Goal: Communication & Community: Answer question/provide support

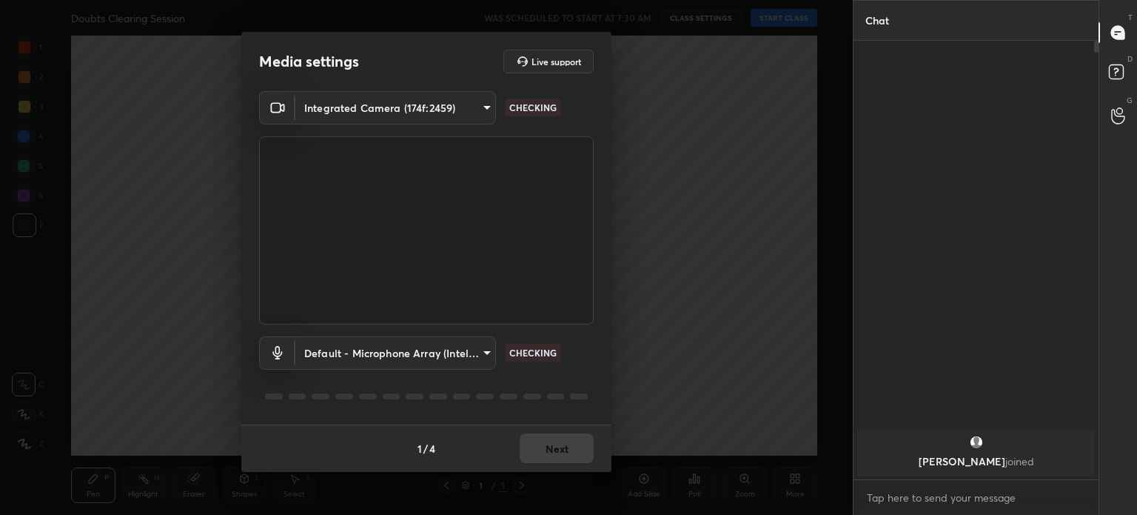
scroll to position [5, 4]
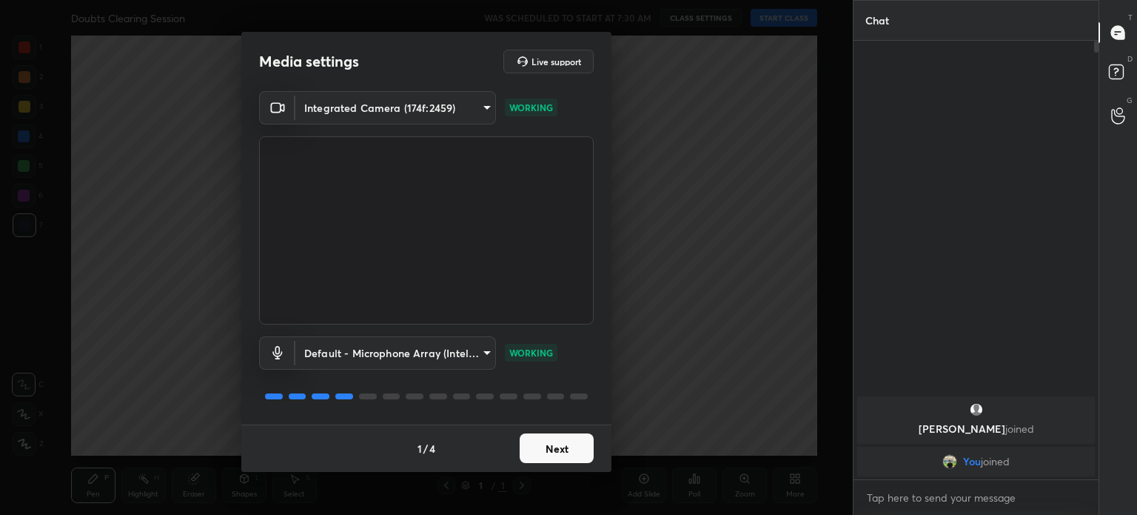
click at [458, 107] on body "1 2 3 4 5 6 7 C X Z C X Z E E Erase all H H Doubts Clearing Session WAS SCHEDUL…" at bounding box center [568, 257] width 1137 height 515
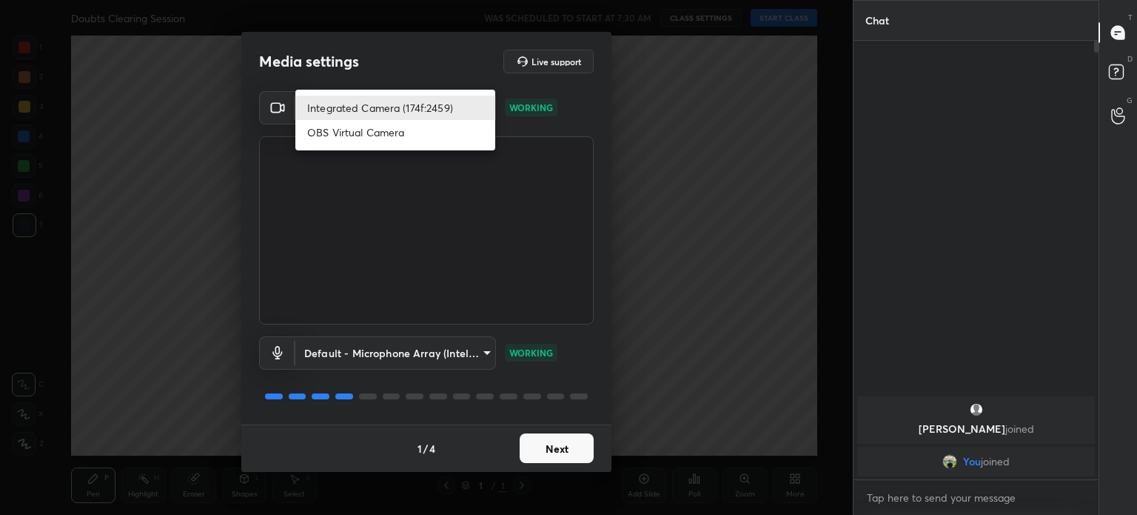
click at [442, 105] on li "Integrated Camera (174f:2459)" at bounding box center [395, 108] width 200 height 24
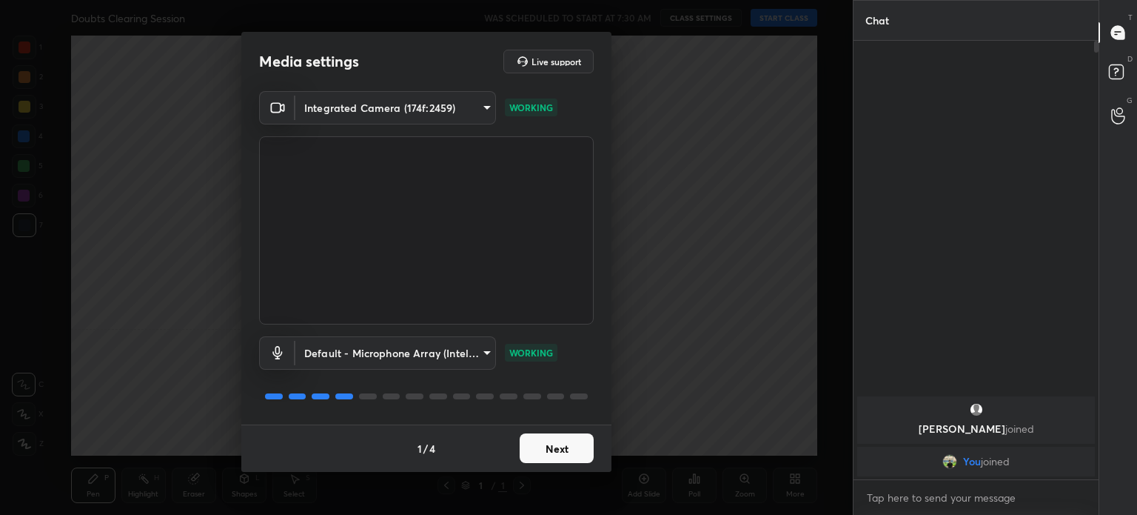
click at [579, 455] on button "Next" at bounding box center [557, 448] width 74 height 30
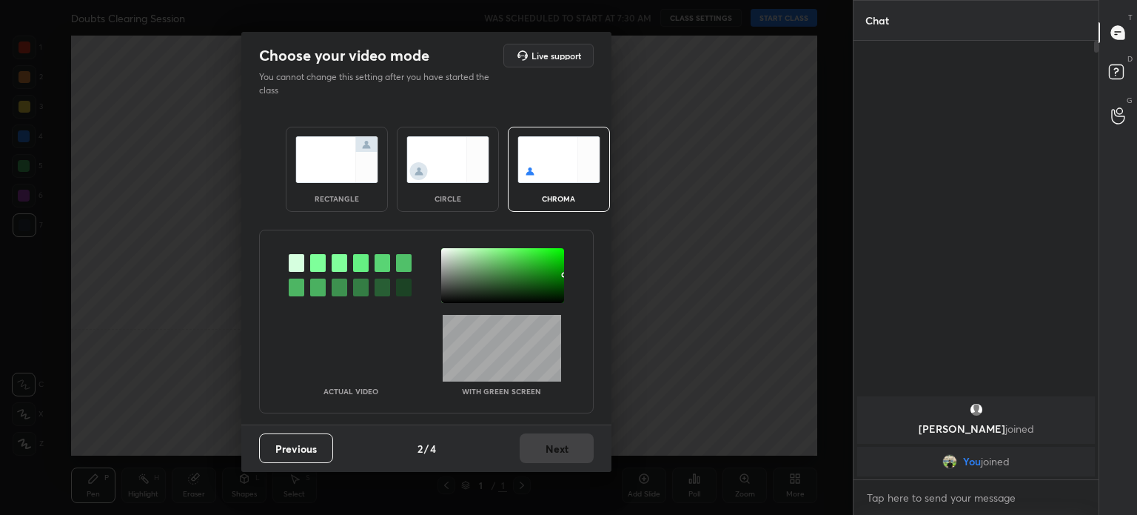
click at [580, 453] on div "Previous 2 / 4 Next" at bounding box center [426, 447] width 370 height 47
click at [423, 174] on img at bounding box center [448, 159] width 83 height 47
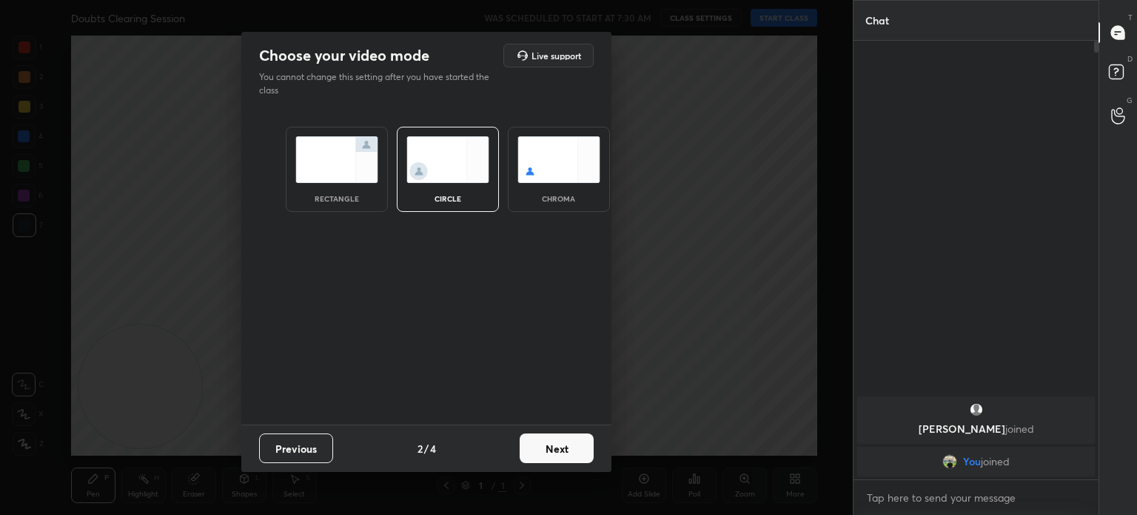
click at [435, 180] on img at bounding box center [448, 159] width 83 height 47
click at [575, 458] on button "Next" at bounding box center [557, 448] width 74 height 30
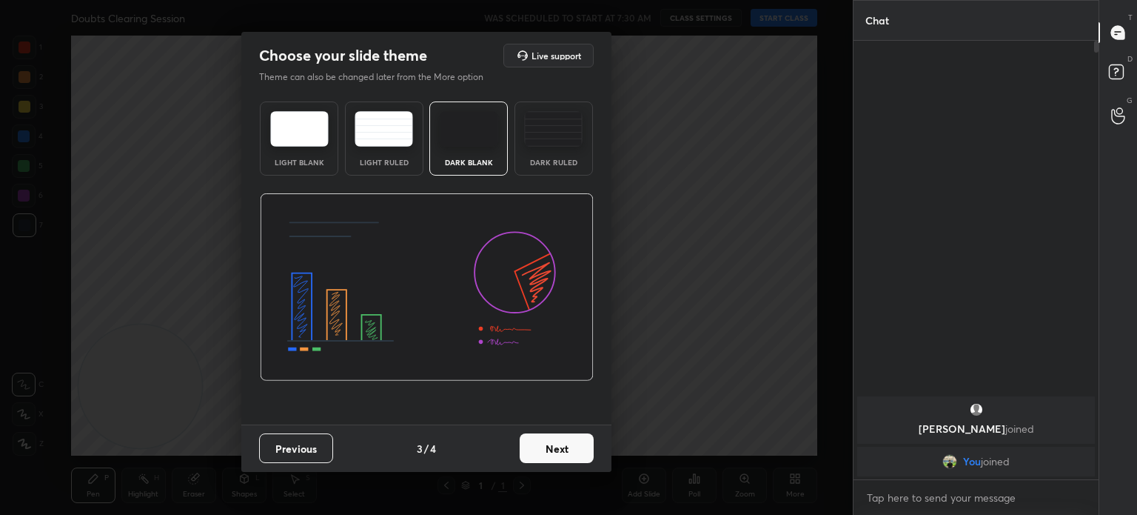
click at [569, 446] on button "Next" at bounding box center [557, 448] width 74 height 30
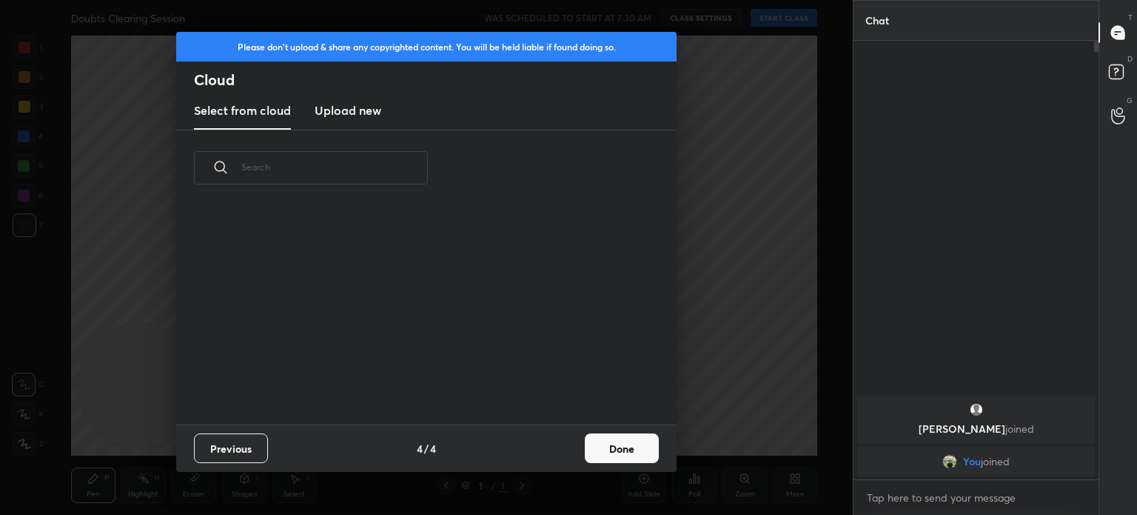
click at [580, 448] on div "Previous 4 / 4 Done" at bounding box center [426, 447] width 501 height 47
click at [649, 452] on button "Done" at bounding box center [622, 448] width 74 height 30
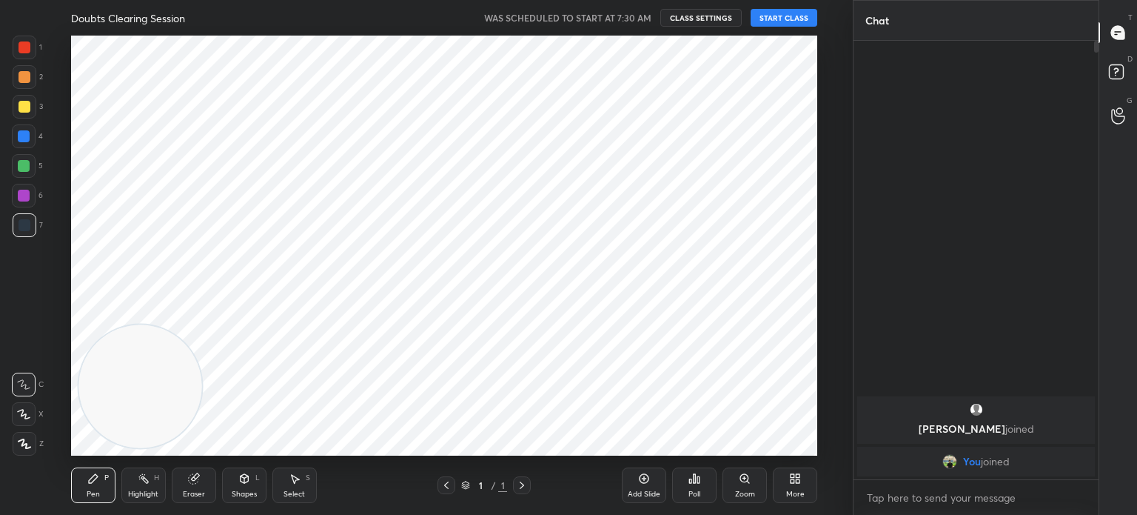
scroll to position [0, 0]
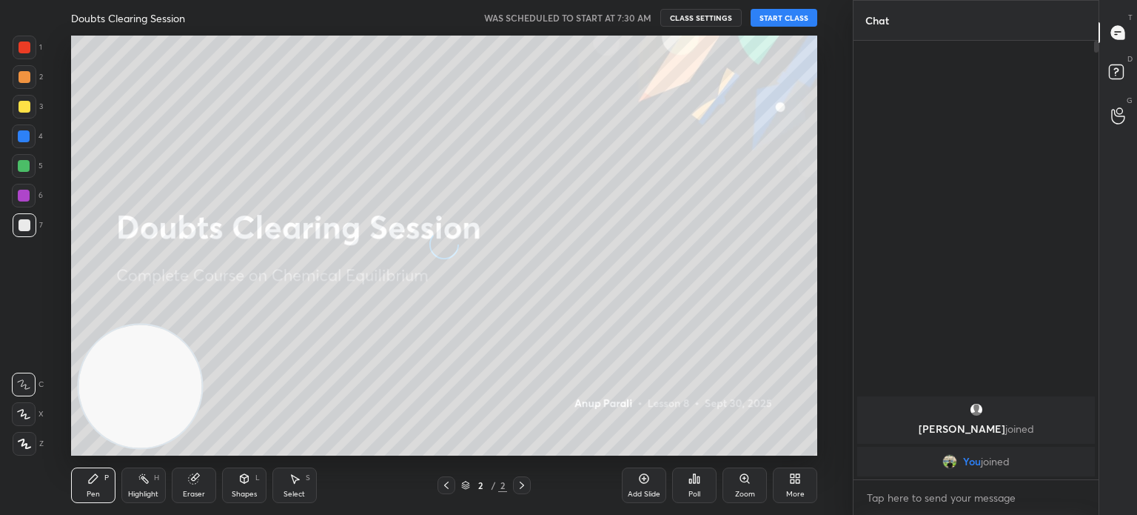
click at [980, 397] on div "urmi joined" at bounding box center [977, 419] width 238 height 47
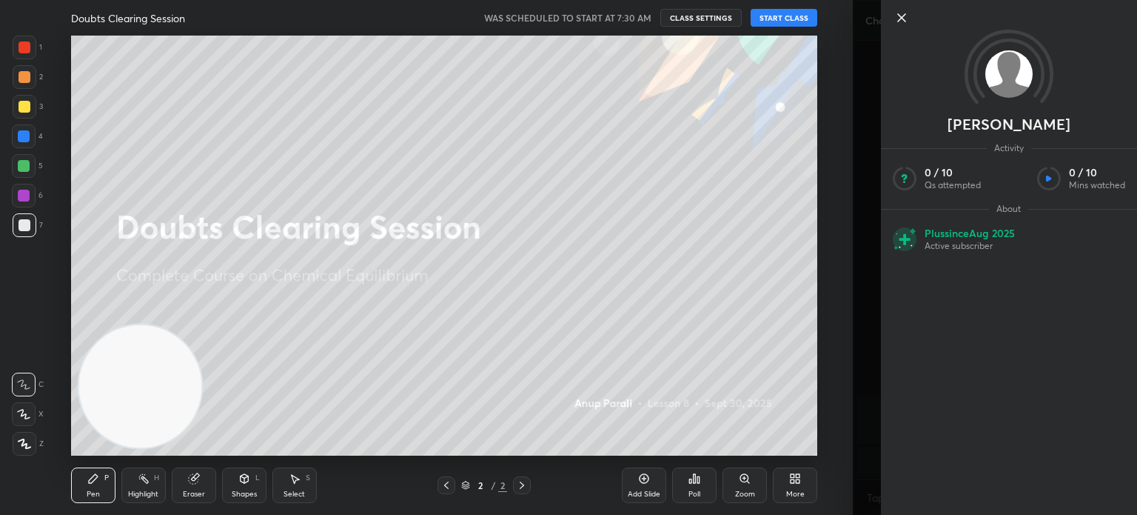
click at [893, 15] on icon at bounding box center [902, 18] width 18 height 18
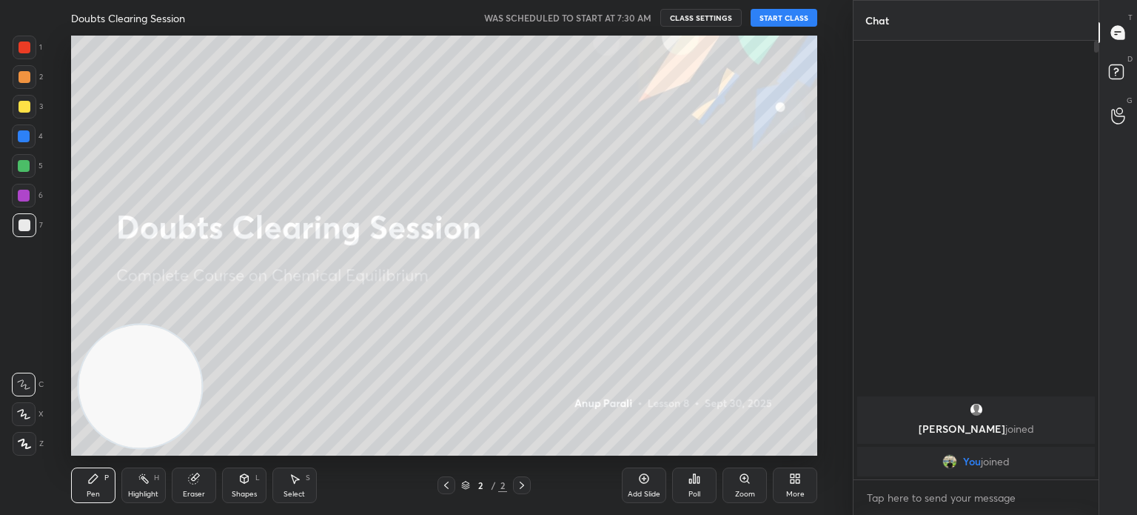
click at [786, 30] on div "Doubts Clearing Session WAS SCHEDULED TO START AT 7:30 AM CLASS SETTINGS START …" at bounding box center [444, 18] width 746 height 36
click at [776, 14] on button "START CLASS" at bounding box center [784, 18] width 67 height 18
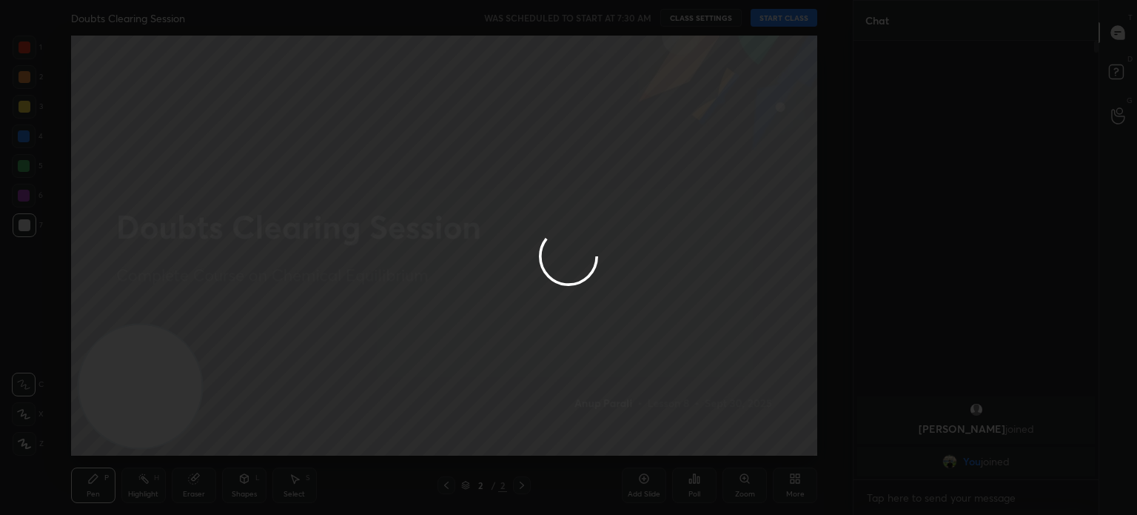
type textarea "x"
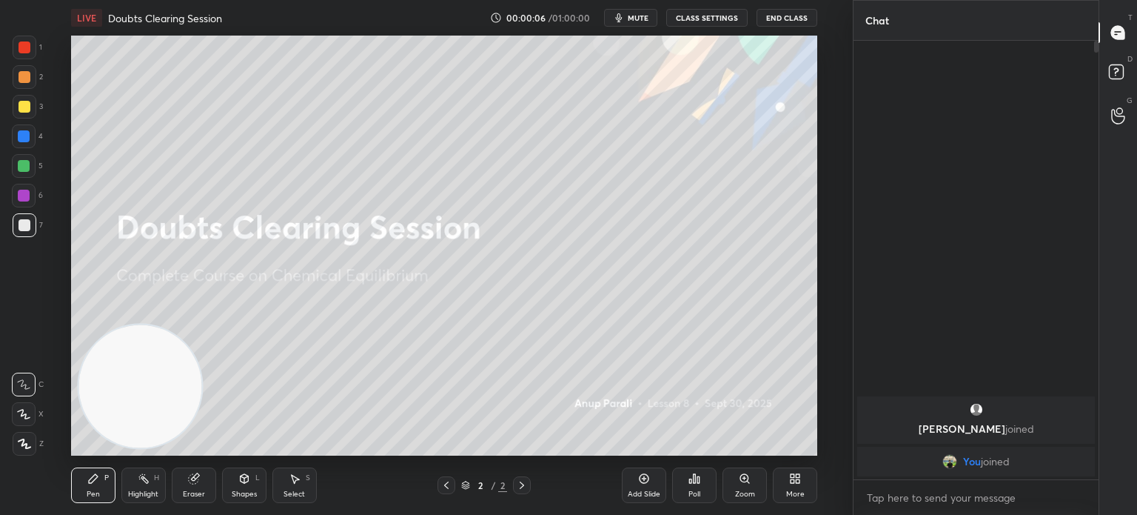
click at [801, 475] on icon at bounding box center [795, 478] width 12 height 12
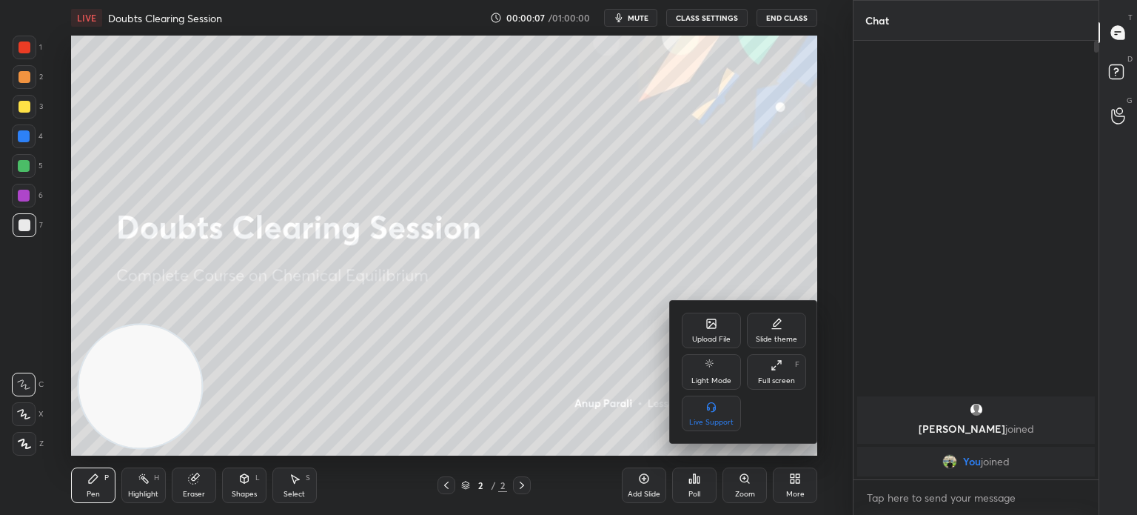
click at [712, 343] on div "Upload File" at bounding box center [711, 338] width 39 height 7
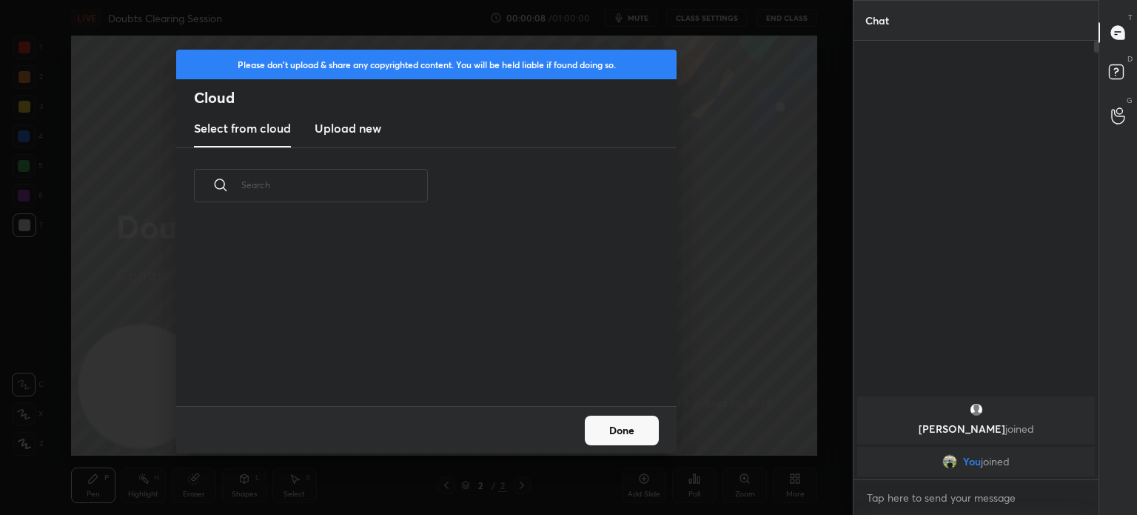
scroll to position [182, 475]
click at [356, 131] on h3 "Upload new" at bounding box center [348, 128] width 67 height 18
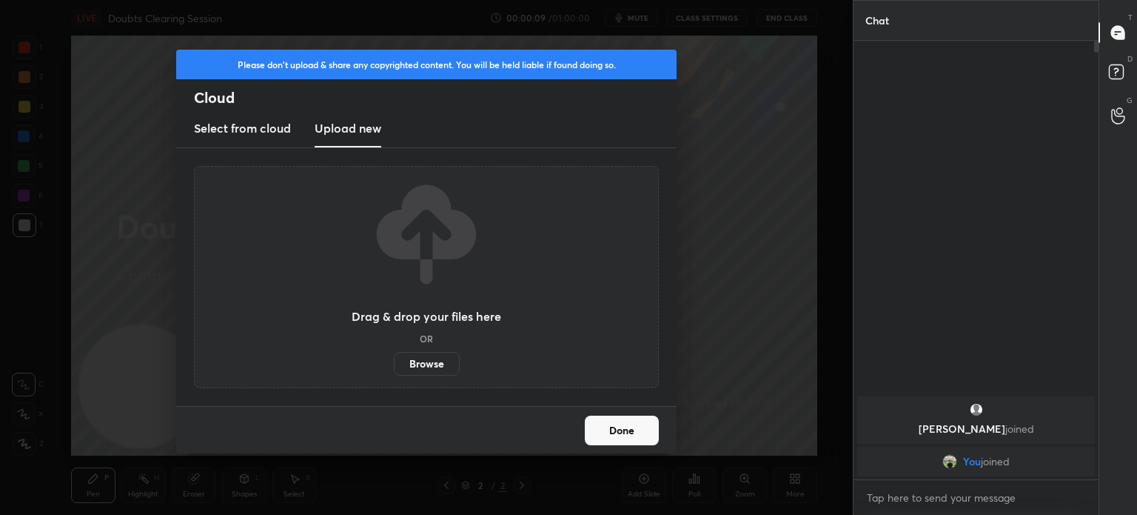
click at [432, 365] on label "Browse" at bounding box center [427, 364] width 66 height 24
click at [394, 365] on input "Browse" at bounding box center [394, 364] width 0 height 24
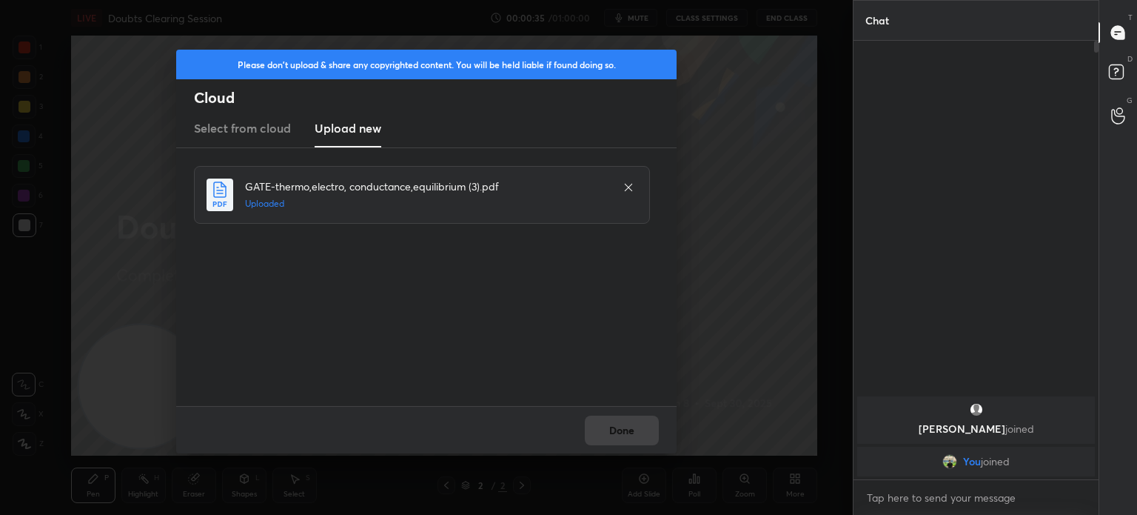
click at [640, 426] on button "Done" at bounding box center [622, 430] width 74 height 30
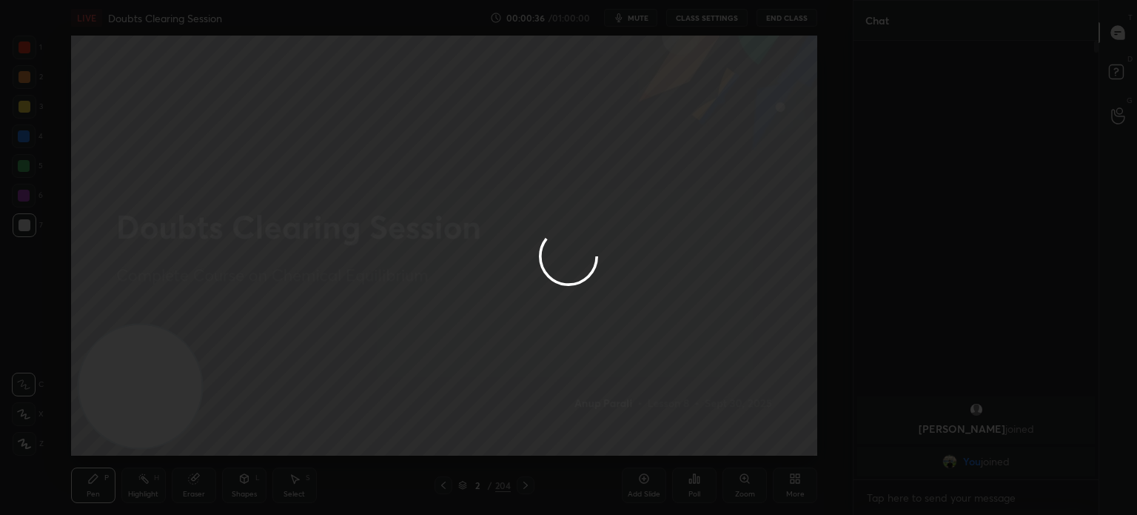
click at [645, 429] on div at bounding box center [568, 257] width 1137 height 515
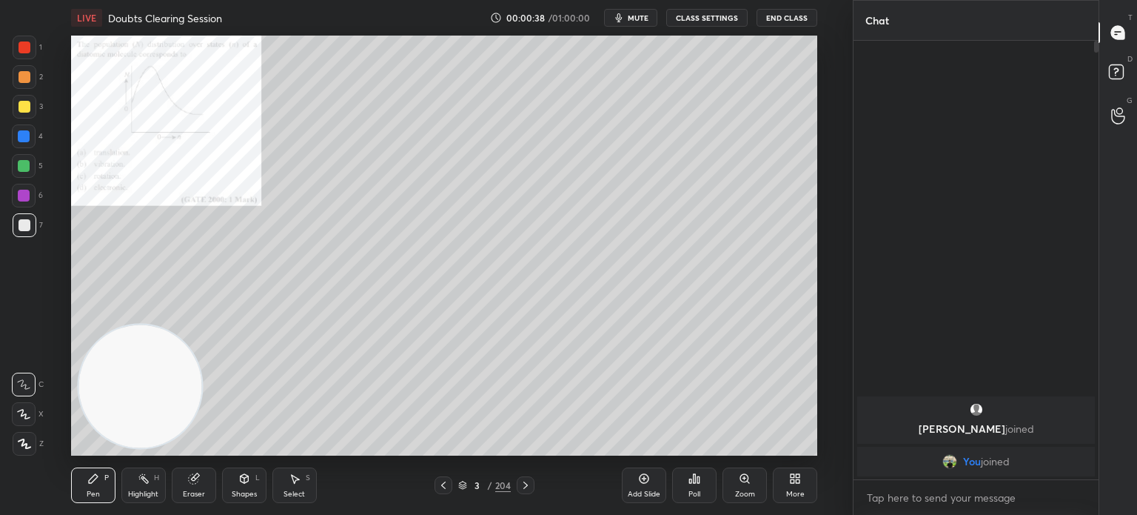
click at [464, 487] on icon at bounding box center [462, 486] width 7 height 2
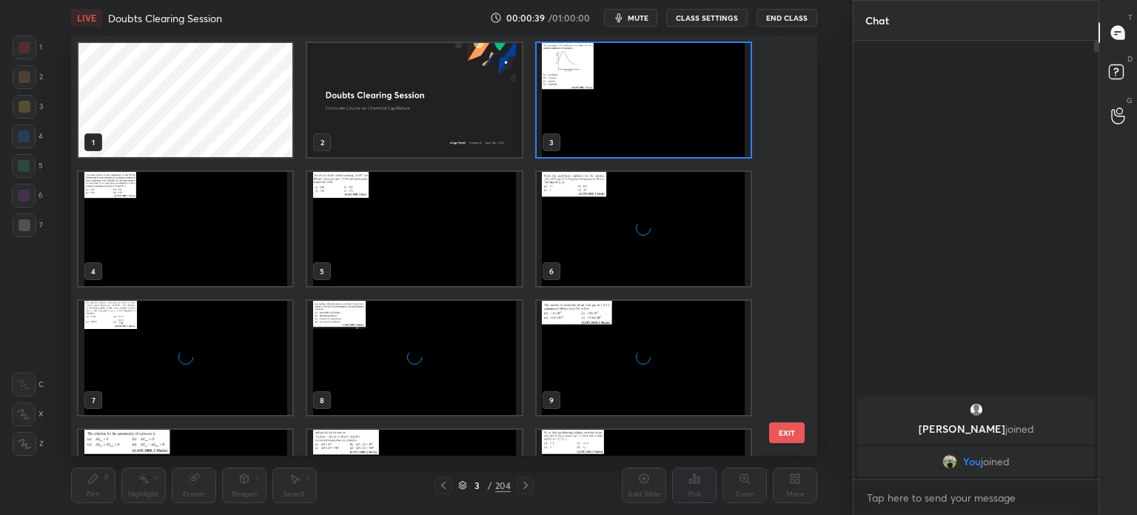
scroll to position [415, 740]
click at [570, 82] on img "grid" at bounding box center [643, 100] width 214 height 114
click at [569, 88] on img "grid" at bounding box center [643, 100] width 214 height 114
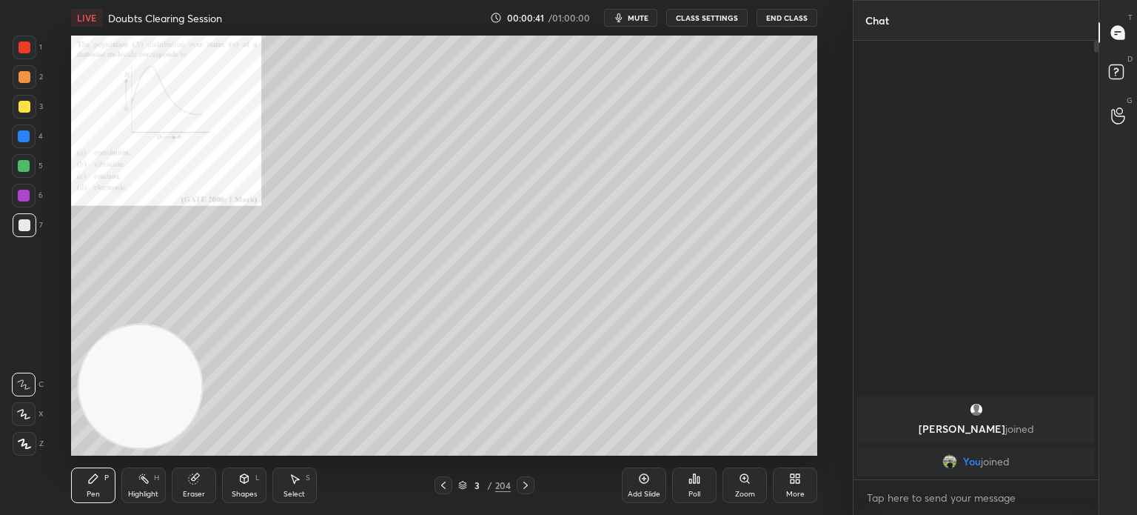
scroll to position [0, 0]
click at [535, 489] on div "3 / 204" at bounding box center [484, 485] width 275 height 18
click at [532, 482] on div at bounding box center [526, 485] width 18 height 18
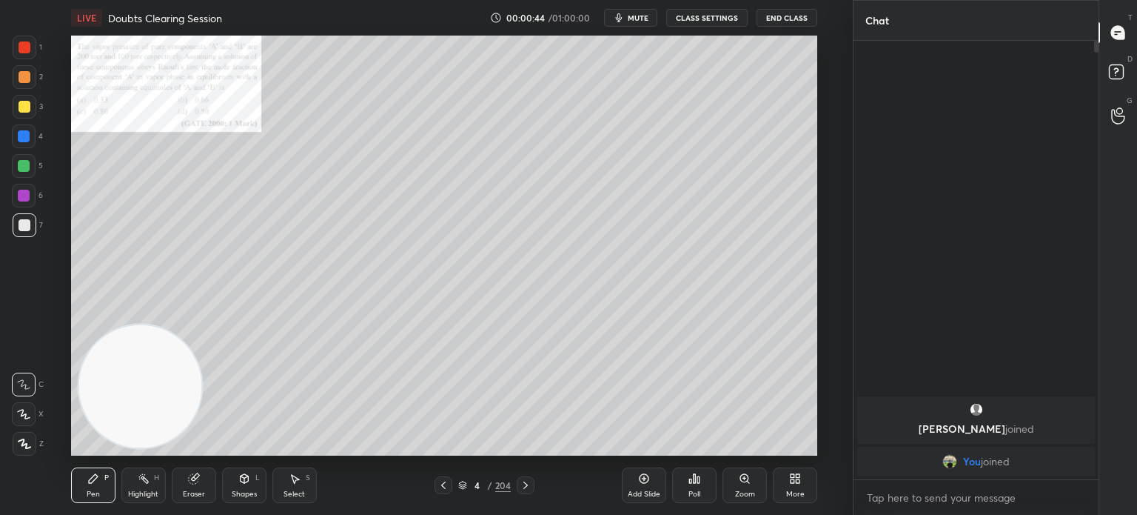
click at [462, 478] on div "4 / 204" at bounding box center [485, 485] width 100 height 18
click at [465, 485] on icon at bounding box center [462, 486] width 7 height 2
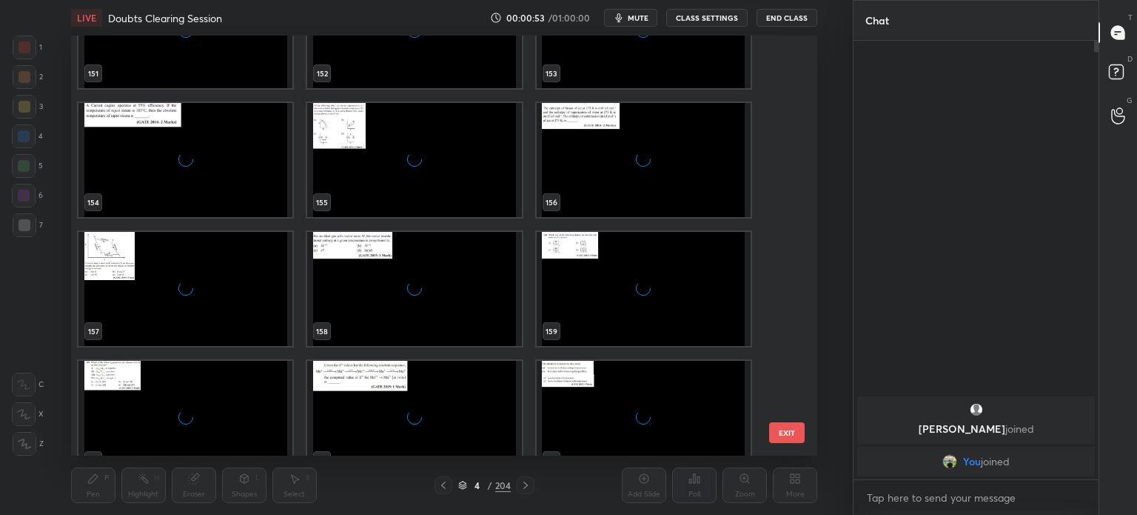
scroll to position [6657, 0]
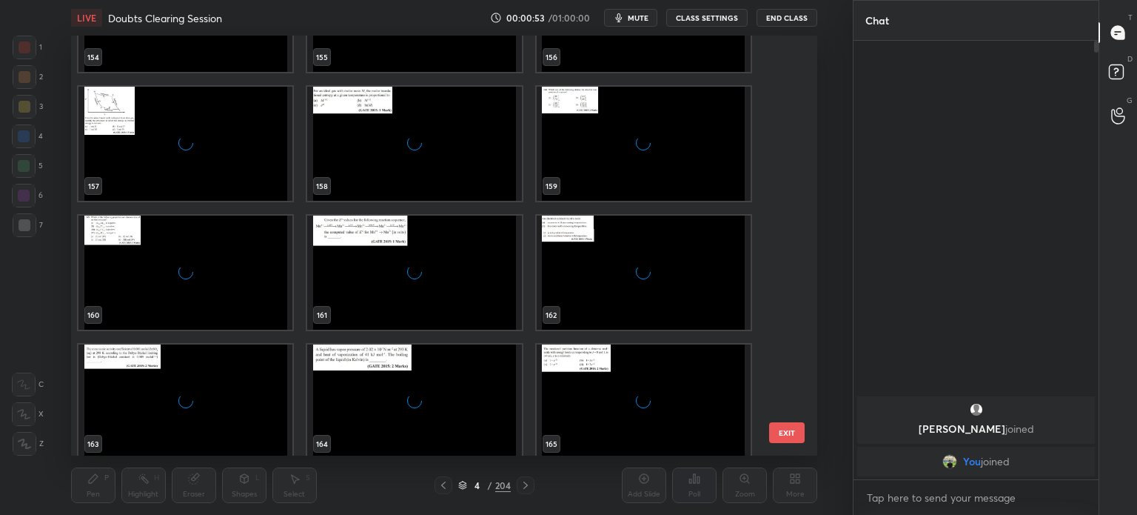
click at [569, 328] on div "151 152 153 154 155 156 157 158 159 160 161 162 163 164 165" at bounding box center [431, 246] width 721 height 420
click at [588, 266] on img "grid" at bounding box center [643, 272] width 214 height 114
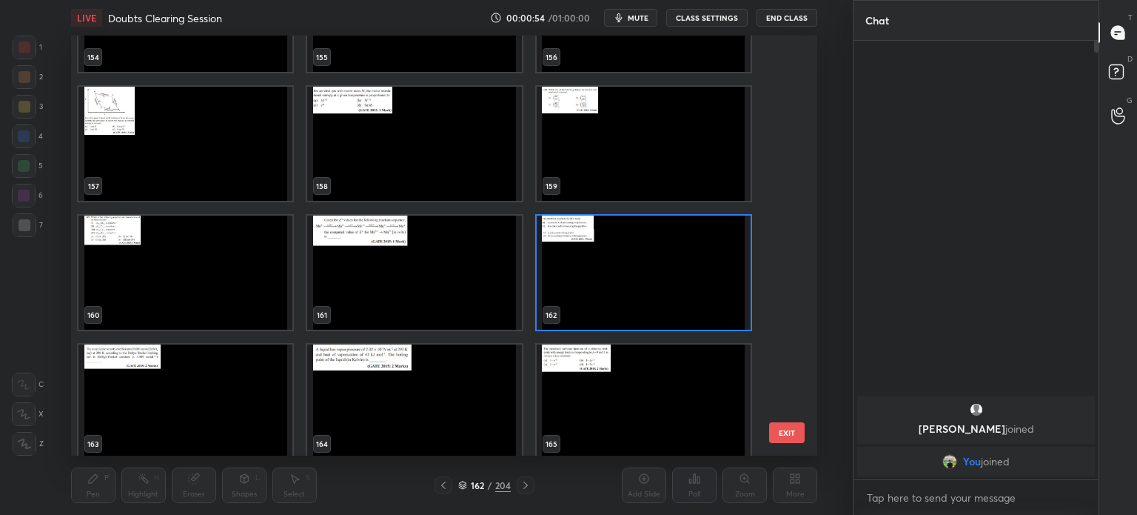
click at [590, 270] on img "grid" at bounding box center [643, 272] width 214 height 114
click at [592, 267] on img "grid" at bounding box center [643, 272] width 214 height 114
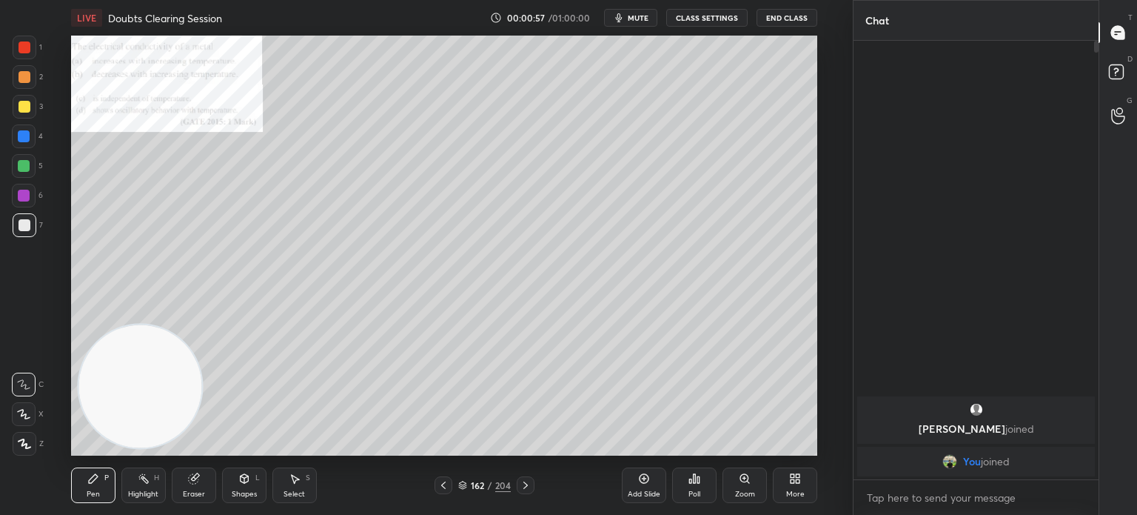
click at [738, 478] on div "Zoom" at bounding box center [745, 485] width 44 height 36
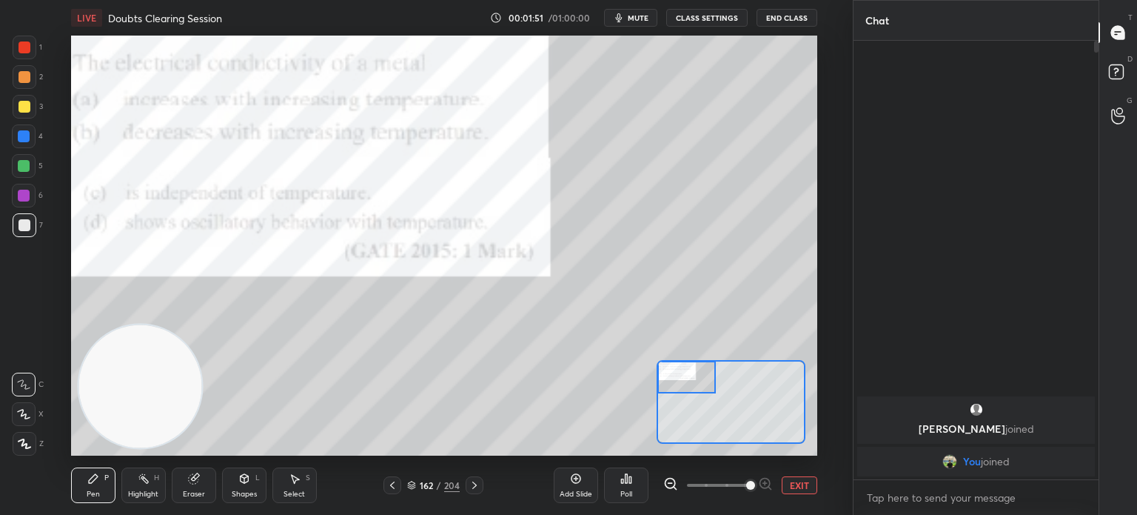
click at [627, 478] on icon at bounding box center [627, 478] width 2 height 9
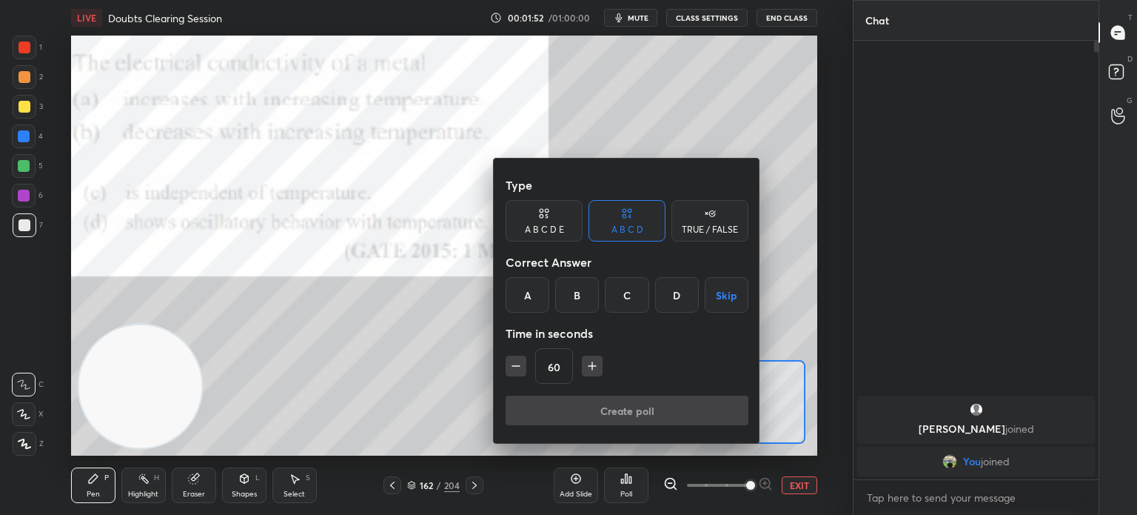
click at [572, 289] on div "B" at bounding box center [577, 295] width 44 height 36
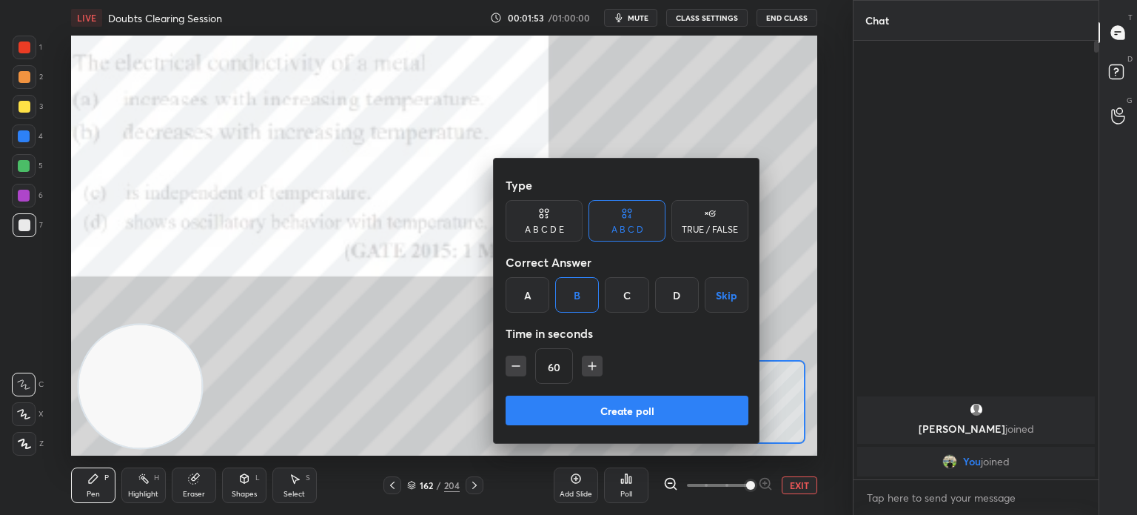
click at [592, 368] on icon "button" at bounding box center [592, 365] width 0 height 7
click at [592, 367] on icon "button" at bounding box center [592, 365] width 0 height 7
click at [510, 370] on icon "button" at bounding box center [516, 365] width 15 height 15
type input "75"
click at [575, 410] on button "Create poll" at bounding box center [627, 410] width 243 height 30
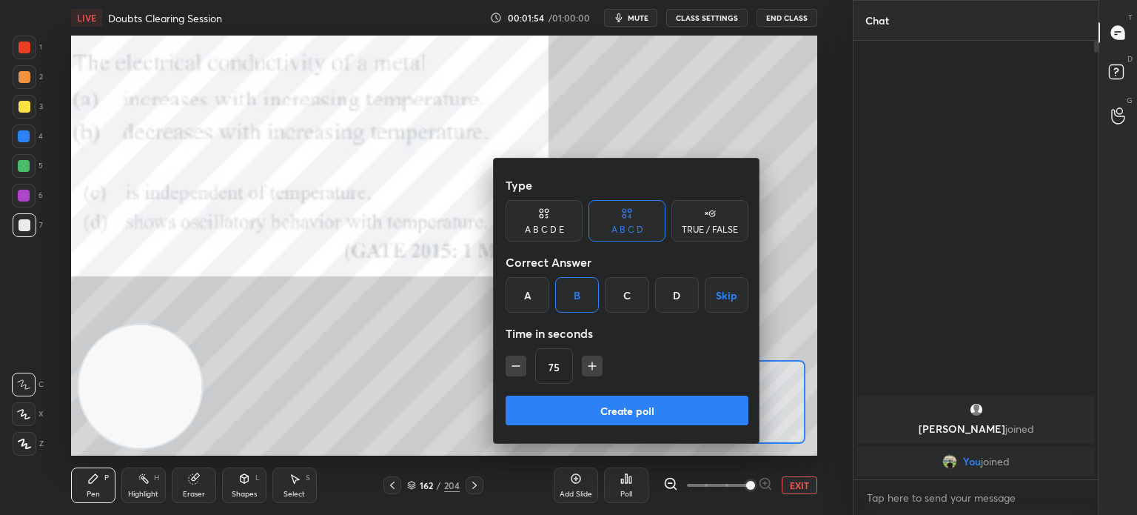
type textarea "x"
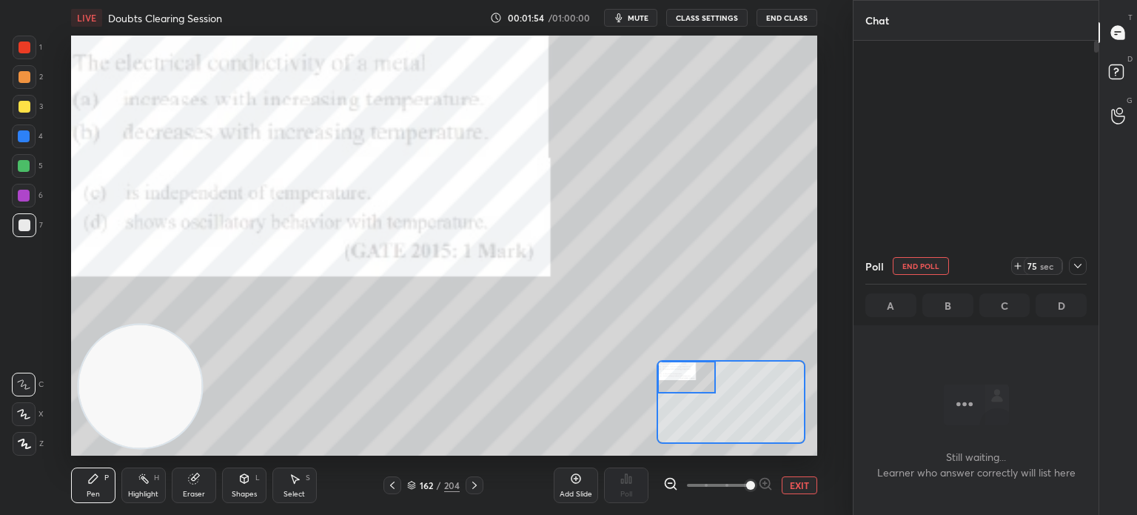
scroll to position [4, 4]
click at [715, 13] on button "CLASS SETTINGS" at bounding box center [706, 18] width 81 height 18
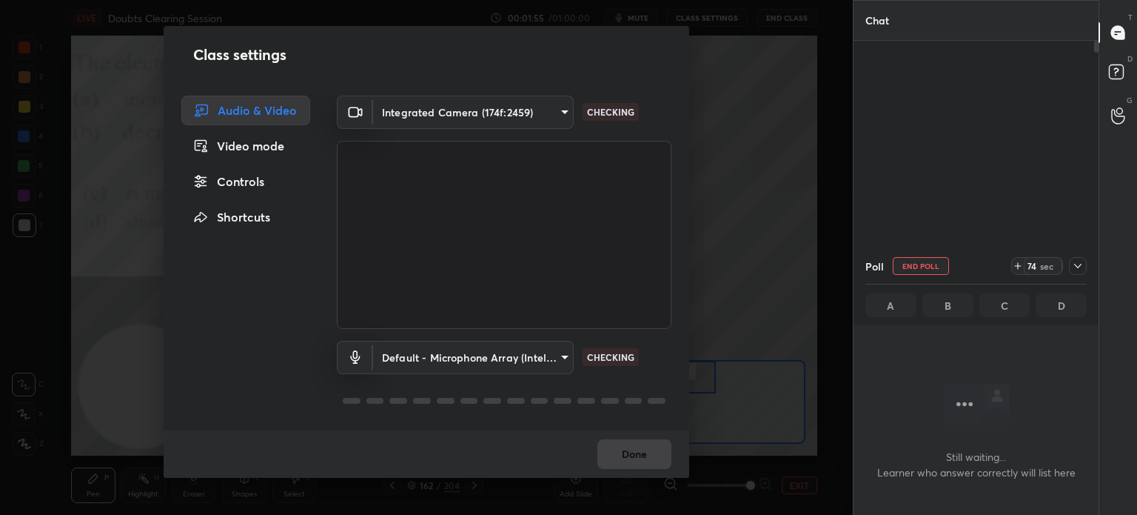
click at [504, 117] on body "1 2 3 4 5 6 7 C X Z C X Z E E Erase all H H LIVE Doubts Clearing Session 00:01:…" at bounding box center [568, 257] width 1137 height 515
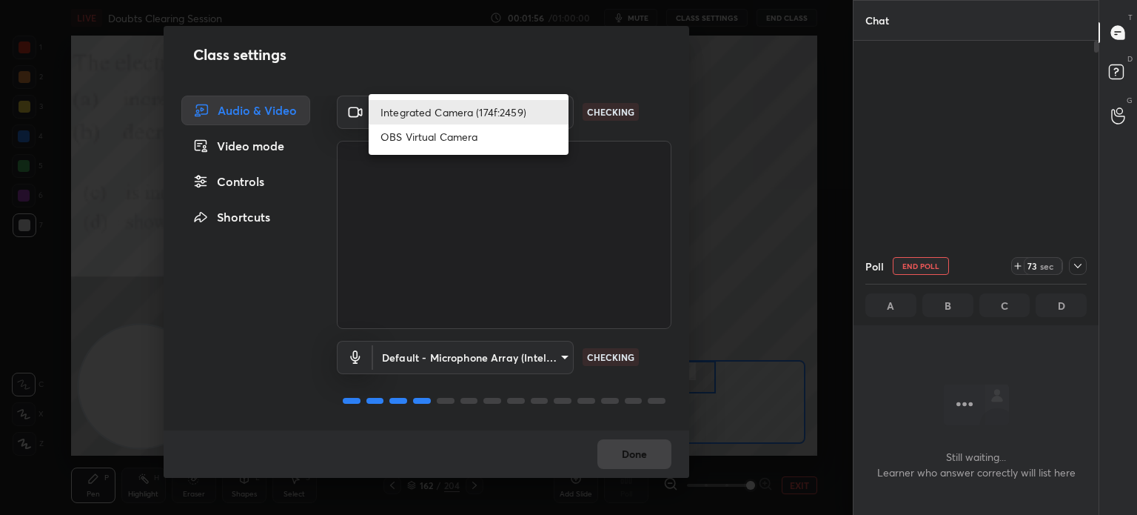
click at [482, 134] on li "OBS Virtual Camera" at bounding box center [469, 136] width 200 height 24
type input "68a8993dd87bda3d5b66c110c3b6a96e94b8352f026b6fb61be91fdecf3cec3e"
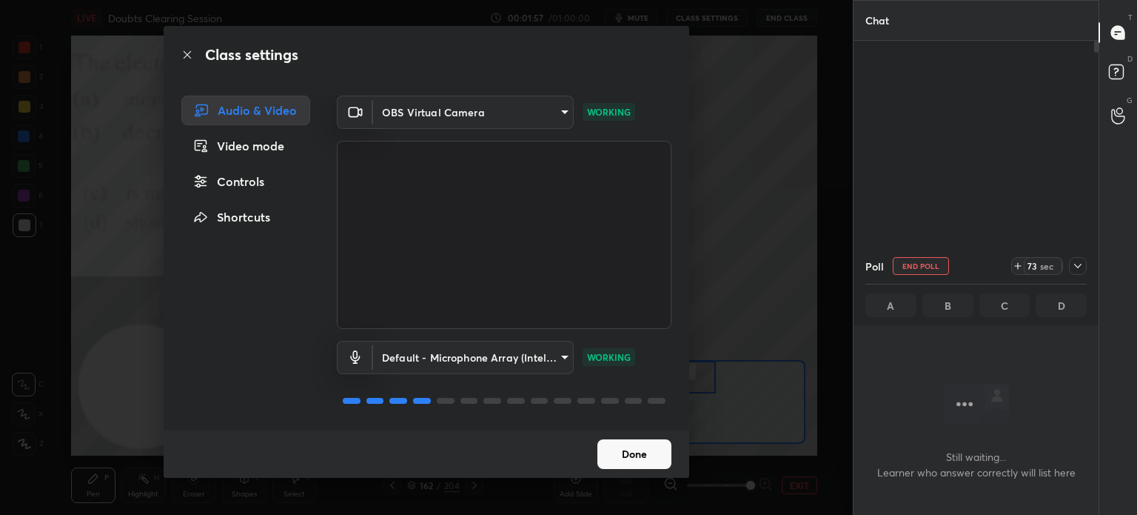
click at [644, 452] on button "Done" at bounding box center [635, 454] width 74 height 30
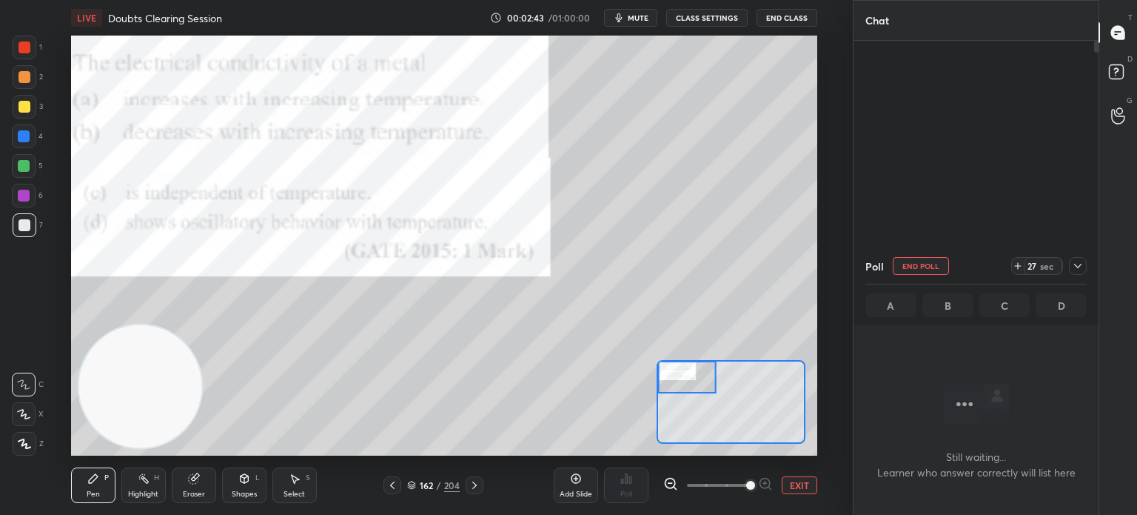
click at [706, 16] on button "CLASS SETTINGS" at bounding box center [706, 18] width 81 height 18
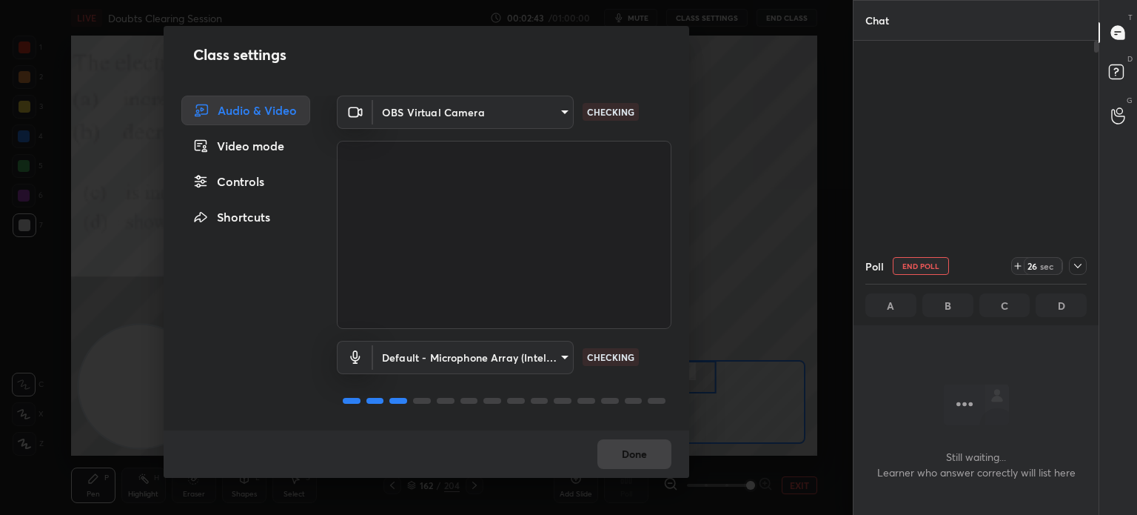
click at [530, 100] on body "1 2 3 4 5 6 7 C X Z C X Z E E Erase all H H LIVE Doubts Clearing Session 00:02:…" at bounding box center [568, 257] width 1137 height 515
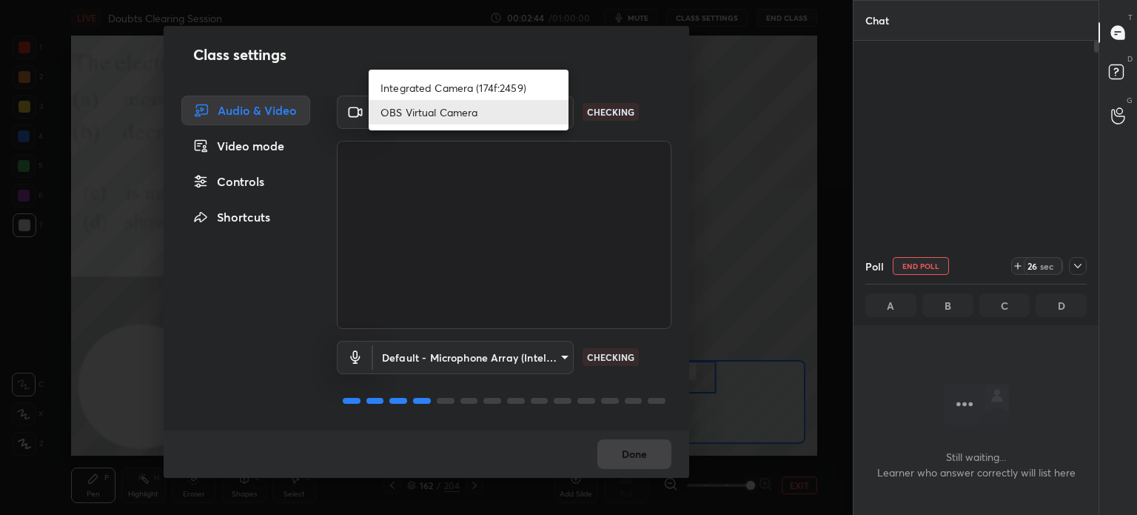
click at [519, 76] on li "Integrated Camera (174f:2459)" at bounding box center [469, 88] width 200 height 24
type input "508fb433e1996cd6e8905166ba7ed748c512908726d307d94b000c2f198a4065"
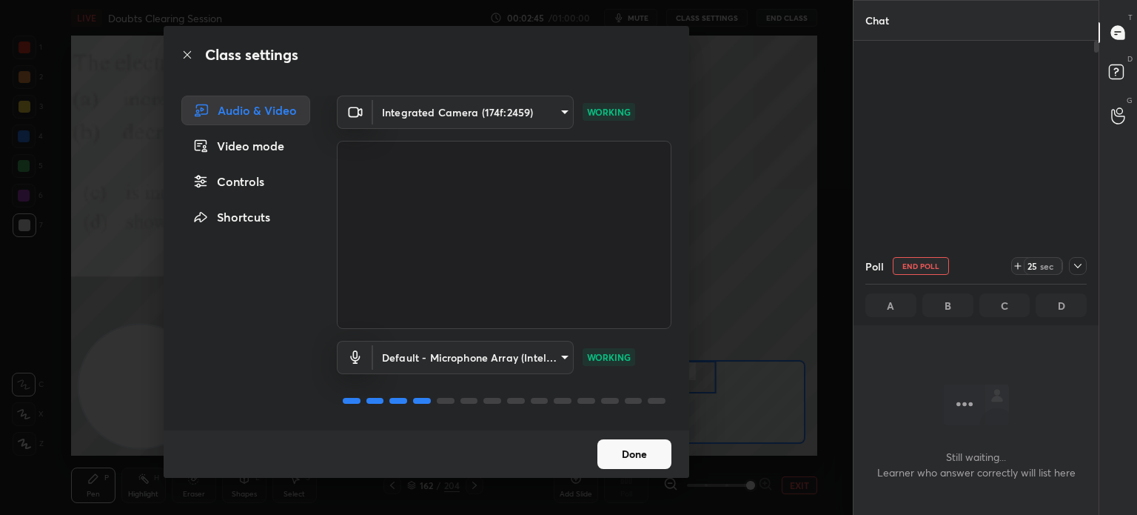
click at [655, 452] on button "Done" at bounding box center [635, 454] width 74 height 30
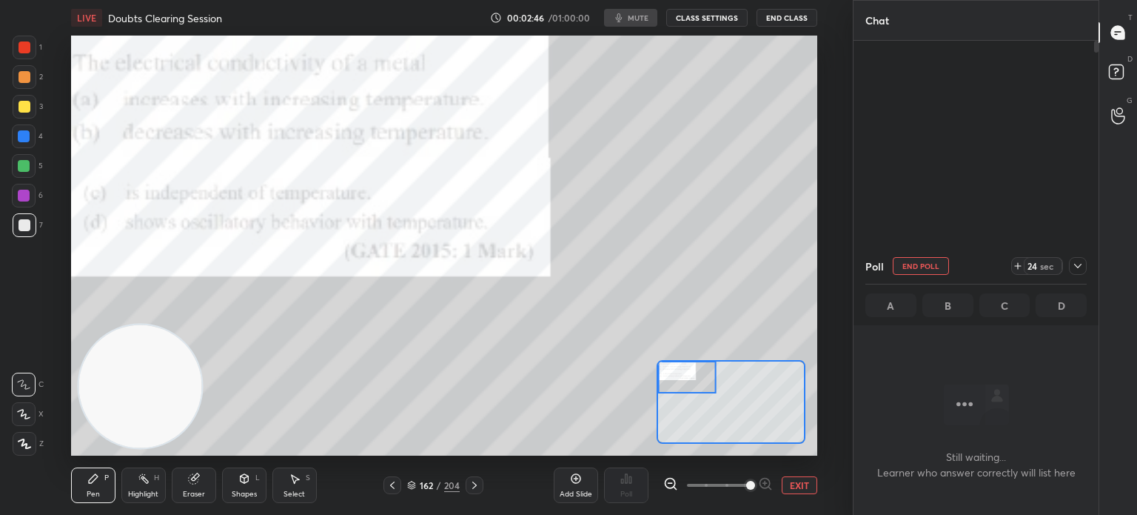
click at [1086, 259] on div at bounding box center [1078, 266] width 18 height 18
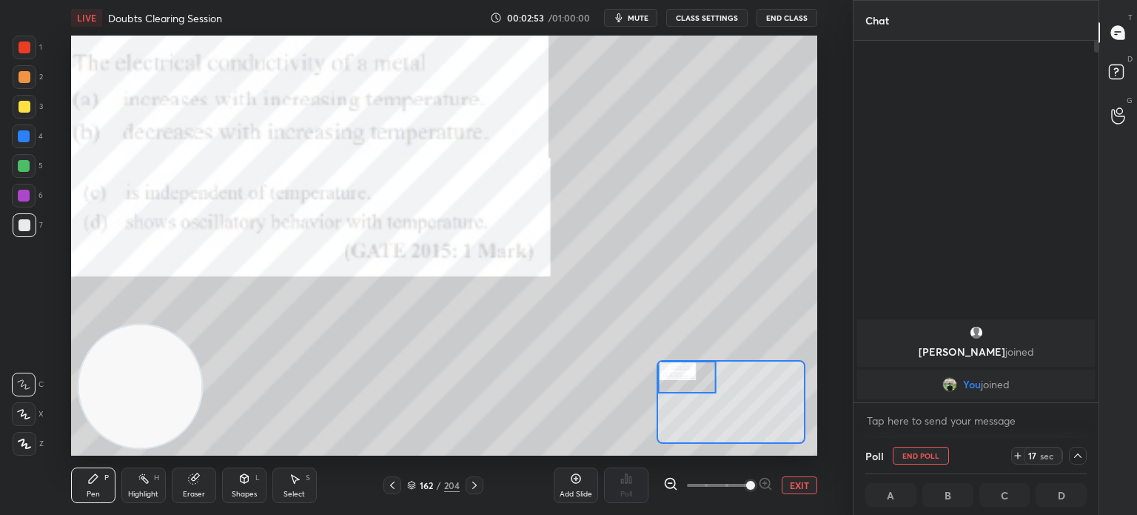
click at [1086, 455] on div at bounding box center [1078, 456] width 18 height 18
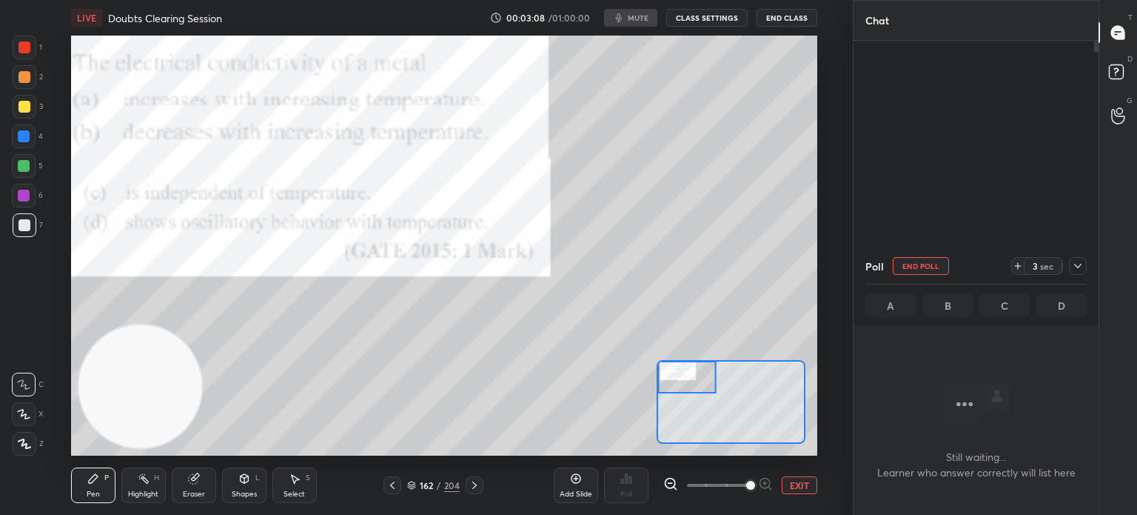
scroll to position [73631, 73258]
click at [1080, 257] on div "Poll" at bounding box center [976, 266] width 221 height 36
click at [1077, 262] on icon at bounding box center [1078, 266] width 12 height 12
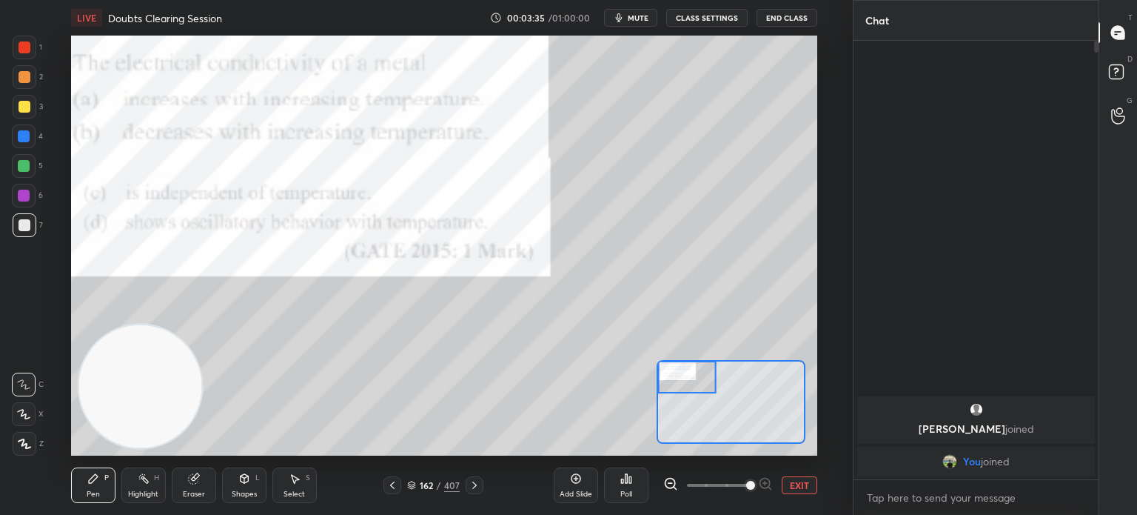
scroll to position [5, 4]
click at [476, 479] on icon at bounding box center [475, 485] width 12 height 12
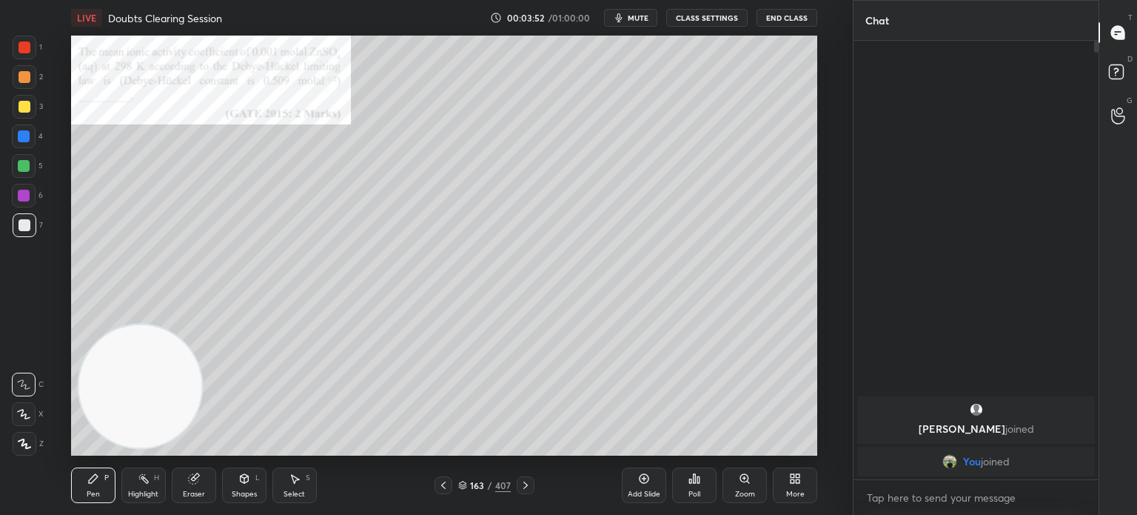
click at [750, 482] on icon at bounding box center [745, 478] width 12 height 12
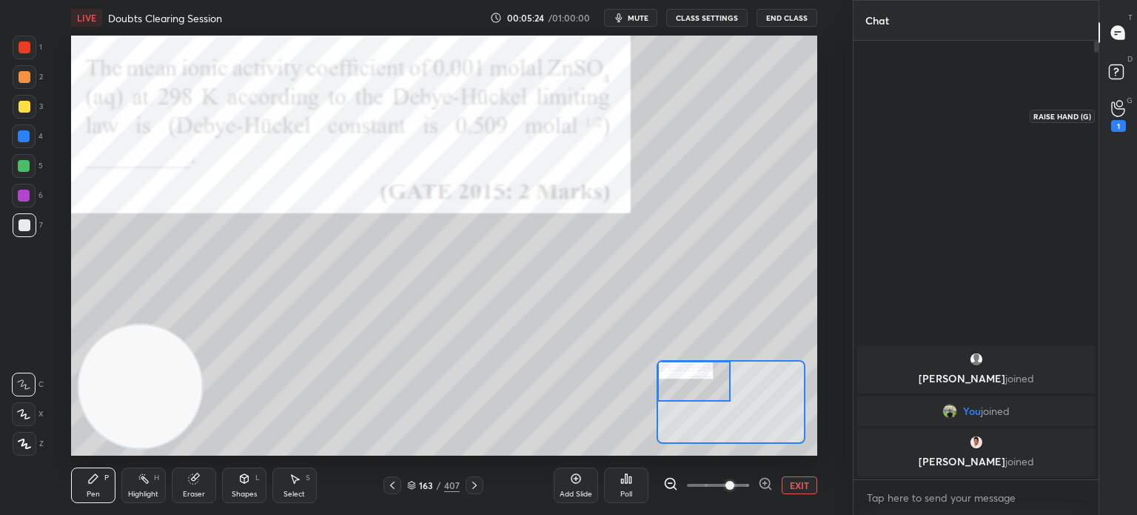
click at [1117, 116] on icon at bounding box center [1118, 108] width 13 height 15
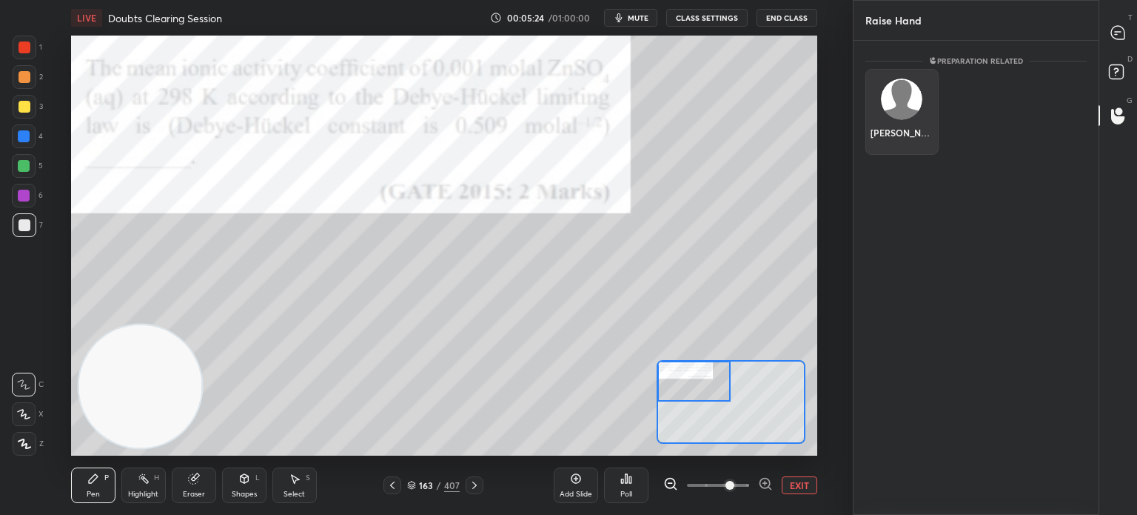
click at [887, 116] on div "[PERSON_NAME]" at bounding box center [902, 112] width 73 height 86
click at [898, 144] on button "INVITE" at bounding box center [902, 142] width 60 height 19
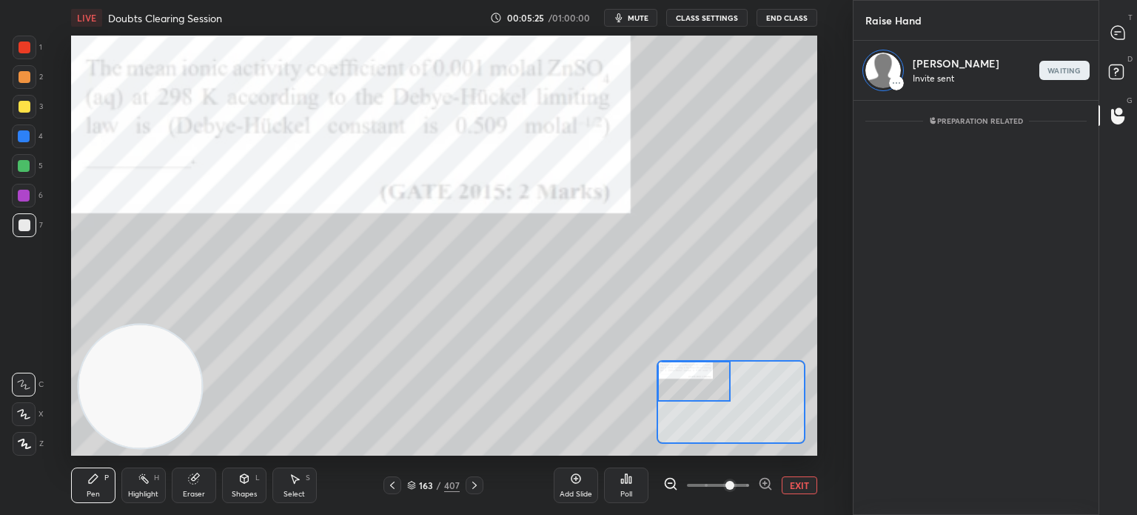
scroll to position [4, 4]
click at [1105, 29] on div at bounding box center [1119, 32] width 30 height 27
type textarea "x"
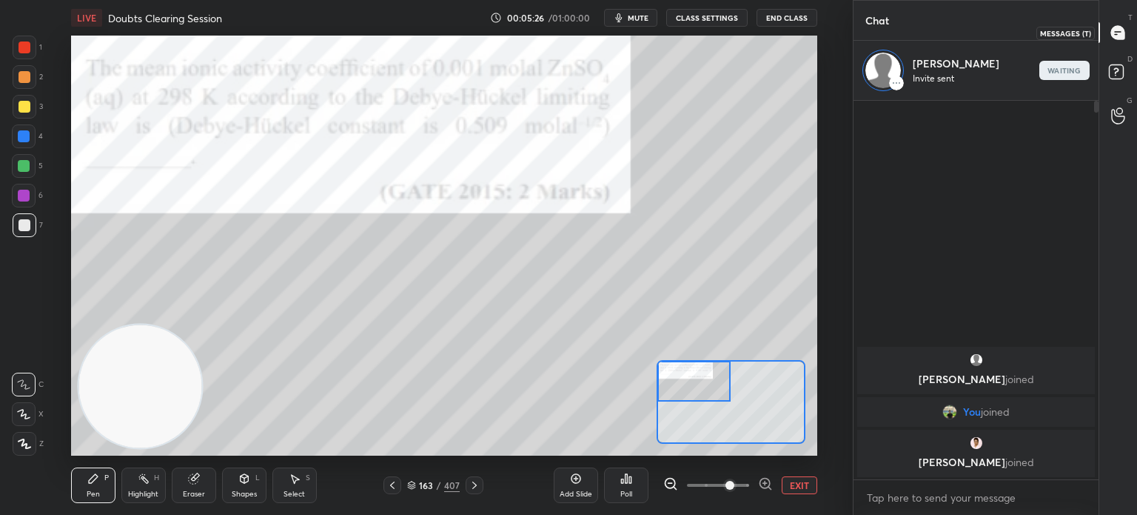
scroll to position [374, 241]
click at [1117, 39] on icon at bounding box center [1118, 32] width 13 height 13
click at [1060, 67] on p "end" at bounding box center [1065, 70] width 16 height 7
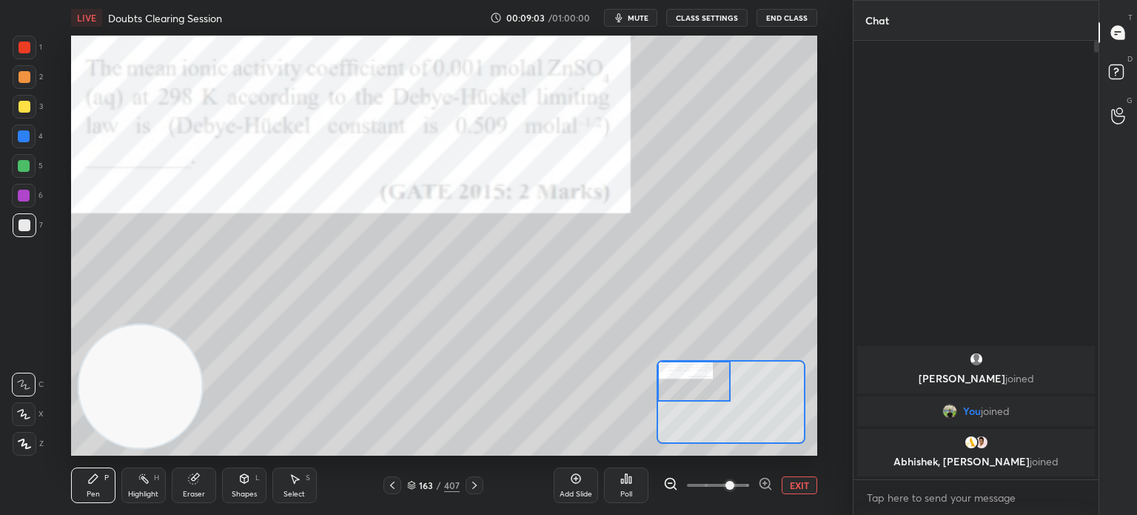
click at [795, 484] on button "EXIT" at bounding box center [800, 485] width 36 height 18
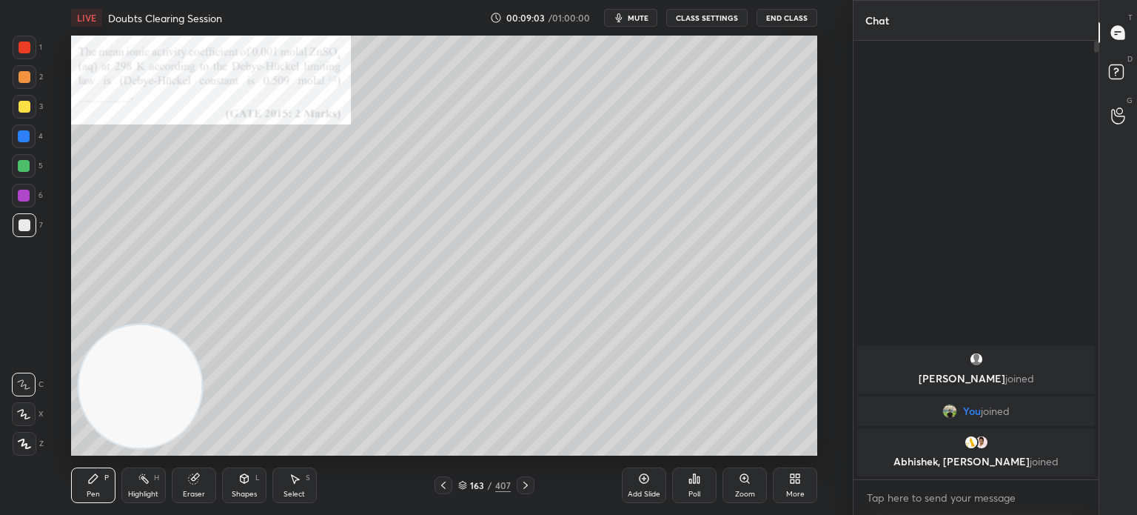
click at [797, 483] on icon at bounding box center [799, 481] width 4 height 4
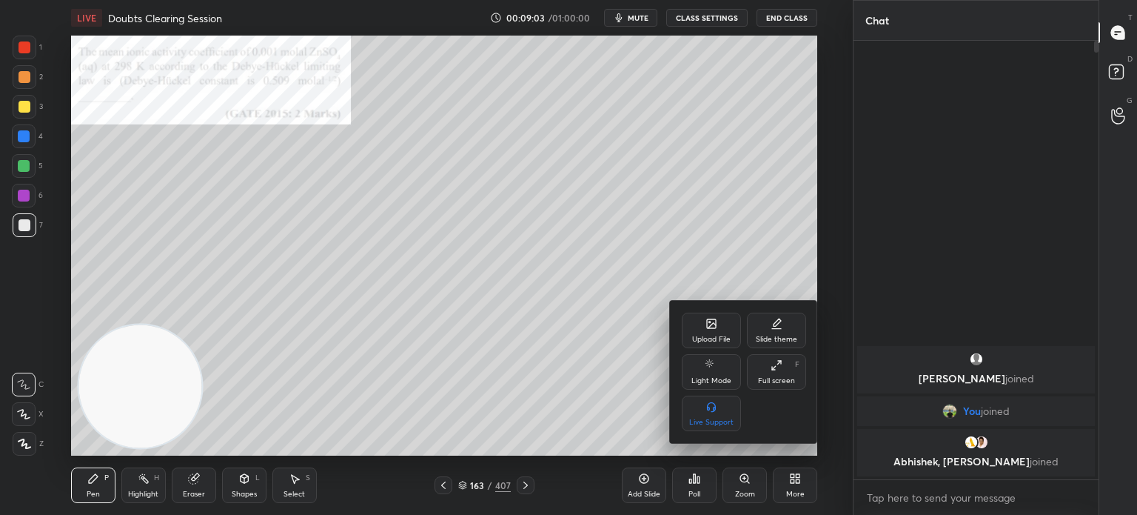
click at [789, 482] on div at bounding box center [568, 257] width 1137 height 515
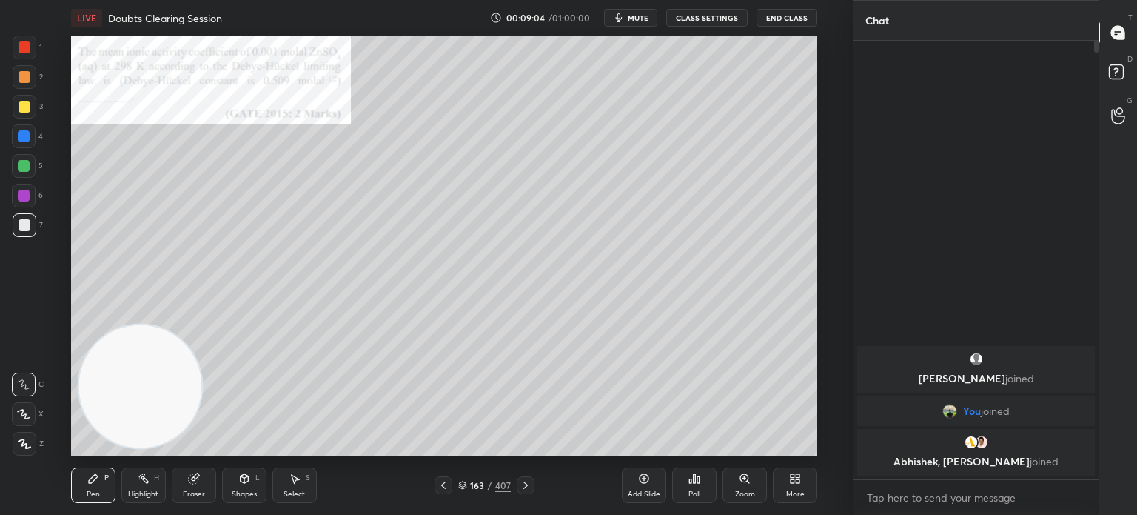
click at [791, 479] on icon at bounding box center [793, 481] width 4 height 4
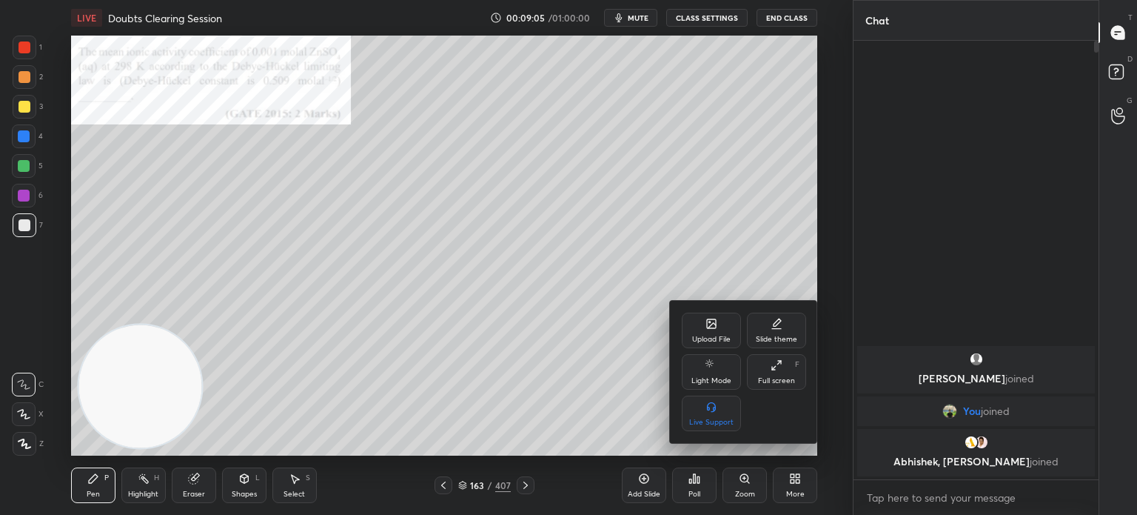
click at [711, 342] on div "Upload File" at bounding box center [711, 338] width 39 height 7
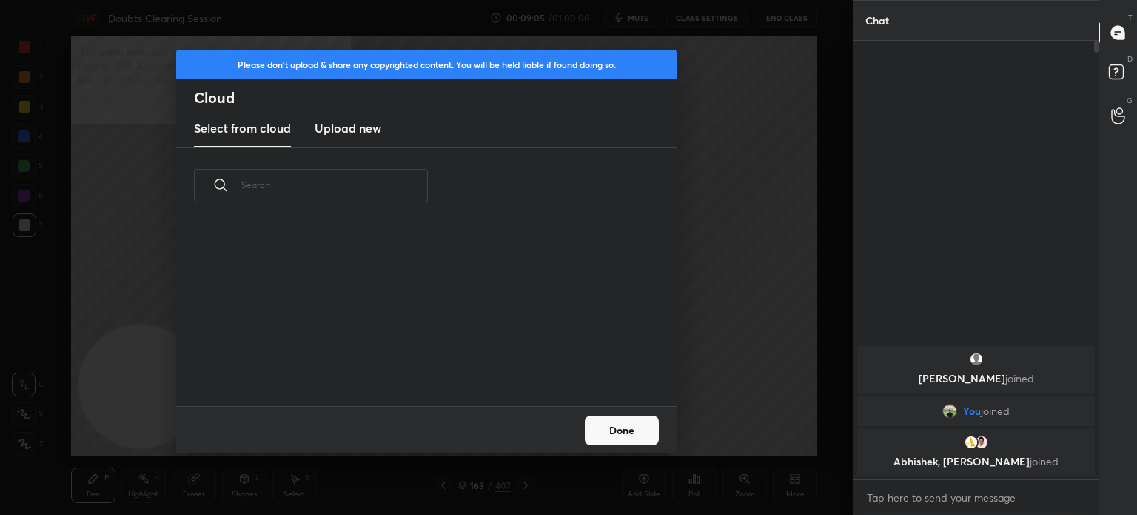
scroll to position [182, 475]
click at [348, 130] on h3 "Upload new" at bounding box center [348, 128] width 67 height 18
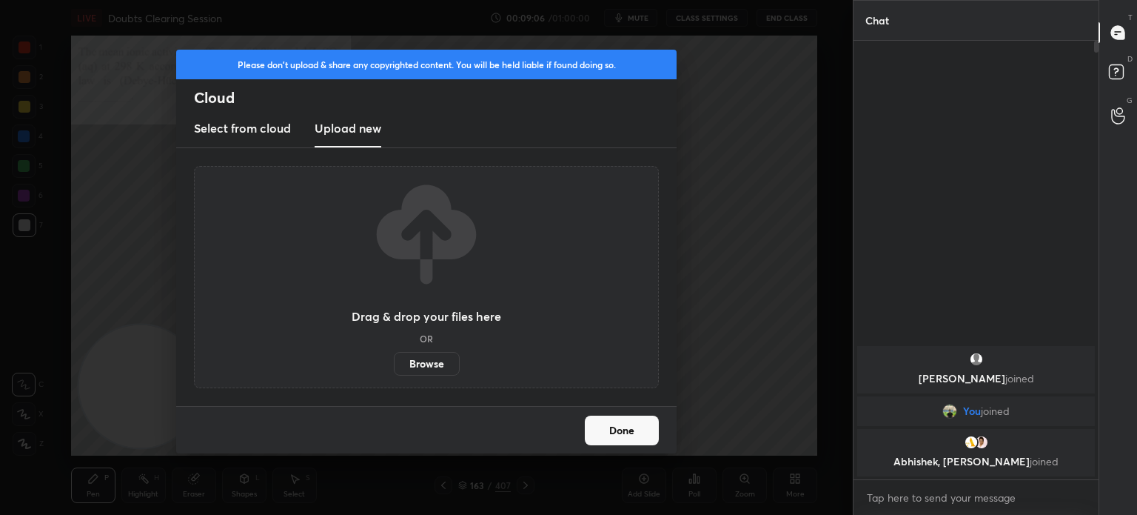
click at [424, 366] on label "Browse" at bounding box center [427, 364] width 66 height 24
click at [394, 366] on input "Browse" at bounding box center [394, 364] width 0 height 24
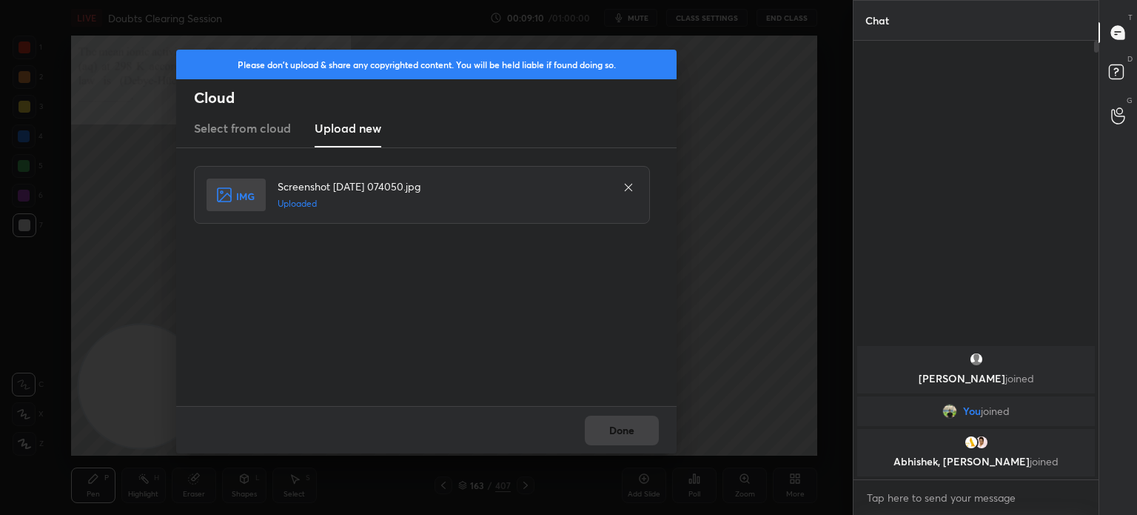
click at [625, 429] on button "Done" at bounding box center [622, 430] width 74 height 30
click at [624, 427] on button "Done" at bounding box center [622, 430] width 74 height 30
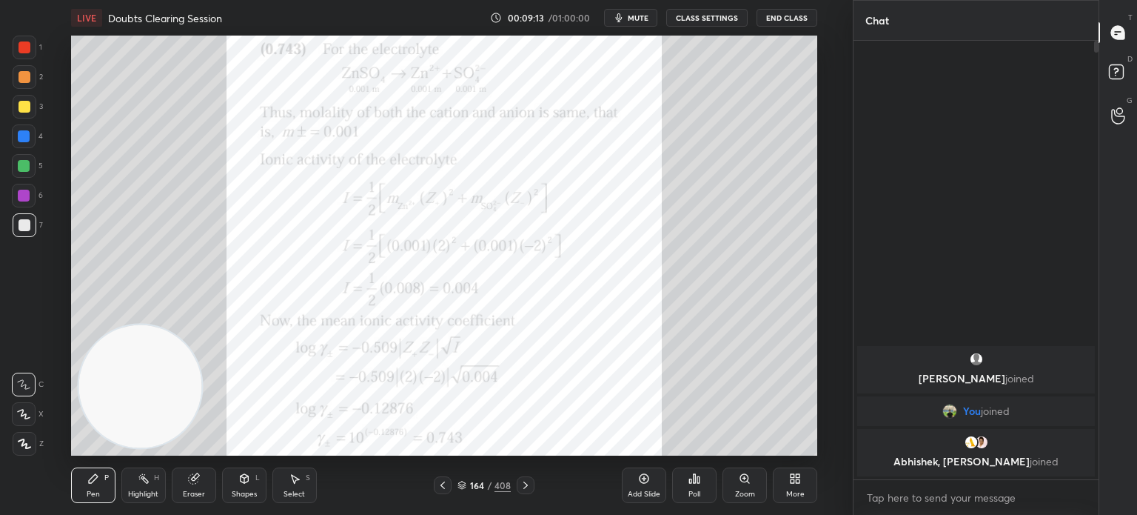
click at [156, 495] on div "Highlight" at bounding box center [143, 493] width 30 height 7
click at [156, 490] on div "Highlight" at bounding box center [143, 493] width 30 height 7
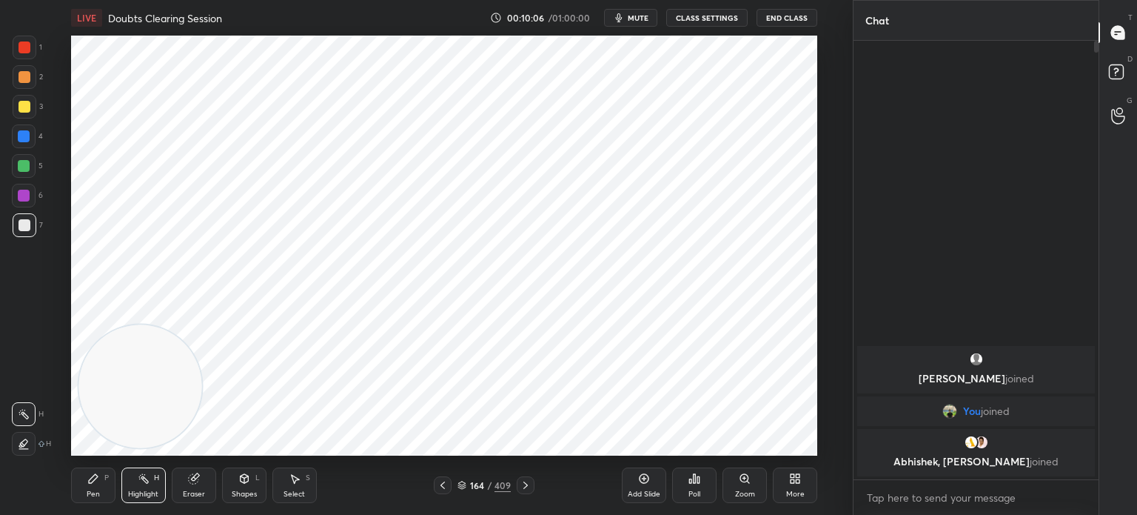
scroll to position [4, 4]
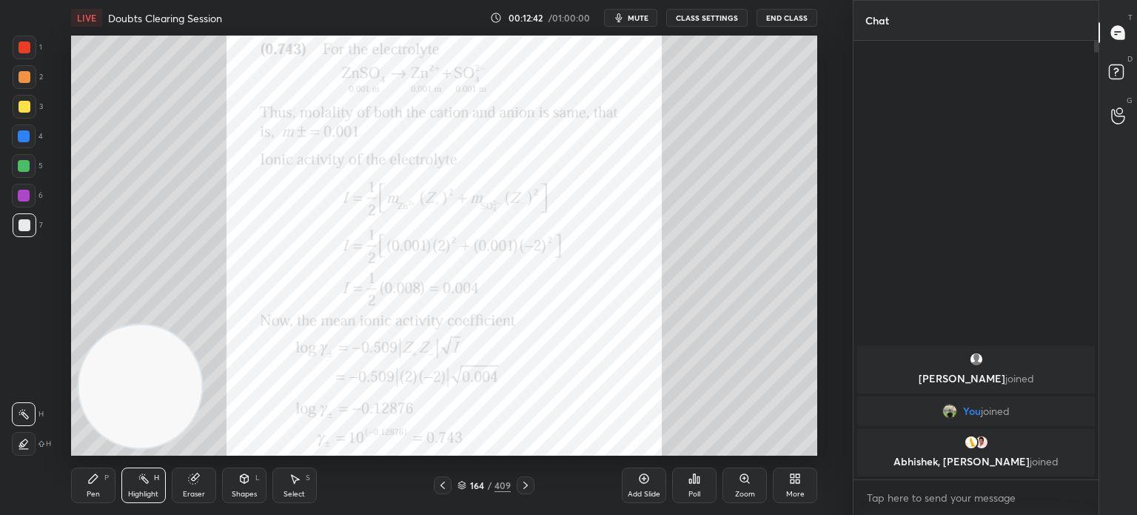
click at [1120, 455] on div "T Messages (T) D Doubts (D) G Raise Hand (G)" at bounding box center [1118, 257] width 39 height 515
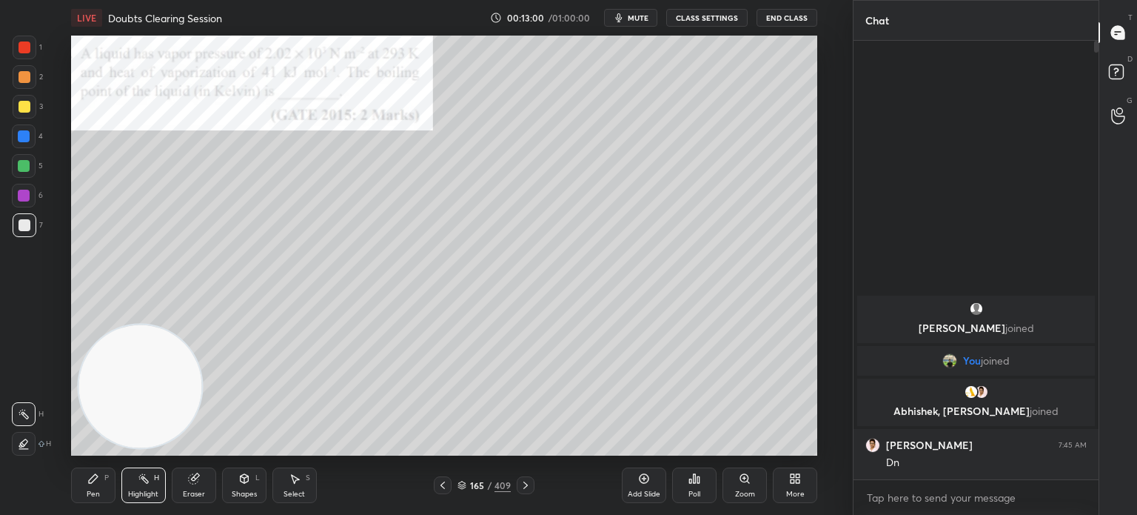
click at [741, 478] on icon at bounding box center [745, 478] width 8 height 8
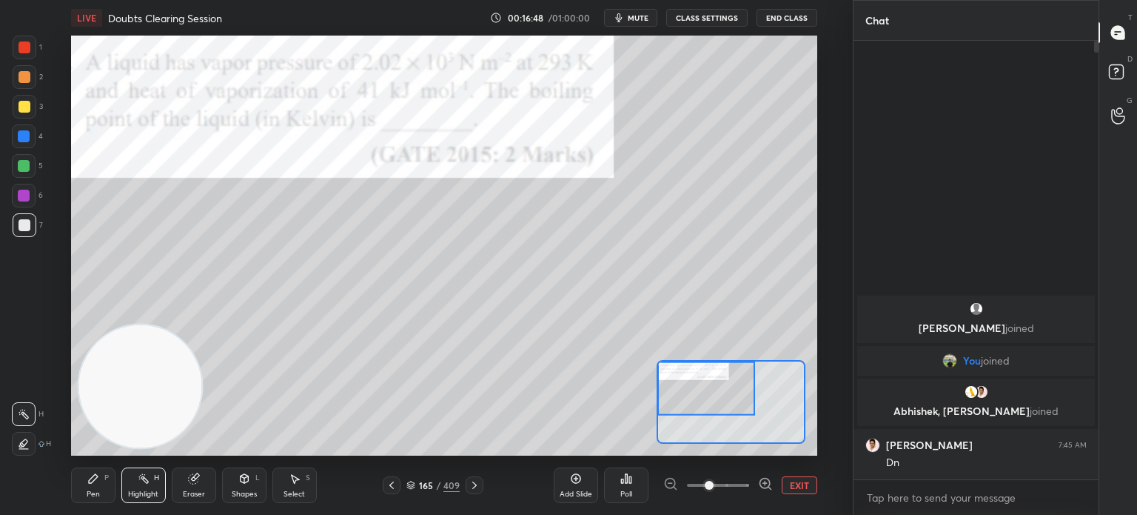
click at [804, 478] on button "EXIT" at bounding box center [800, 485] width 36 height 18
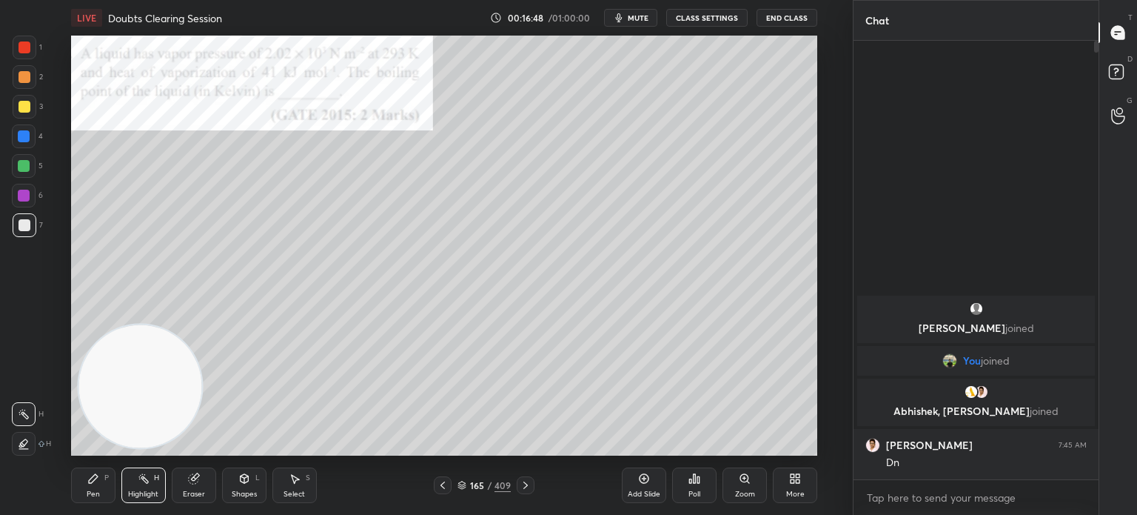
click at [805, 481] on div "More" at bounding box center [795, 485] width 44 height 36
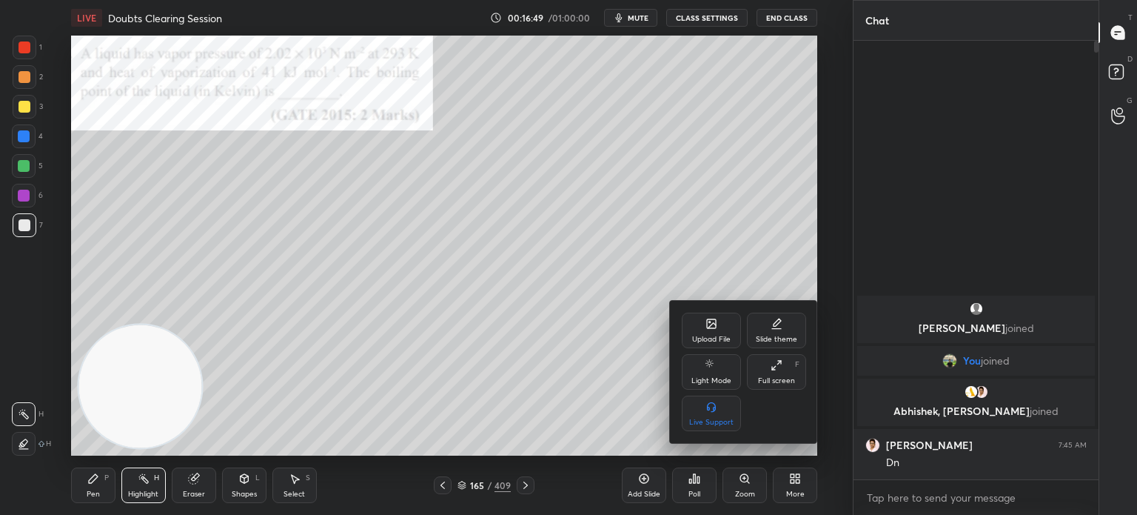
click at [702, 319] on div "Upload File" at bounding box center [711, 330] width 59 height 36
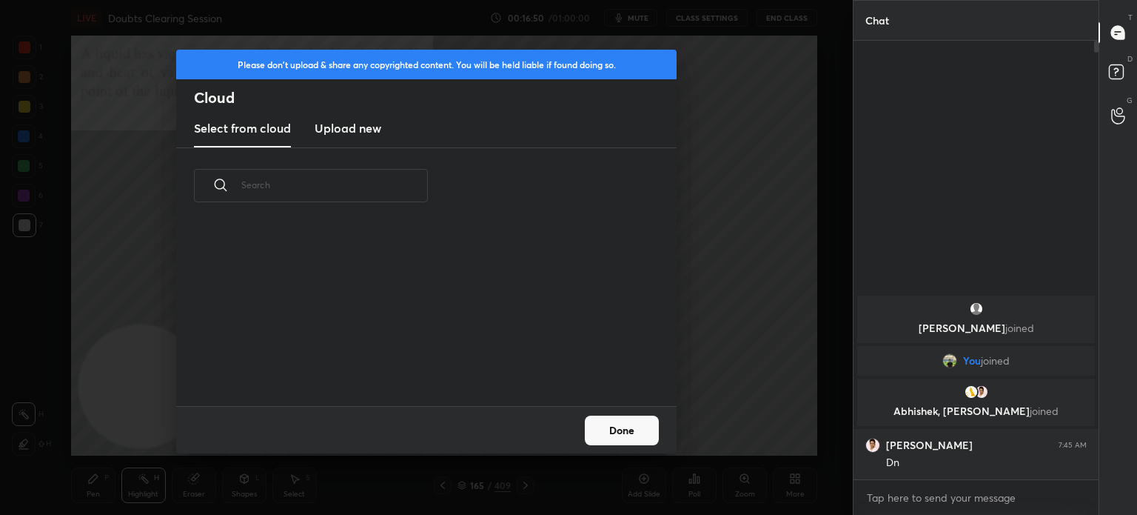
scroll to position [182, 475]
click at [355, 130] on h3 "Upload new" at bounding box center [348, 128] width 67 height 18
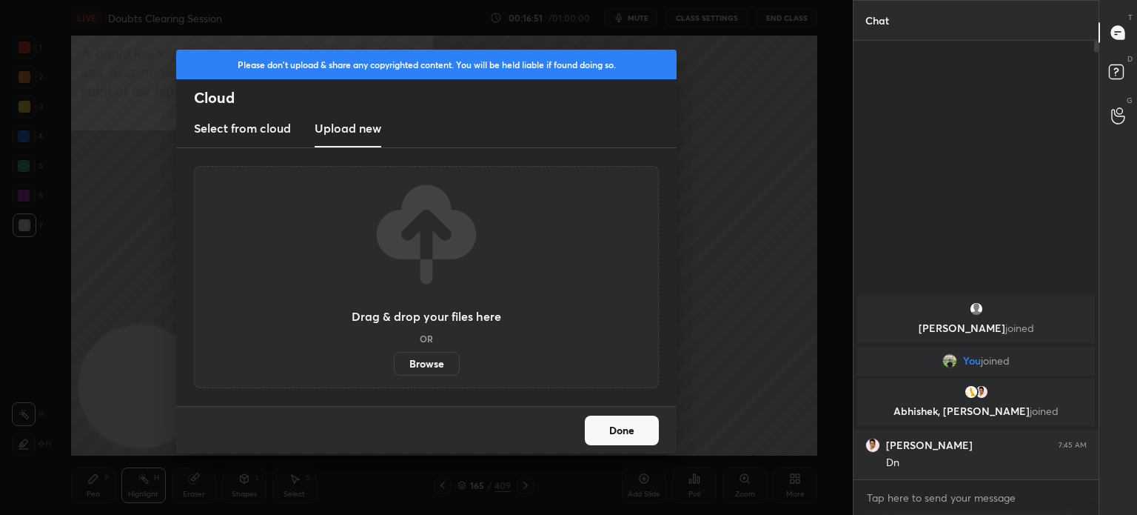
click at [422, 370] on label "Browse" at bounding box center [427, 364] width 66 height 24
click at [394, 370] on input "Browse" at bounding box center [394, 364] width 0 height 24
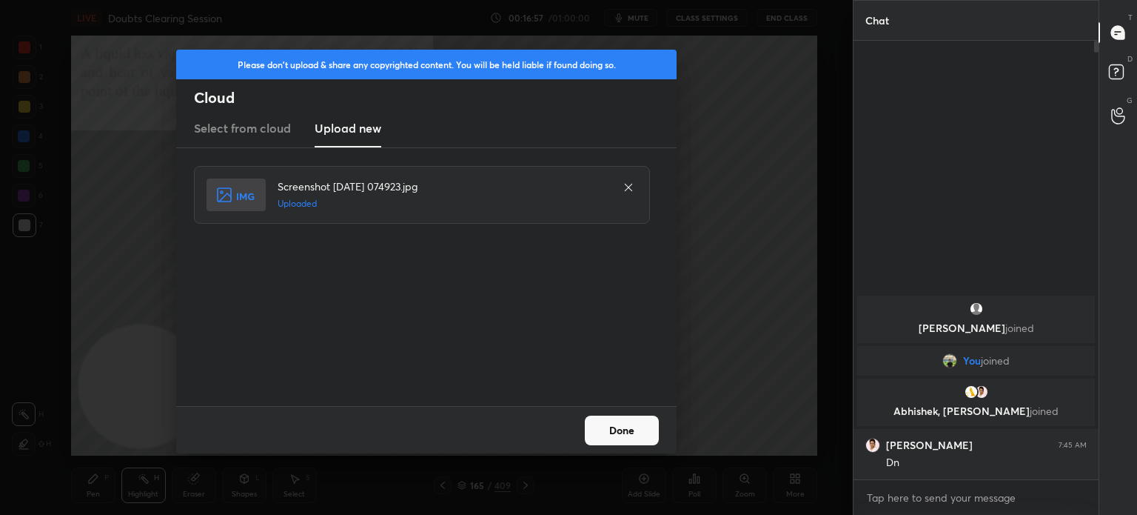
click at [642, 434] on button "Done" at bounding box center [622, 430] width 74 height 30
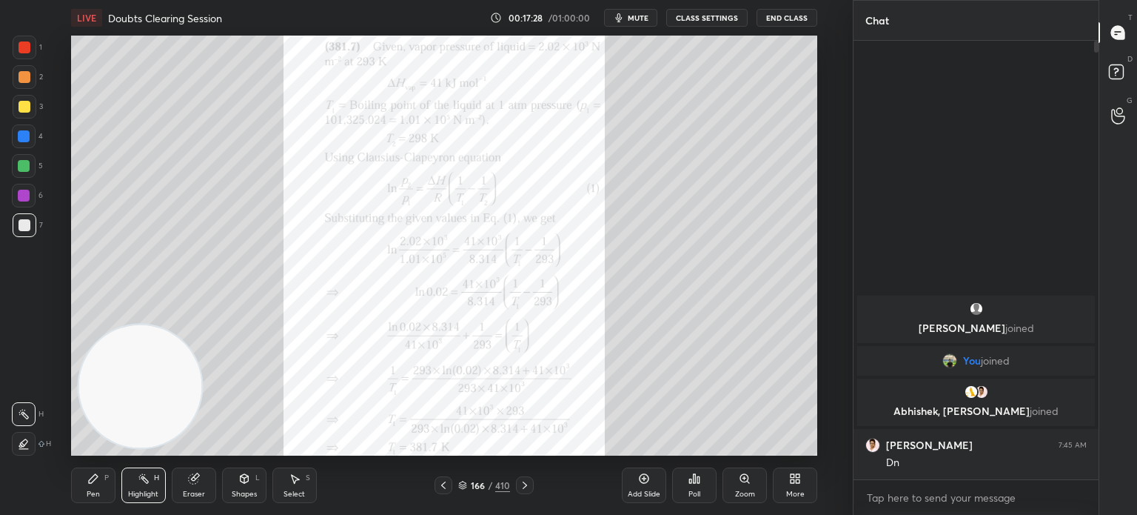
click at [456, 483] on div "166 / 410" at bounding box center [484, 485] width 99 height 18
click at [444, 489] on icon at bounding box center [444, 485] width 12 height 12
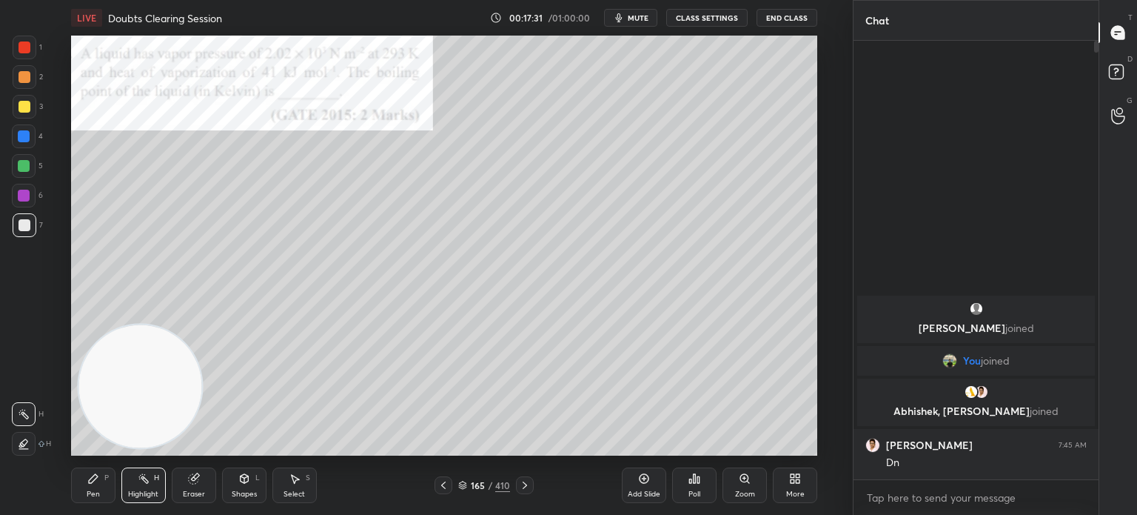
click at [530, 476] on div at bounding box center [525, 485] width 18 height 18
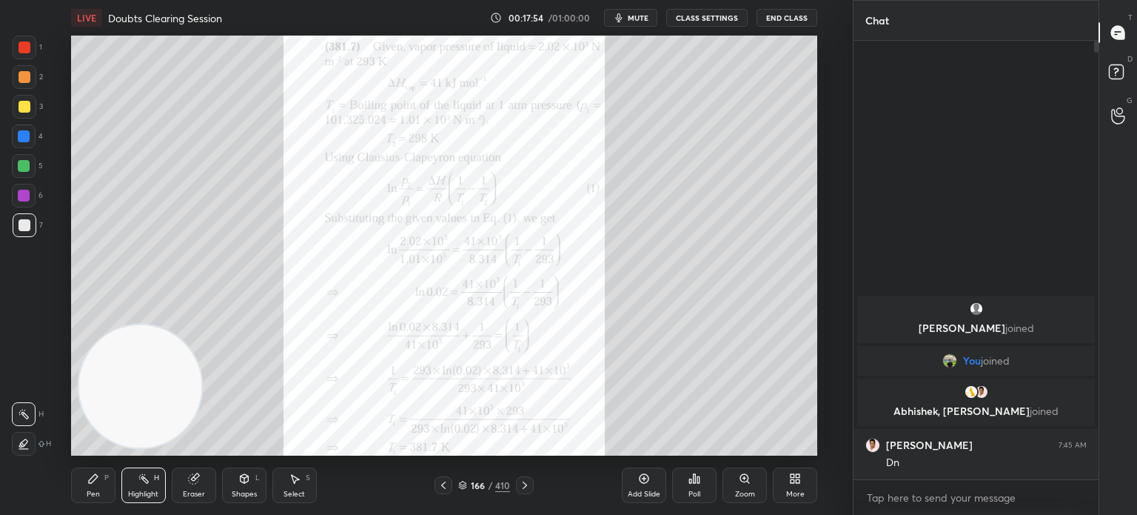
click at [441, 481] on icon at bounding box center [444, 485] width 12 height 12
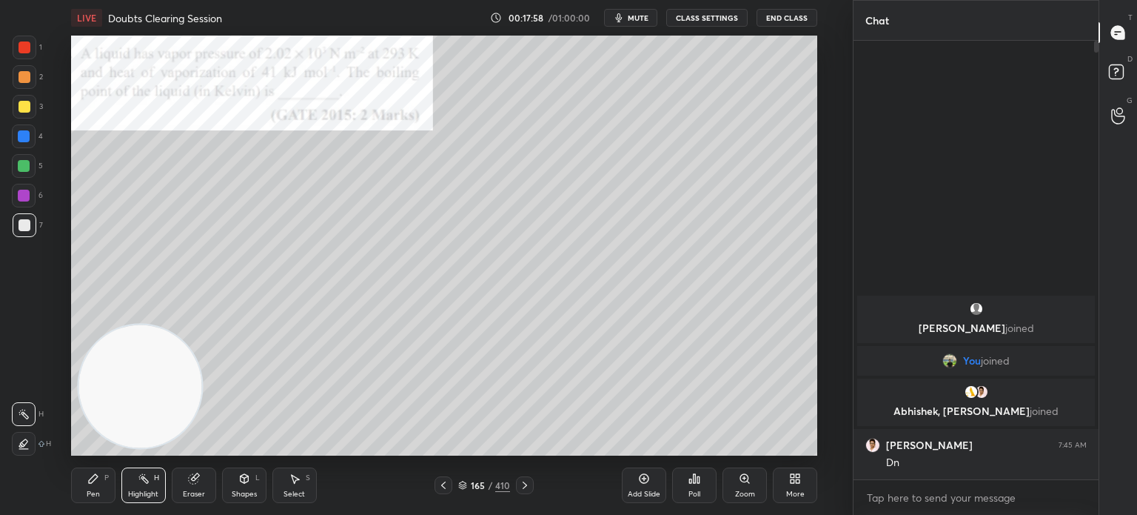
click at [527, 482] on icon at bounding box center [525, 485] width 12 height 12
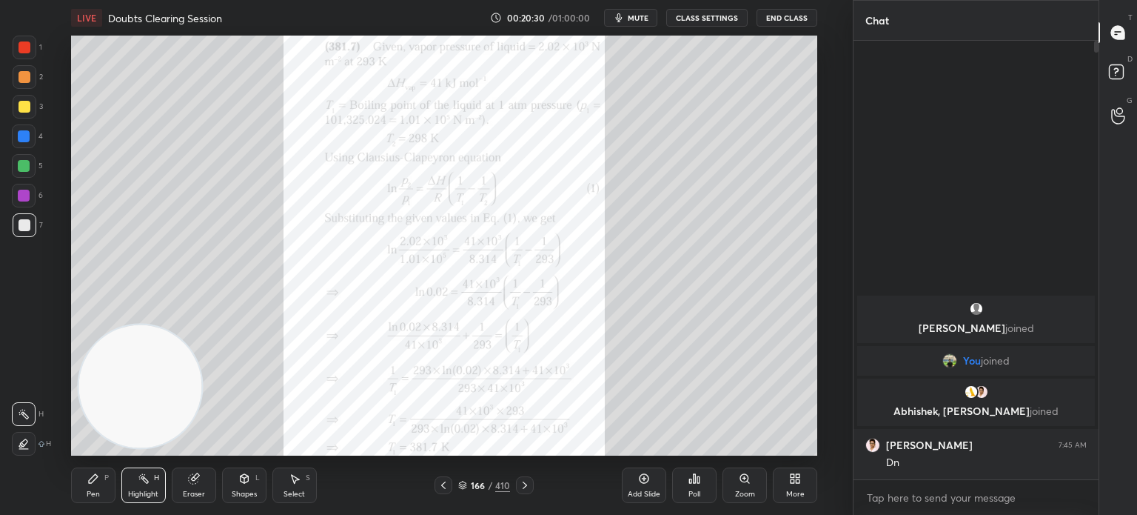
click at [66, 150] on div "Setting up your live class Congratulations on completing 6 years with Unacademy…" at bounding box center [444, 246] width 794 height 420
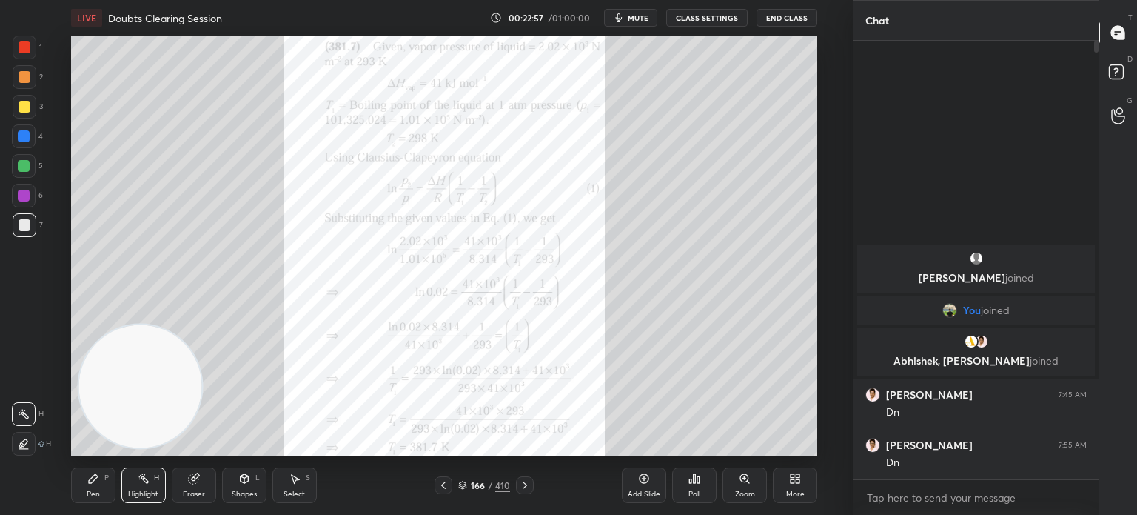
click at [527, 494] on div "Pen P Highlight H Eraser Shapes L Select S 166 / 410 Add Slide Poll Zoom More" at bounding box center [444, 484] width 746 height 59
click at [527, 488] on icon at bounding box center [525, 485] width 12 height 12
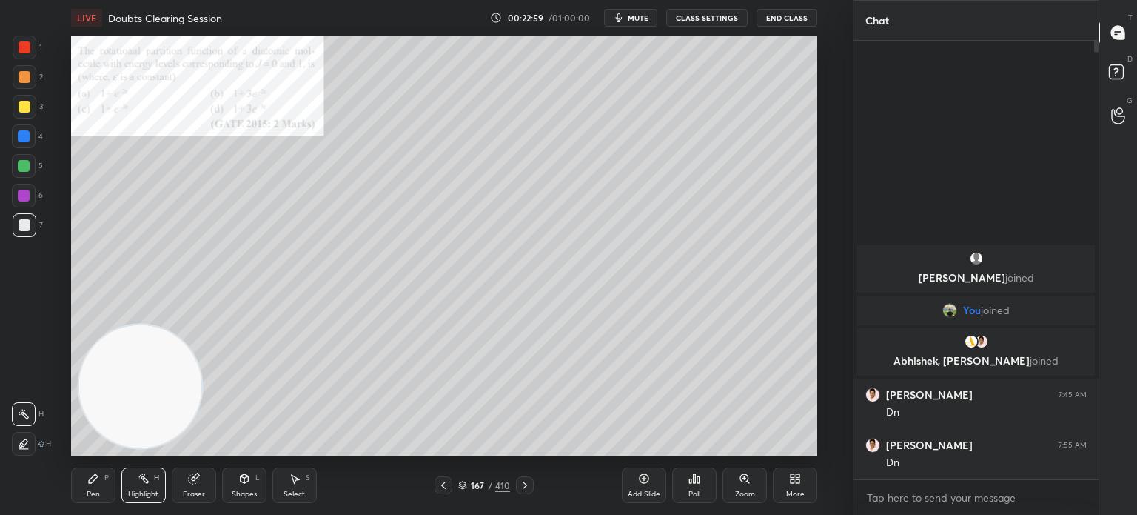
click at [527, 488] on icon at bounding box center [525, 485] width 12 height 12
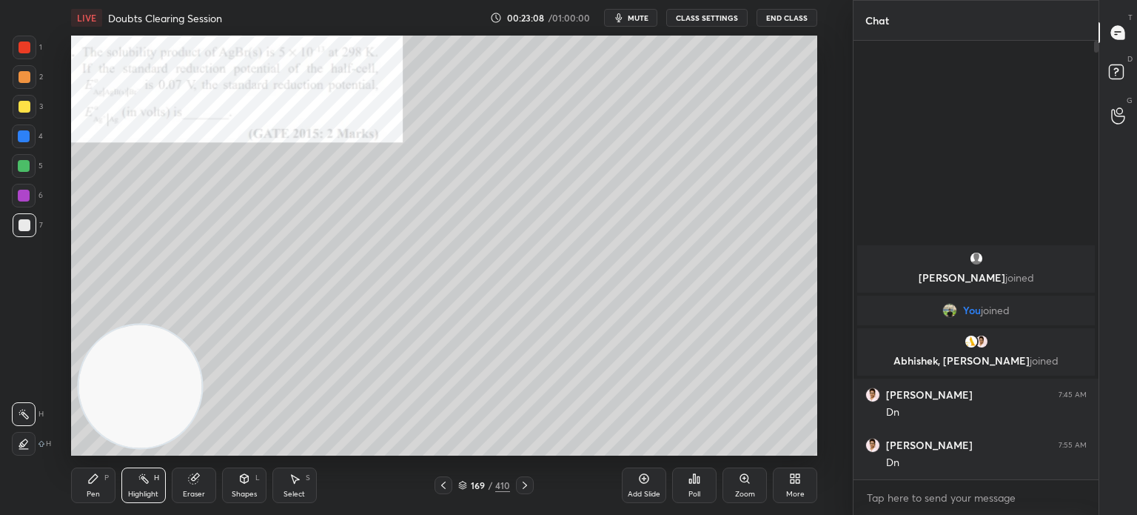
click at [746, 488] on div "Zoom" at bounding box center [745, 485] width 44 height 36
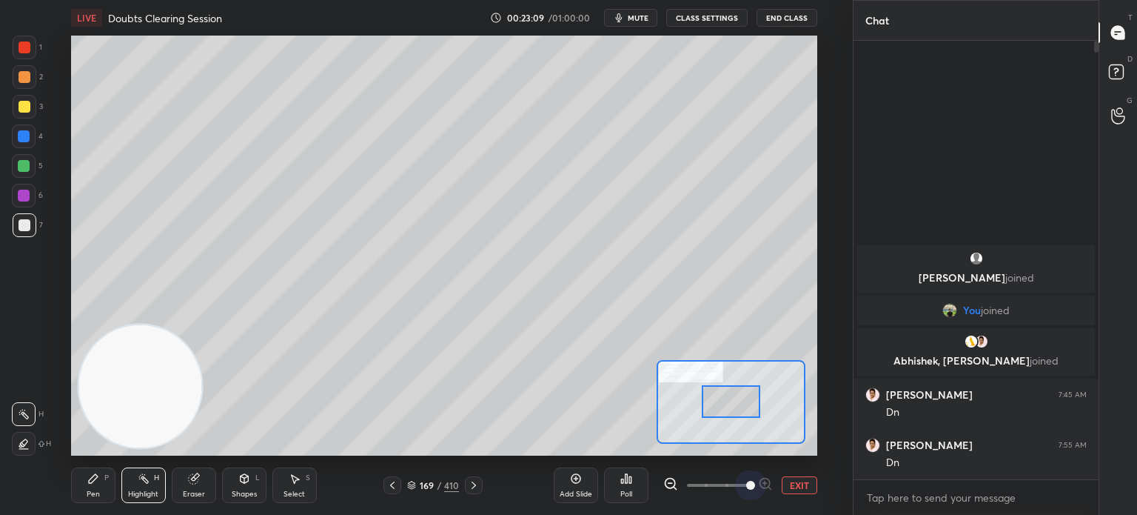
click at [746, 488] on span at bounding box center [718, 485] width 62 height 22
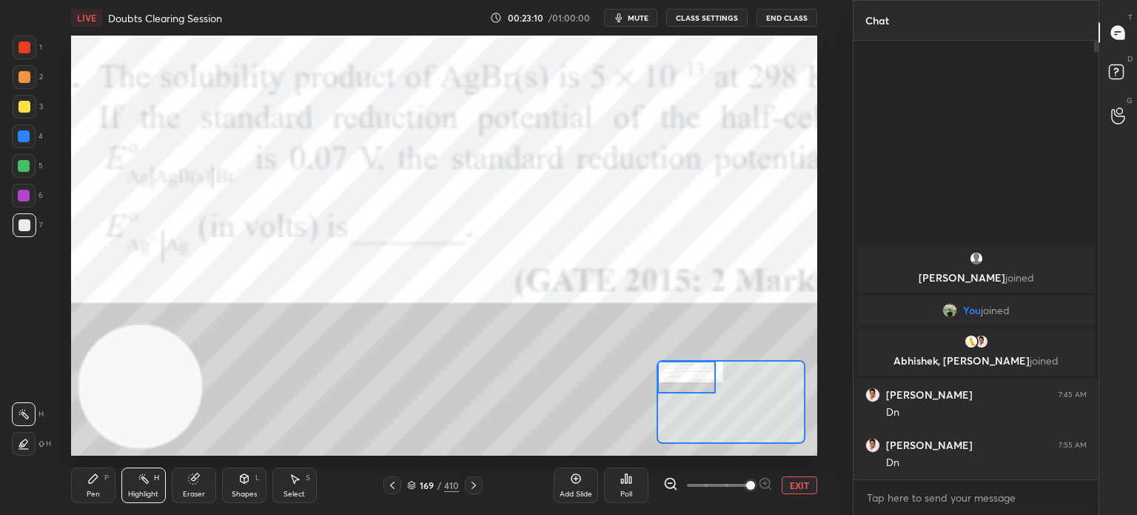
click at [638, 379] on div "Setting up your live class Congratulations on completing 6 years with Unacademy…" at bounding box center [444, 246] width 746 height 420
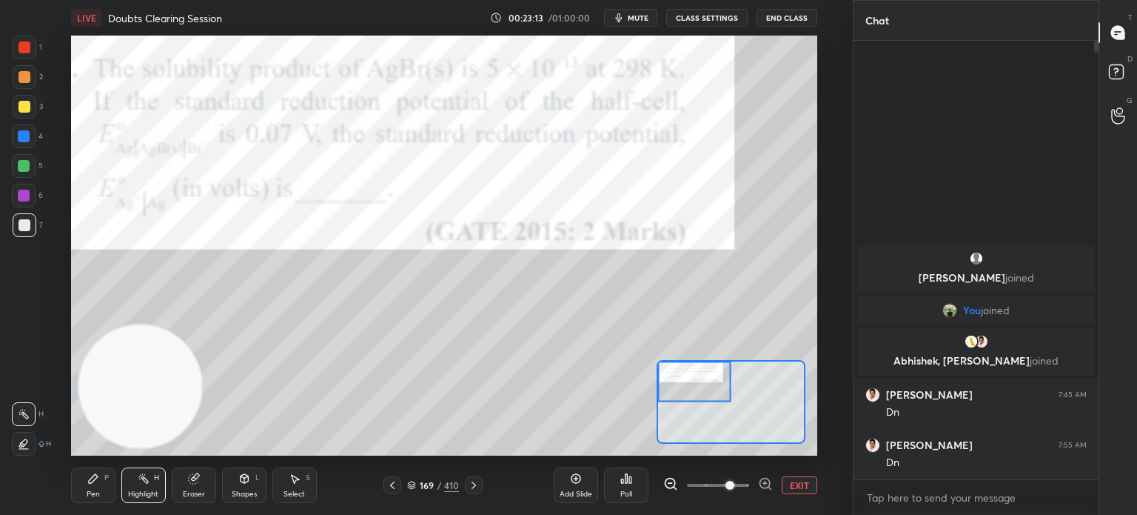
click at [735, 483] on span at bounding box center [730, 485] width 9 height 9
click at [649, 16] on span "mute" at bounding box center [638, 18] width 21 height 10
click at [646, 14] on span "unmute" at bounding box center [637, 18] width 32 height 10
click at [190, 476] on icon at bounding box center [193, 479] width 10 height 10
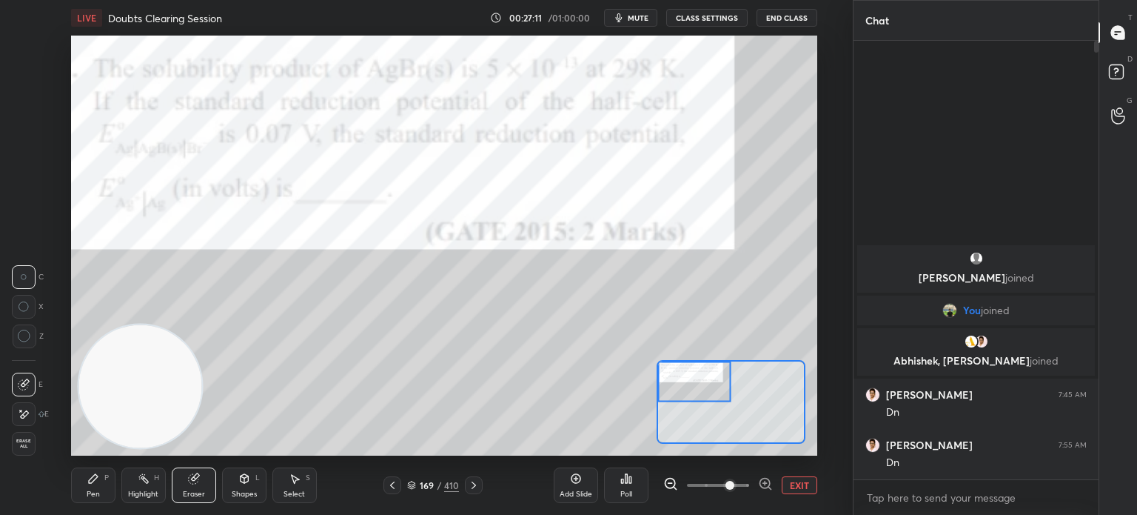
click at [102, 489] on div "Pen P" at bounding box center [93, 485] width 44 height 36
click at [98, 485] on div "Pen P" at bounding box center [93, 485] width 44 height 36
click at [153, 485] on div "Highlight H" at bounding box center [143, 485] width 44 height 36
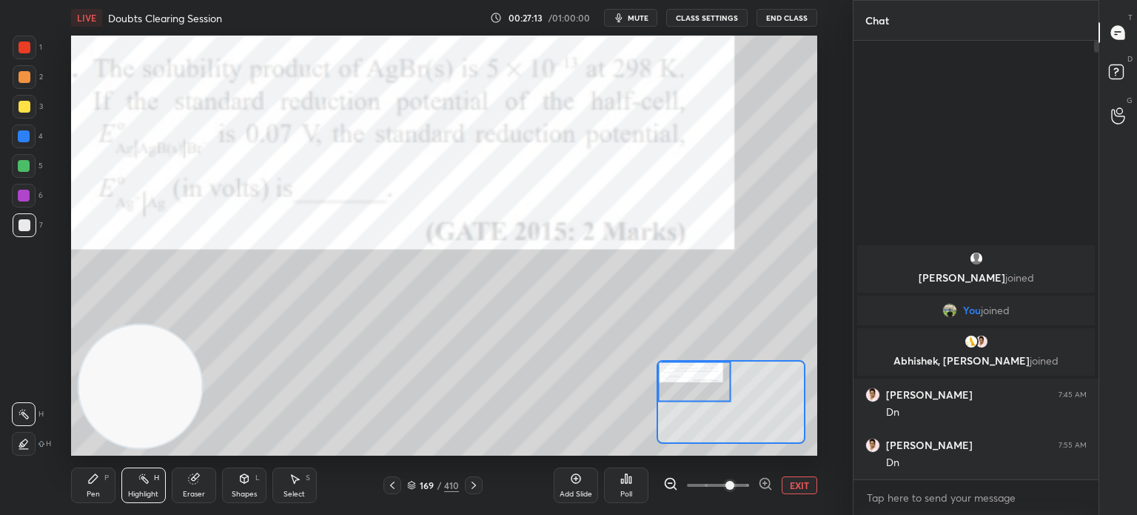
click at [148, 487] on div "Highlight H" at bounding box center [143, 485] width 44 height 36
click at [201, 487] on div "Eraser" at bounding box center [194, 485] width 44 height 36
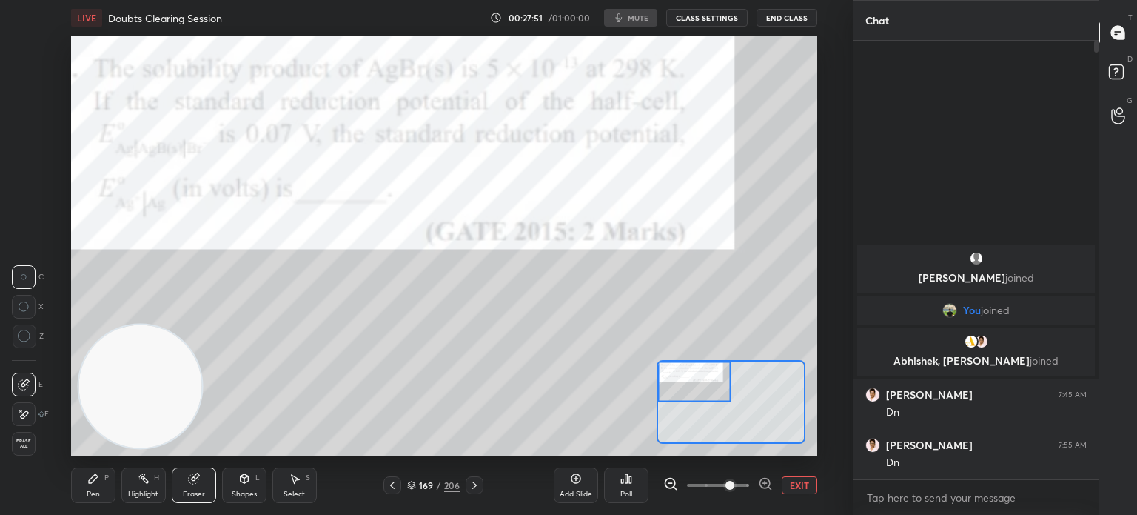
scroll to position [73631, 73258]
click at [92, 478] on icon at bounding box center [93, 478] width 9 height 9
click at [99, 476] on div "Pen P" at bounding box center [93, 485] width 44 height 36
click at [187, 506] on div "Pen P Highlight H Eraser Shapes L Select S 169 / 411 Add Slide Poll EXIT" at bounding box center [444, 484] width 746 height 59
click at [195, 482] on icon at bounding box center [193, 479] width 10 height 10
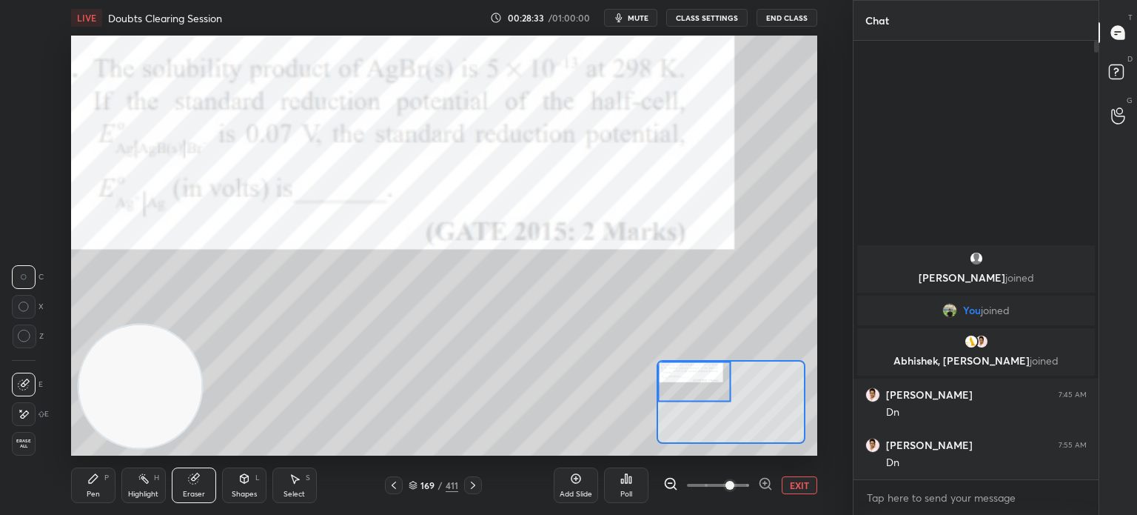
click at [31, 444] on span "Erase all" at bounding box center [24, 443] width 22 height 10
click at [38, 439] on div "1 2 3 4 5 6 7 C X Z C X Z E E Erase all H H" at bounding box center [23, 246] width 47 height 420
click at [30, 110] on div at bounding box center [25, 107] width 24 height 24
click at [29, 115] on div at bounding box center [25, 107] width 24 height 24
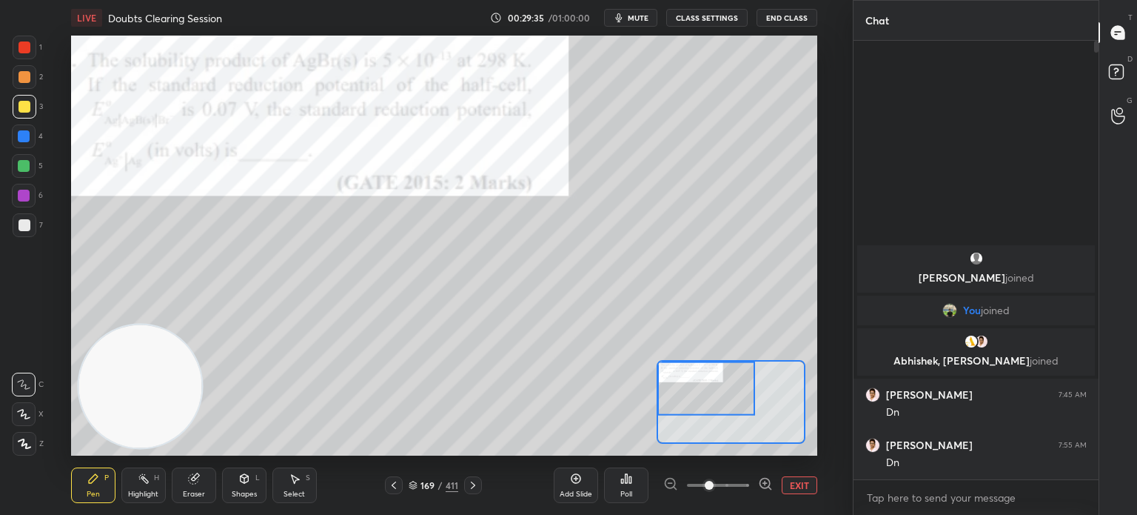
click at [796, 482] on button "EXIT" at bounding box center [800, 485] width 36 height 18
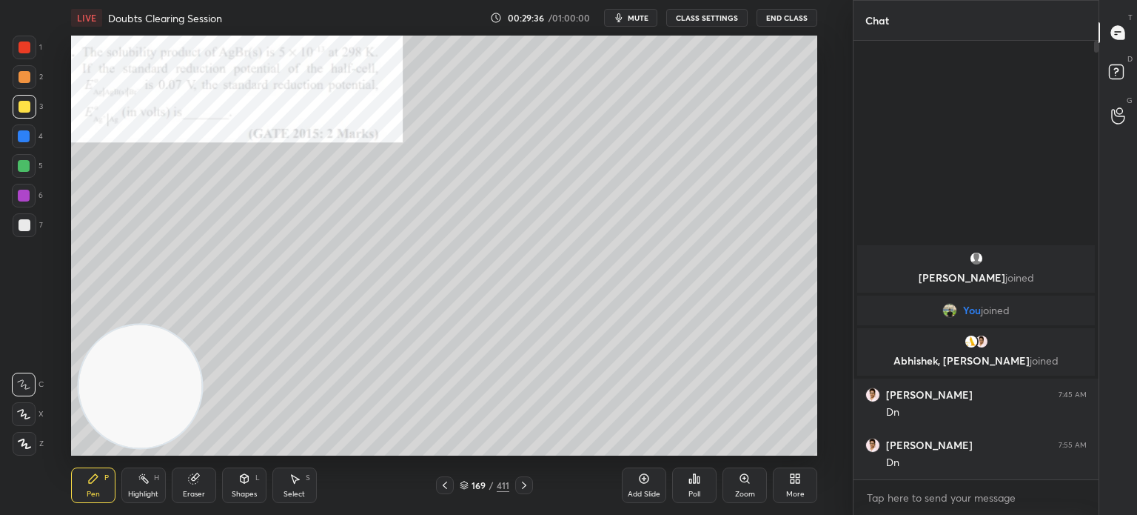
click at [797, 483] on icon at bounding box center [799, 481] width 4 height 4
click at [799, 486] on div "More" at bounding box center [795, 485] width 44 height 36
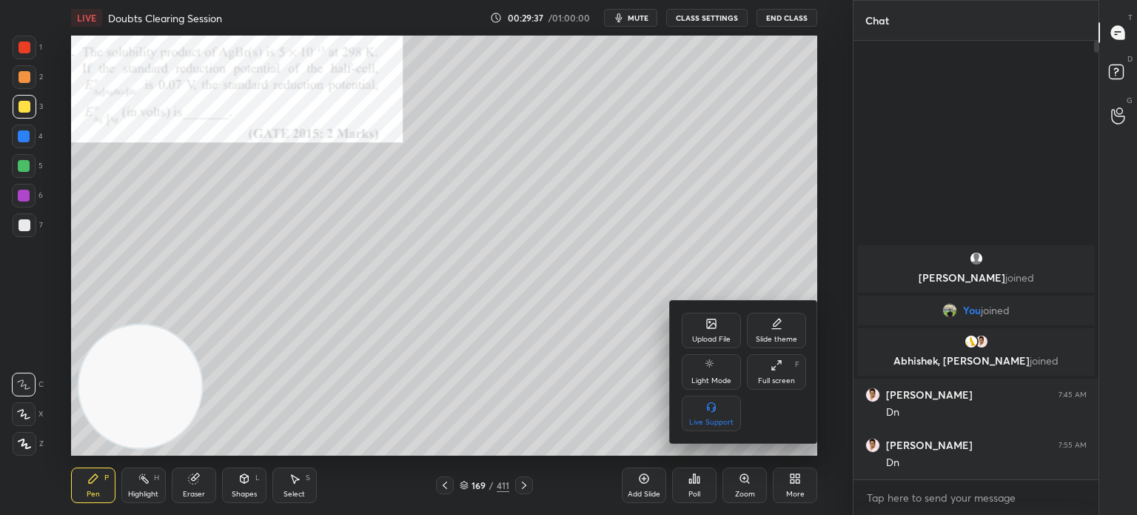
click at [714, 322] on icon at bounding box center [711, 323] width 9 height 9
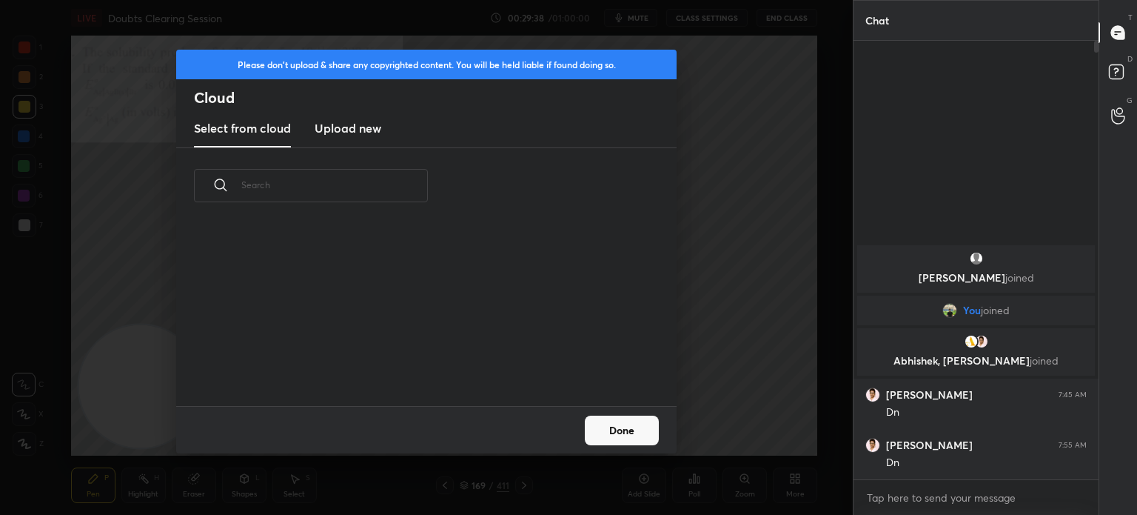
scroll to position [182, 475]
click at [357, 127] on h3 "Upload new" at bounding box center [348, 128] width 67 height 18
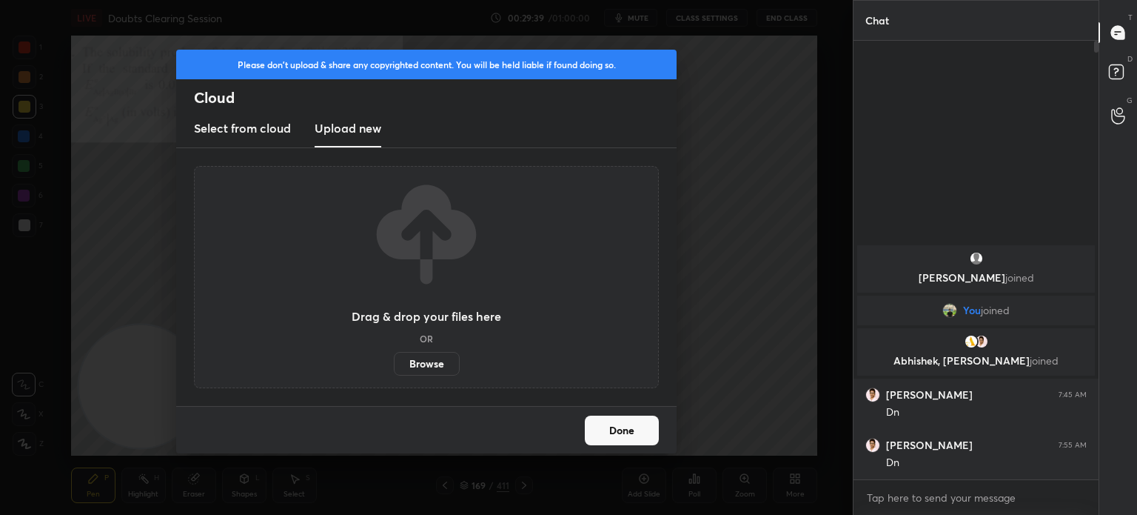
click at [421, 358] on label "Browse" at bounding box center [427, 364] width 66 height 24
click at [394, 358] on input "Browse" at bounding box center [394, 364] width 0 height 24
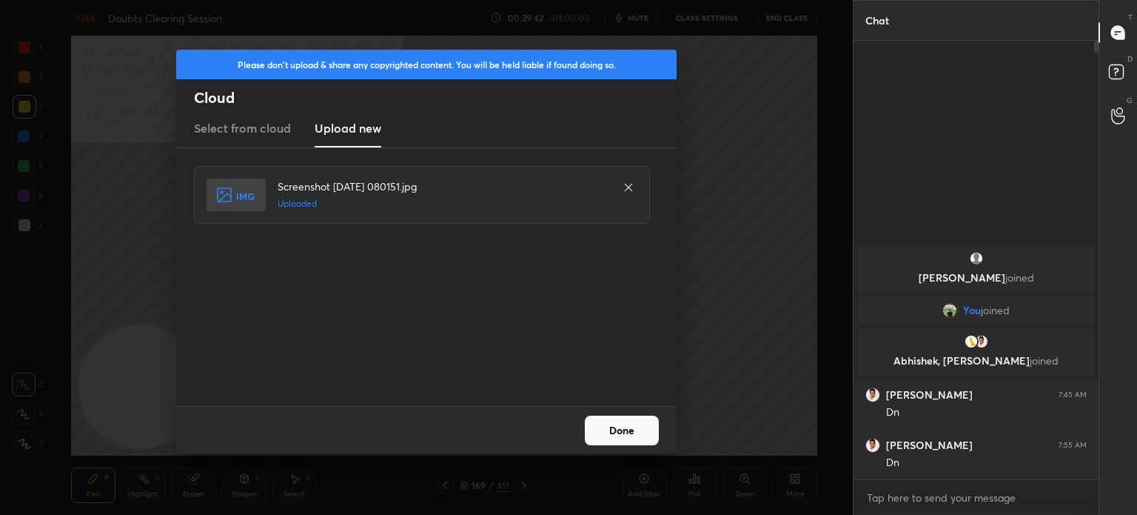
click at [598, 417] on button "Done" at bounding box center [622, 430] width 74 height 30
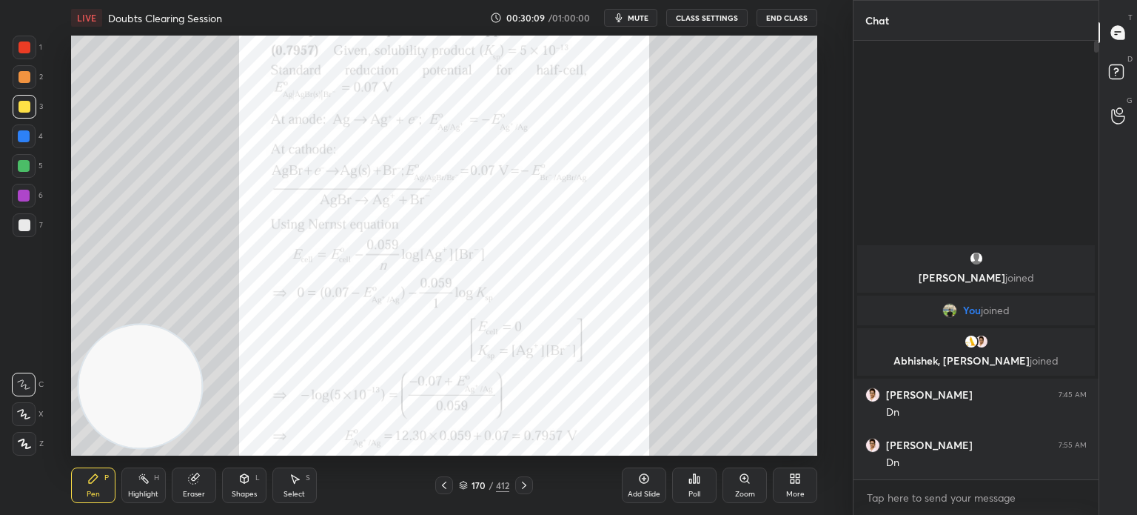
click at [153, 483] on div "Highlight H" at bounding box center [143, 485] width 44 height 36
click at [154, 484] on div "Highlight H" at bounding box center [143, 485] width 44 height 36
click at [447, 490] on icon at bounding box center [444, 485] width 12 height 12
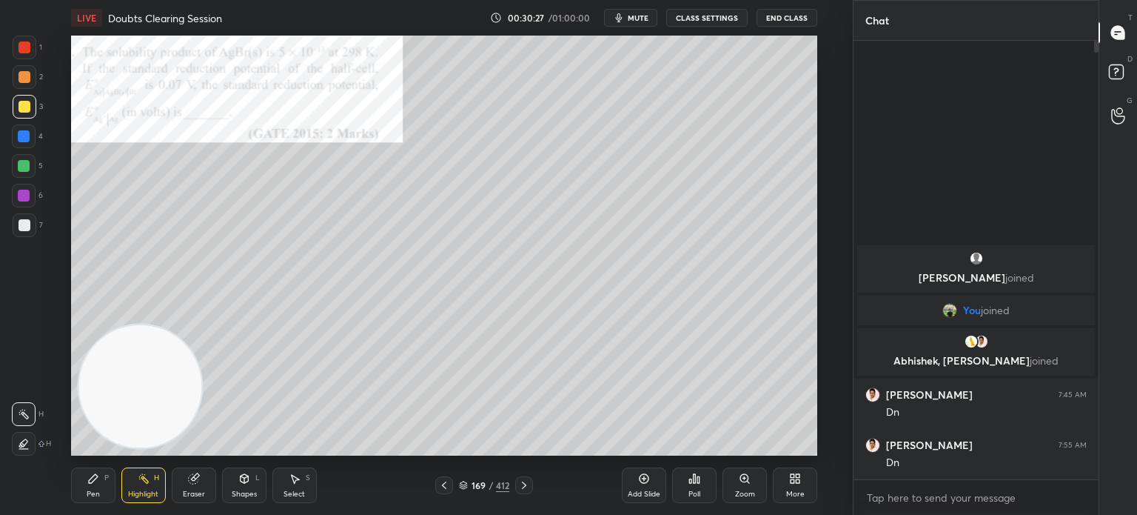
click at [520, 481] on icon at bounding box center [524, 485] width 12 height 12
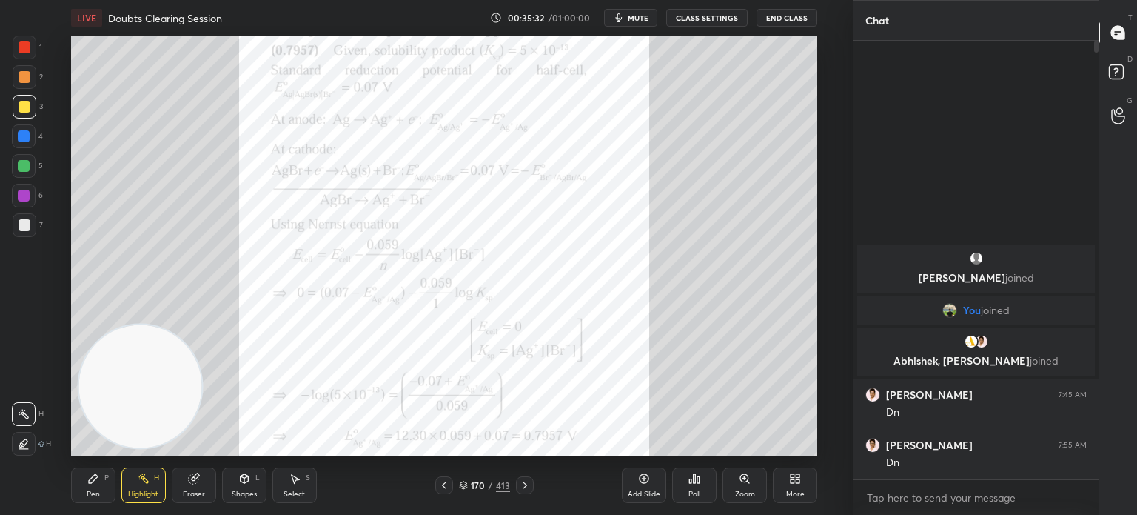
click at [531, 490] on div at bounding box center [525, 485] width 18 height 18
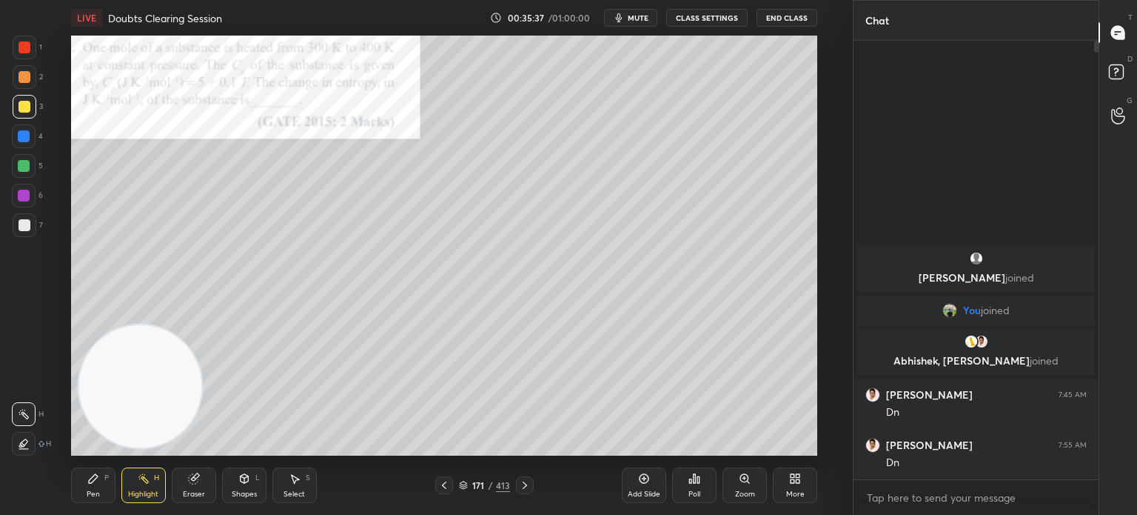
click at [746, 480] on icon at bounding box center [745, 478] width 8 height 8
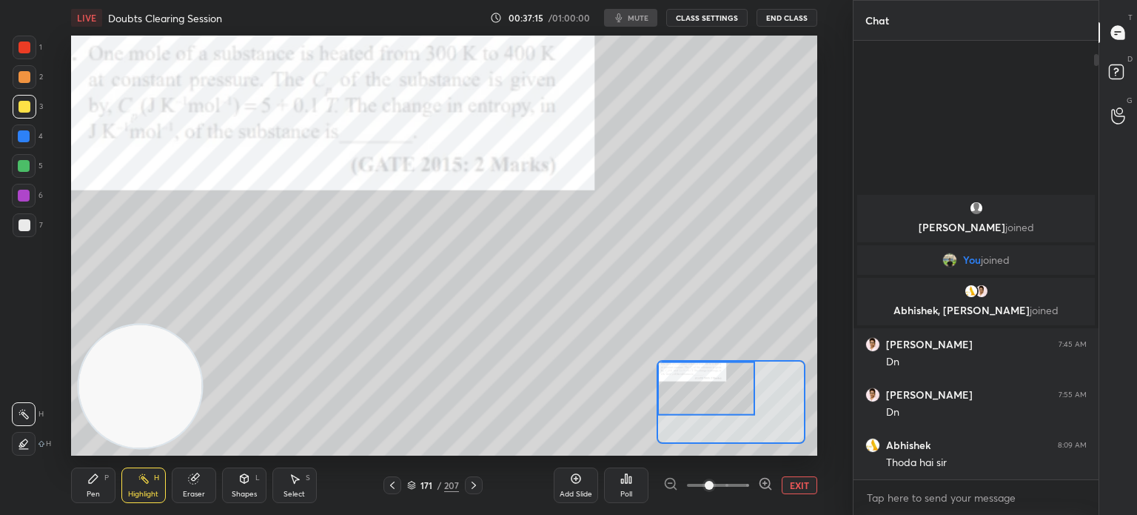
scroll to position [420, 794]
click at [803, 493] on button "EXIT" at bounding box center [800, 485] width 36 height 18
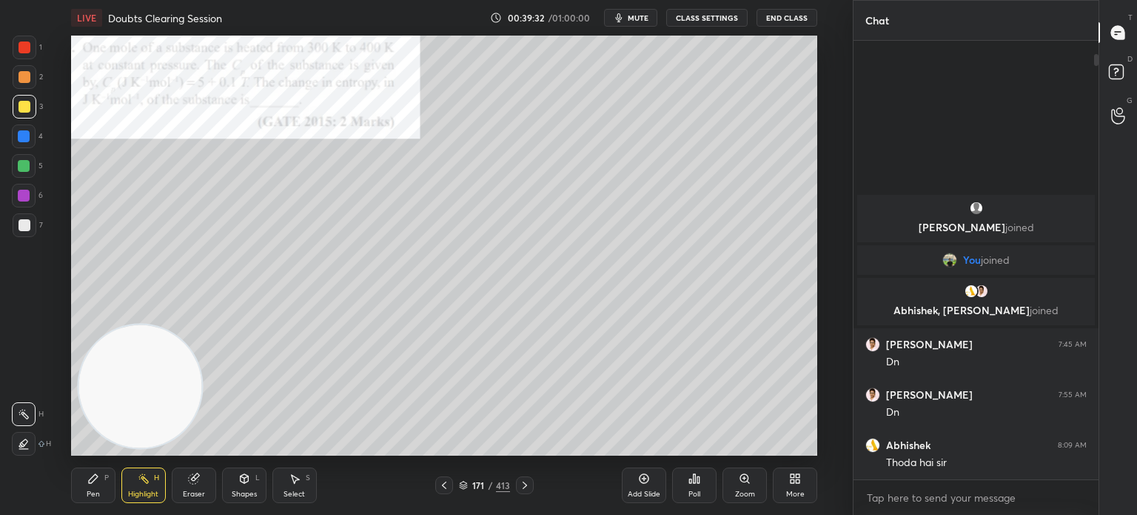
click at [794, 491] on div "More" at bounding box center [795, 493] width 19 height 7
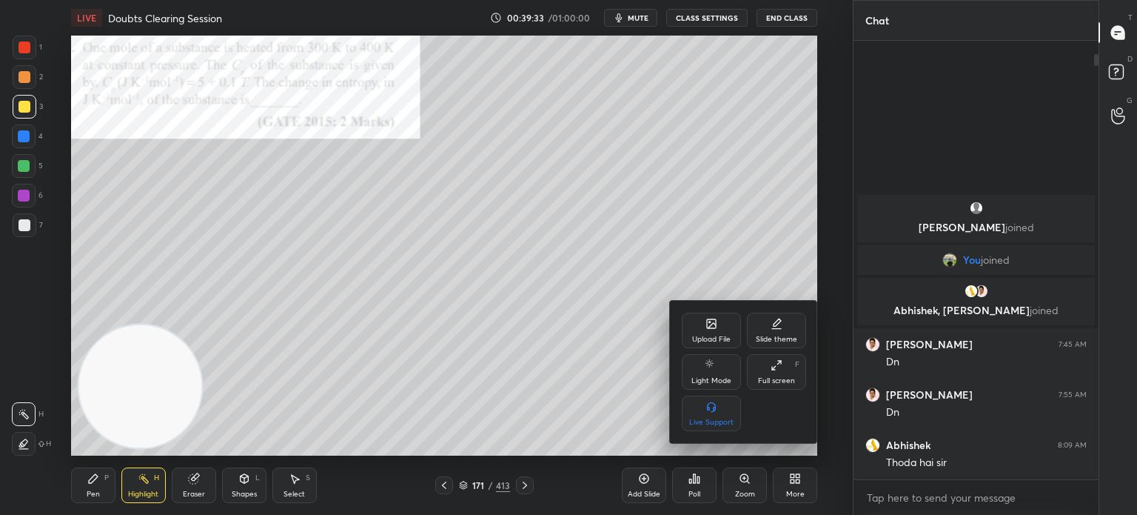
click at [707, 321] on icon at bounding box center [711, 323] width 9 height 9
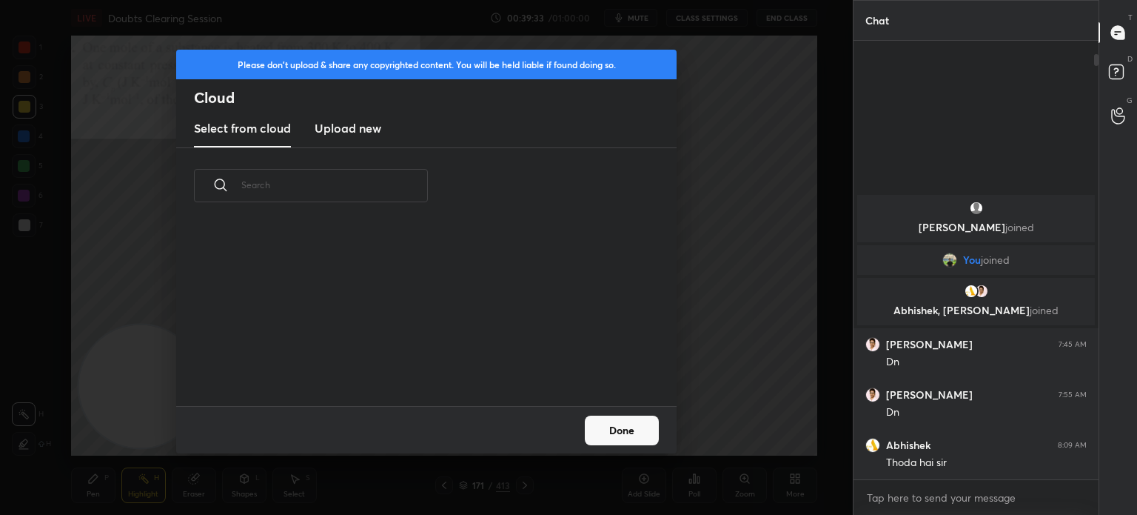
scroll to position [4, 7]
click at [358, 126] on h3 "Upload new" at bounding box center [348, 128] width 67 height 18
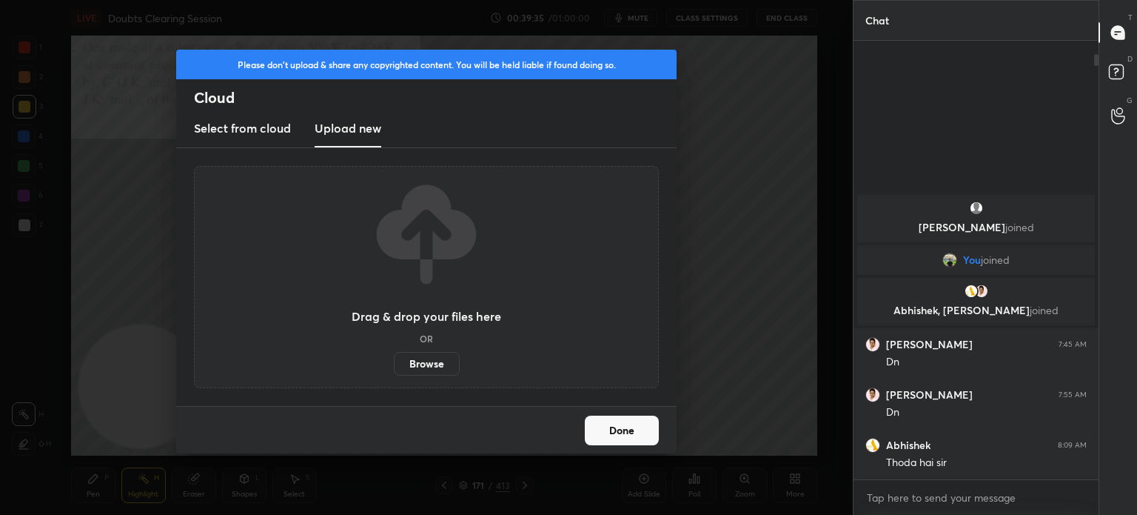
click at [424, 372] on label "Browse" at bounding box center [427, 364] width 66 height 24
click at [394, 372] on input "Browse" at bounding box center [394, 364] width 0 height 24
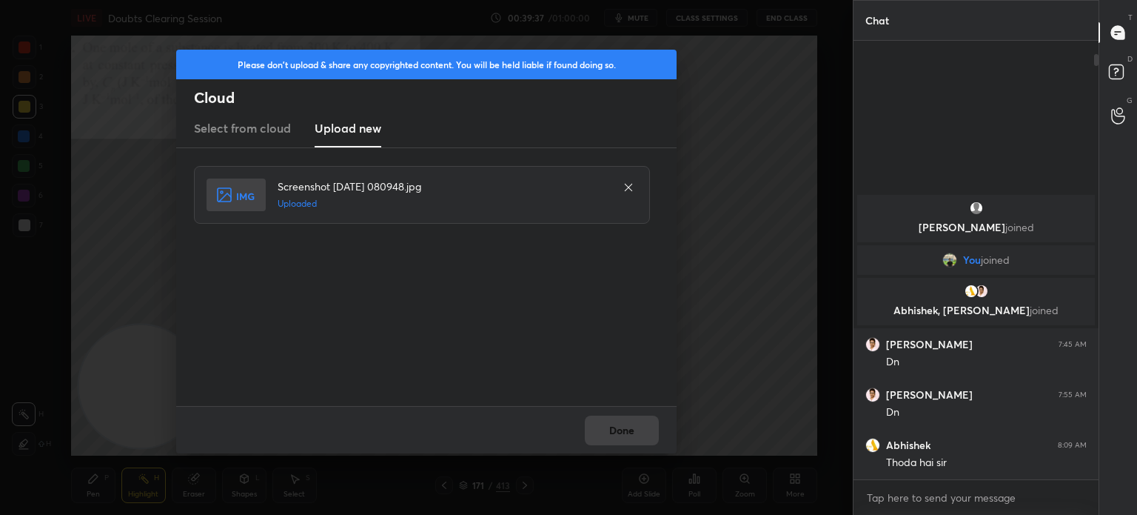
click at [592, 415] on button "Done" at bounding box center [622, 430] width 74 height 30
click at [606, 421] on button "Done" at bounding box center [622, 430] width 74 height 30
click at [614, 423] on button "Done" at bounding box center [622, 430] width 74 height 30
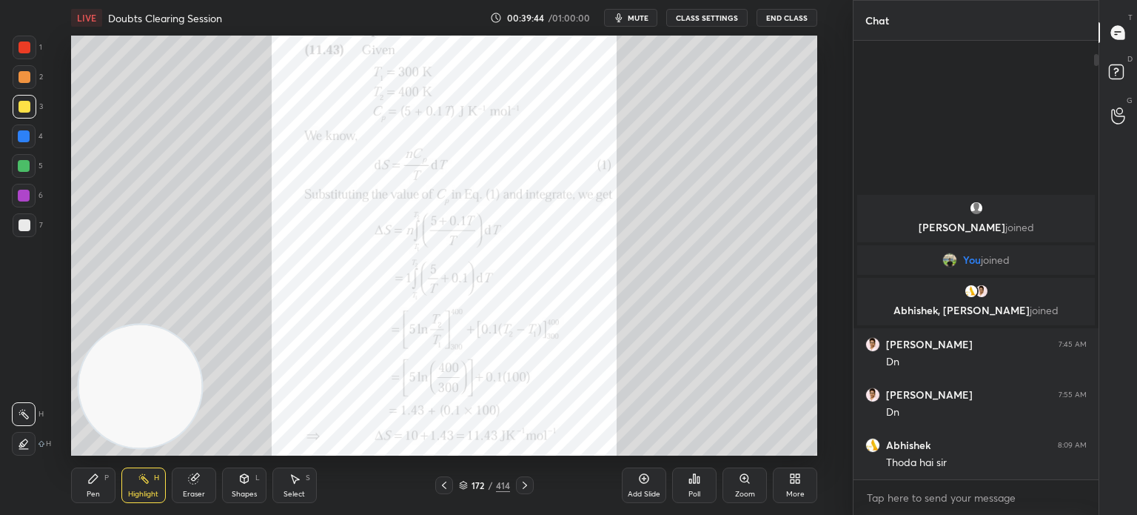
click at [3, 53] on div "1 2 3 4 5 6 7 C X Z C X Z E E Erase all H H" at bounding box center [23, 246] width 47 height 420
click at [13, 50] on div at bounding box center [25, 48] width 24 height 24
click at [24, 53] on div at bounding box center [25, 48] width 24 height 24
click at [33, 59] on div "1" at bounding box center [28, 51] width 30 height 30
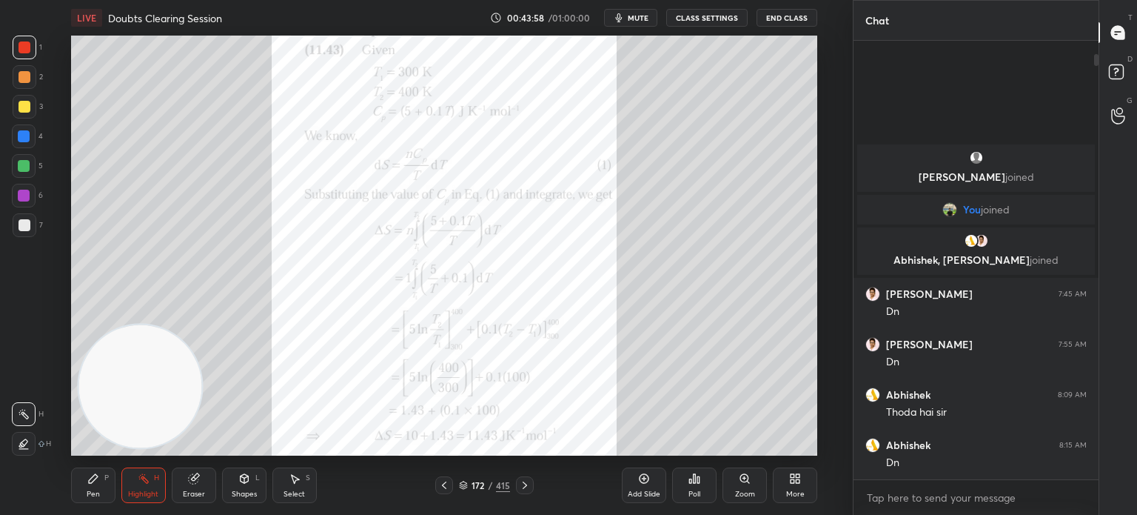
click at [525, 488] on icon at bounding box center [525, 485] width 12 height 12
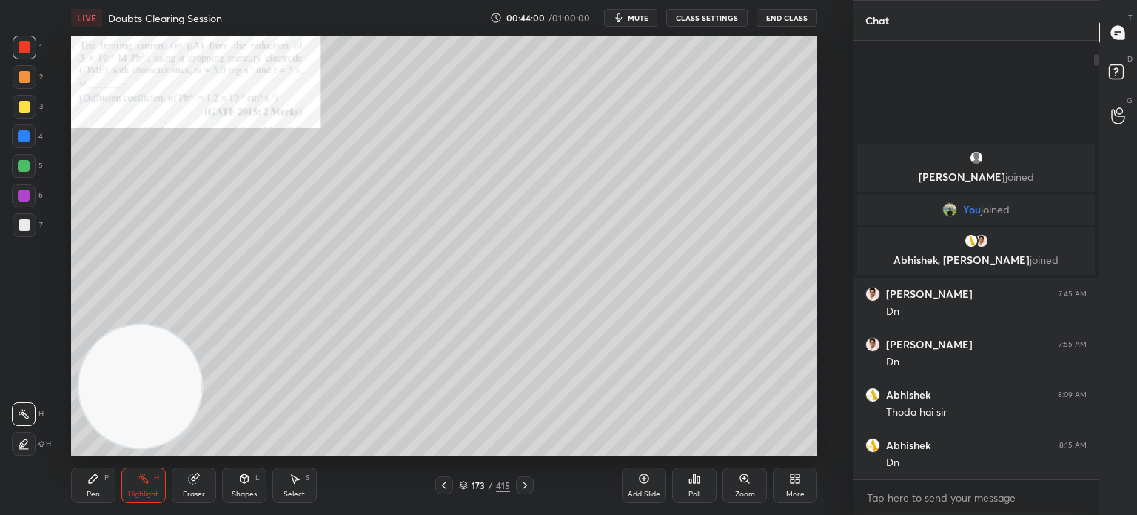
click at [527, 485] on icon at bounding box center [525, 485] width 12 height 12
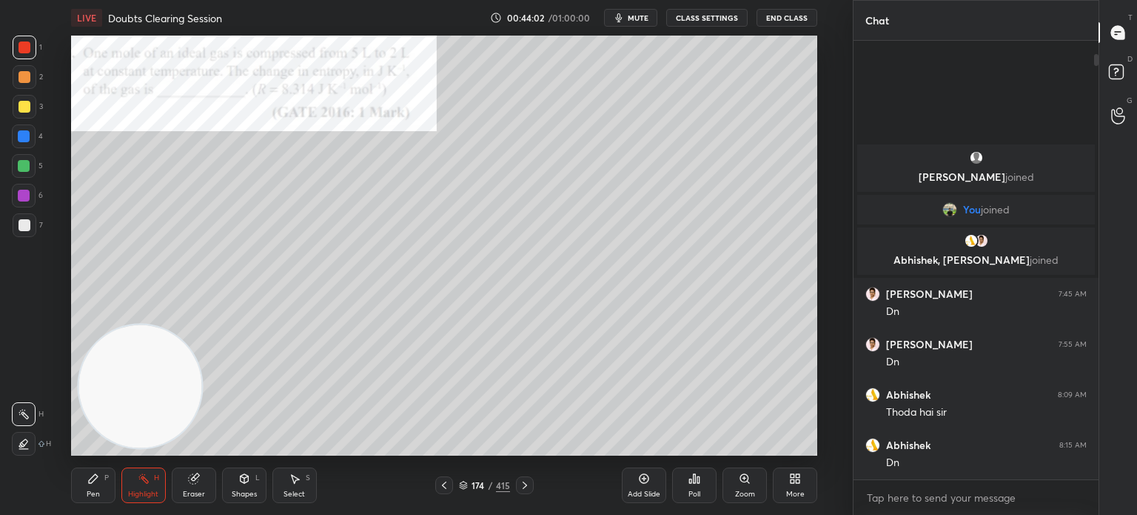
click at [743, 481] on icon at bounding box center [745, 478] width 8 height 8
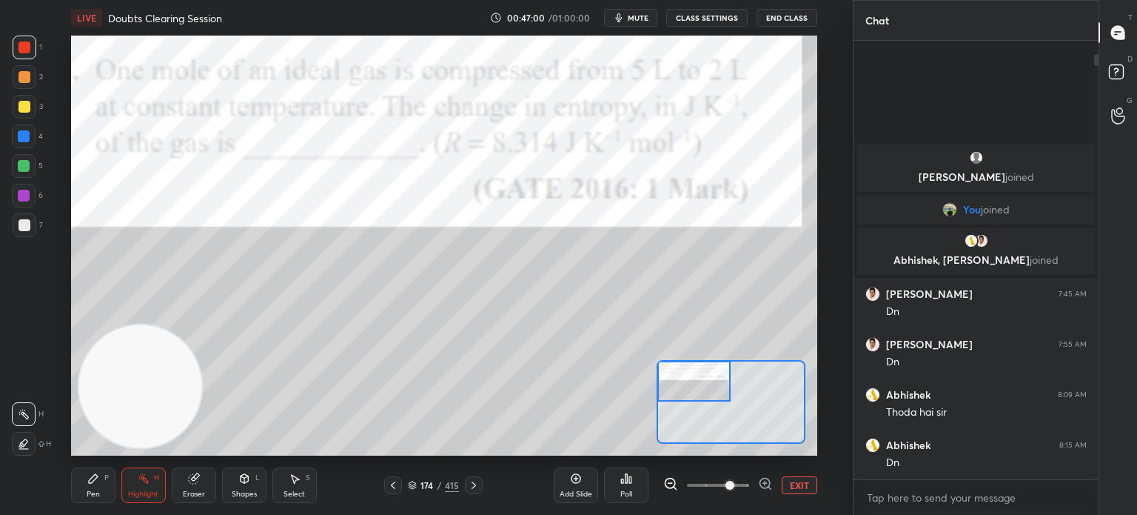
click at [794, 486] on button "EXIT" at bounding box center [800, 485] width 36 height 18
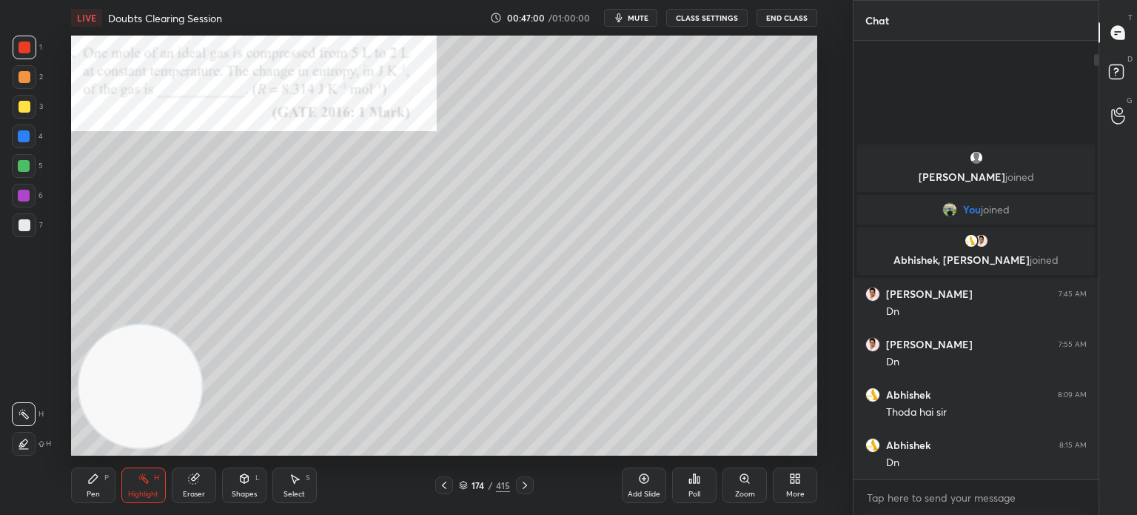
click at [782, 482] on div "More" at bounding box center [795, 485] width 44 height 36
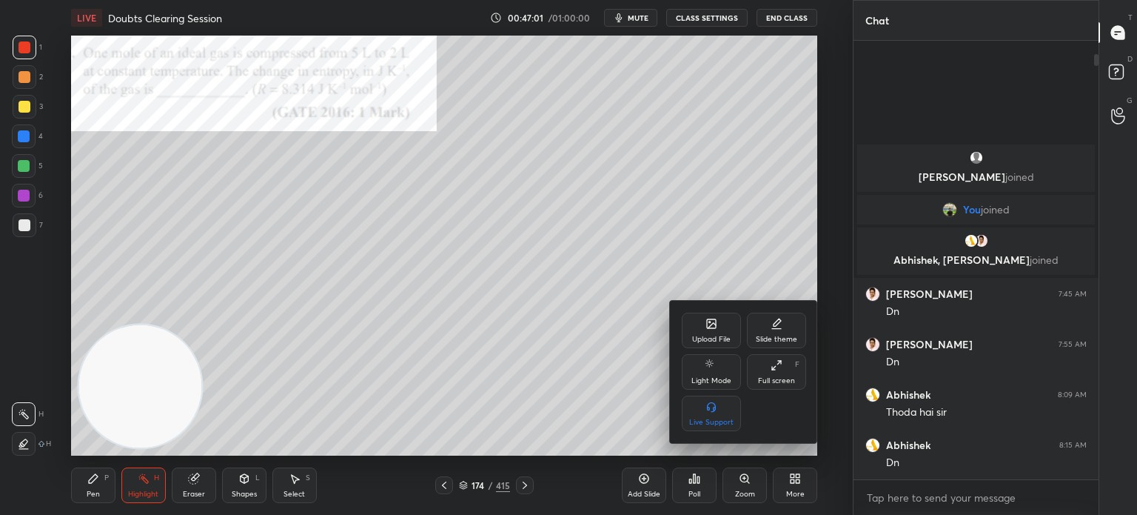
click at [717, 318] on icon at bounding box center [712, 324] width 12 height 12
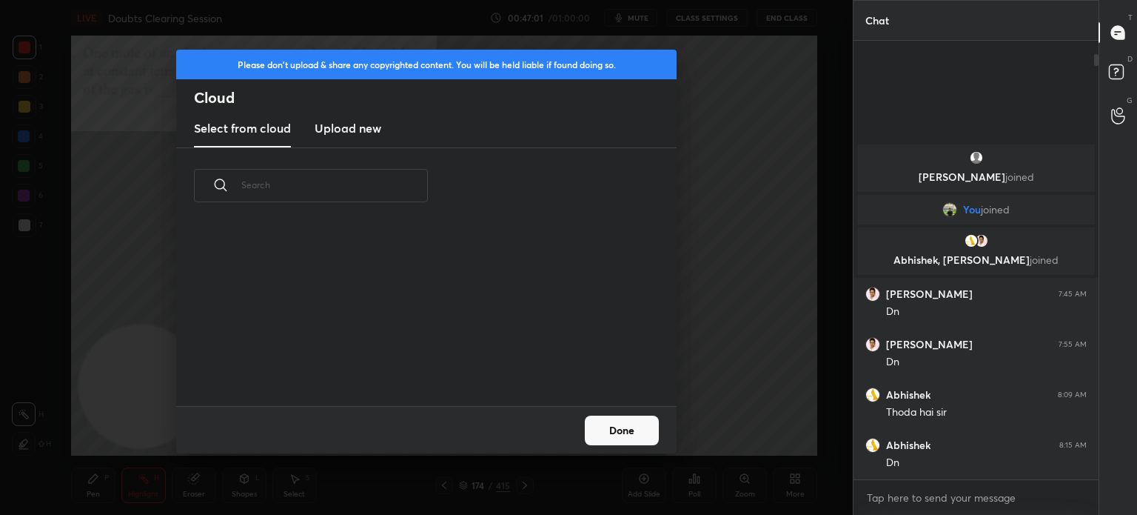
scroll to position [182, 475]
click at [375, 111] on new "Upload new" at bounding box center [348, 128] width 67 height 37
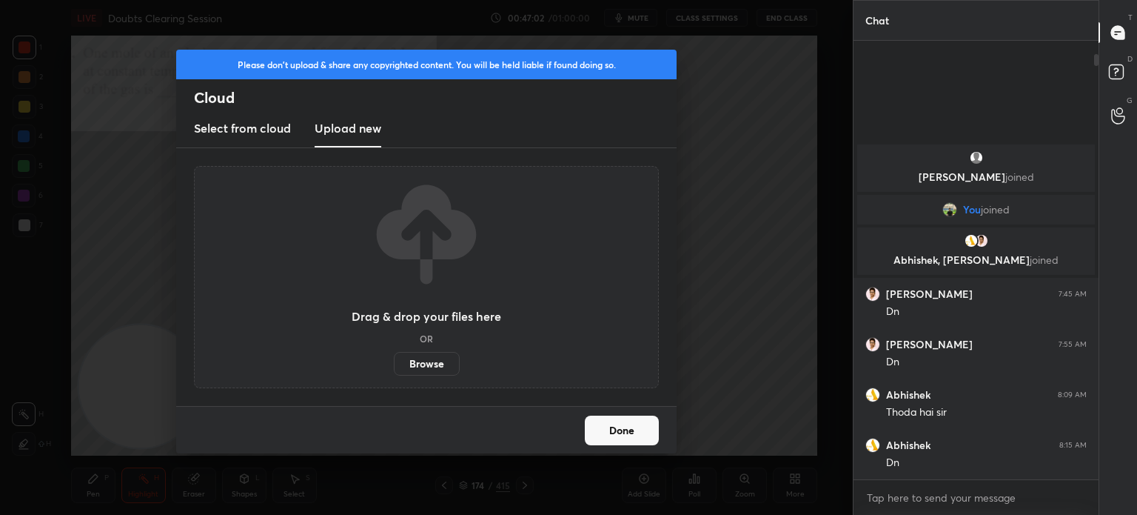
click at [430, 363] on label "Browse" at bounding box center [427, 364] width 66 height 24
click at [394, 363] on input "Browse" at bounding box center [394, 364] width 0 height 24
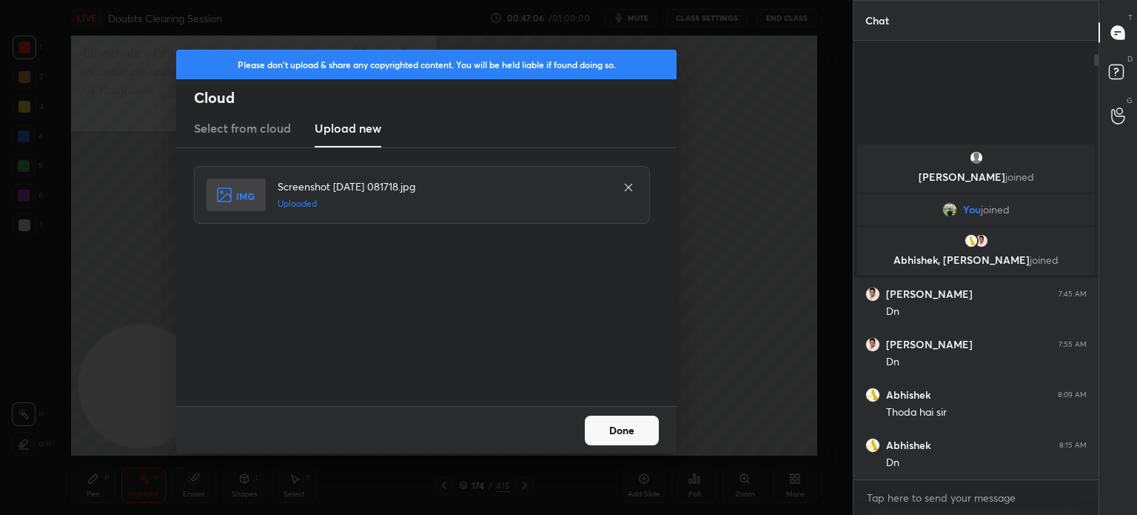
click at [604, 422] on button "Done" at bounding box center [622, 430] width 74 height 30
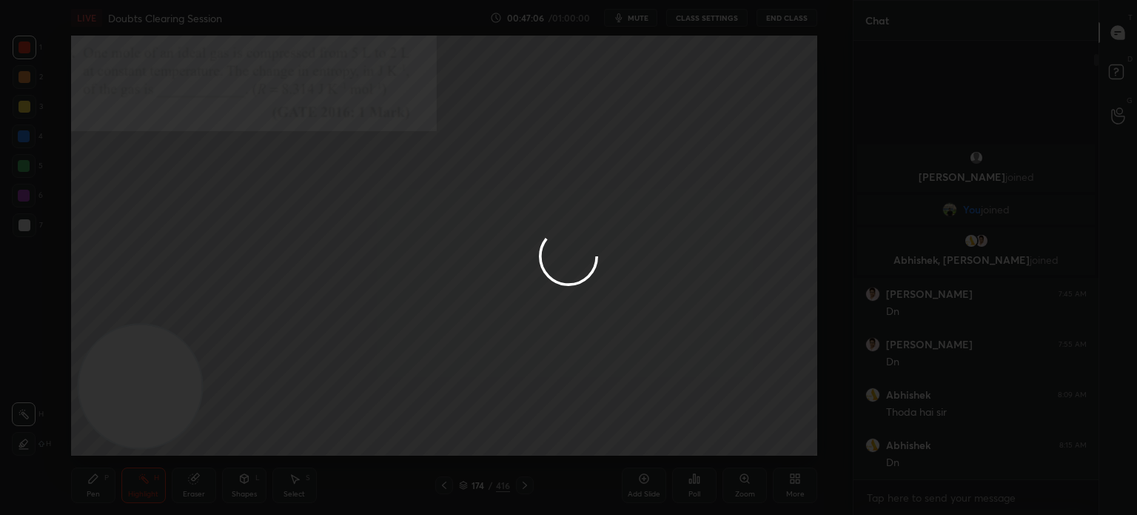
click at [606, 424] on button "Done" at bounding box center [622, 430] width 74 height 30
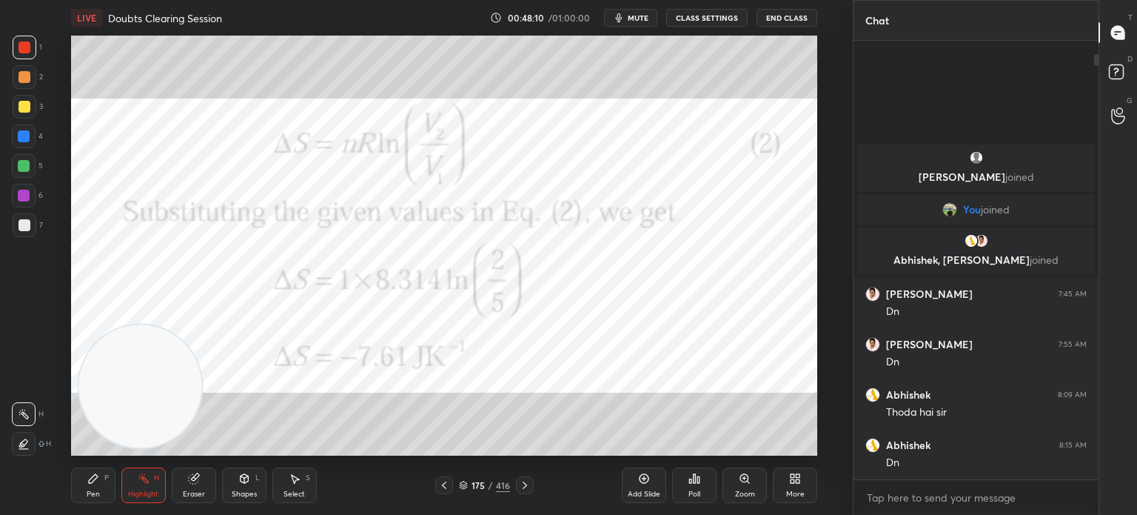
click at [527, 482] on icon at bounding box center [525, 485] width 12 height 12
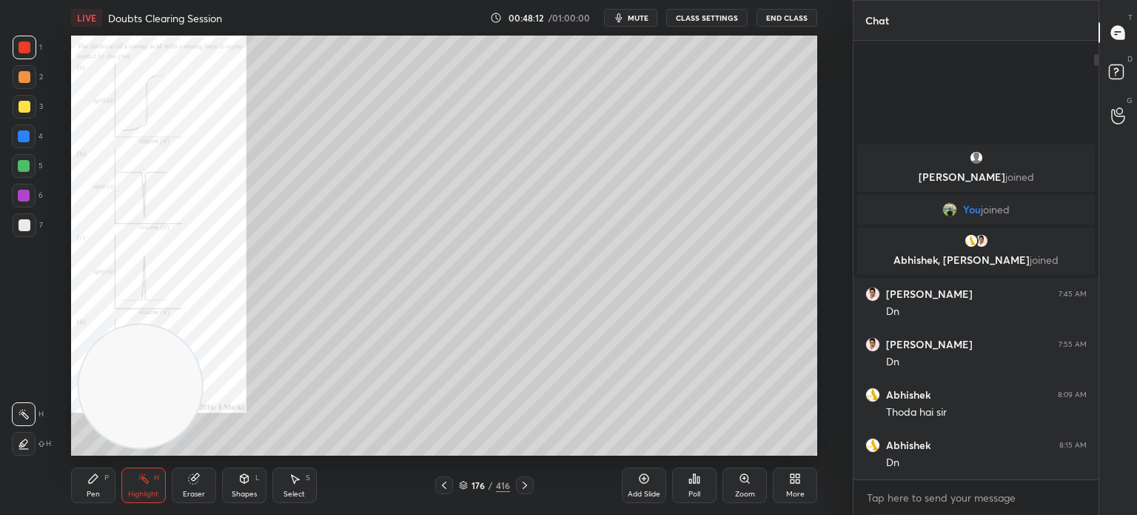
click at [744, 473] on icon at bounding box center [745, 478] width 12 height 12
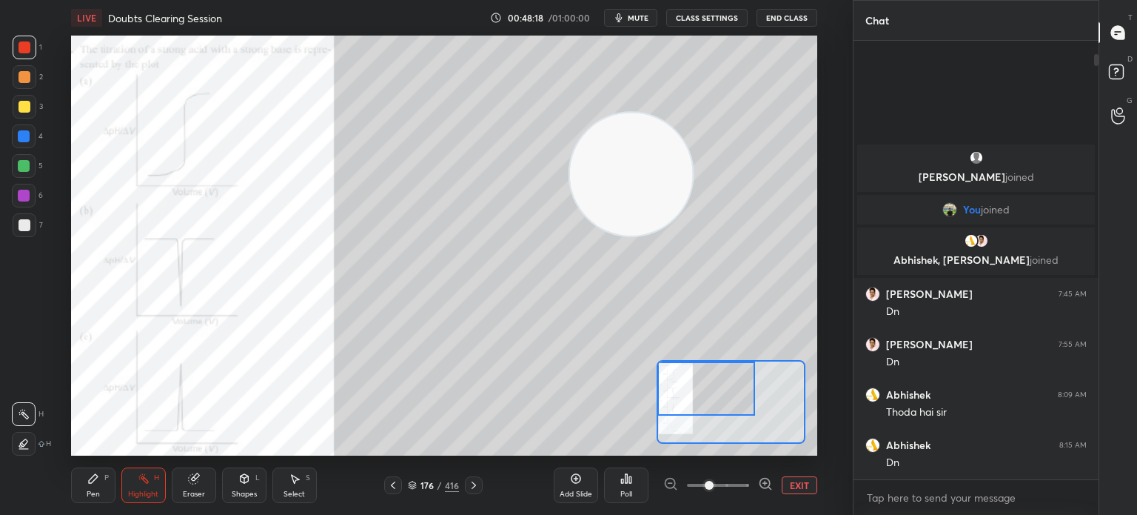
click at [630, 485] on div "Poll" at bounding box center [626, 485] width 44 height 36
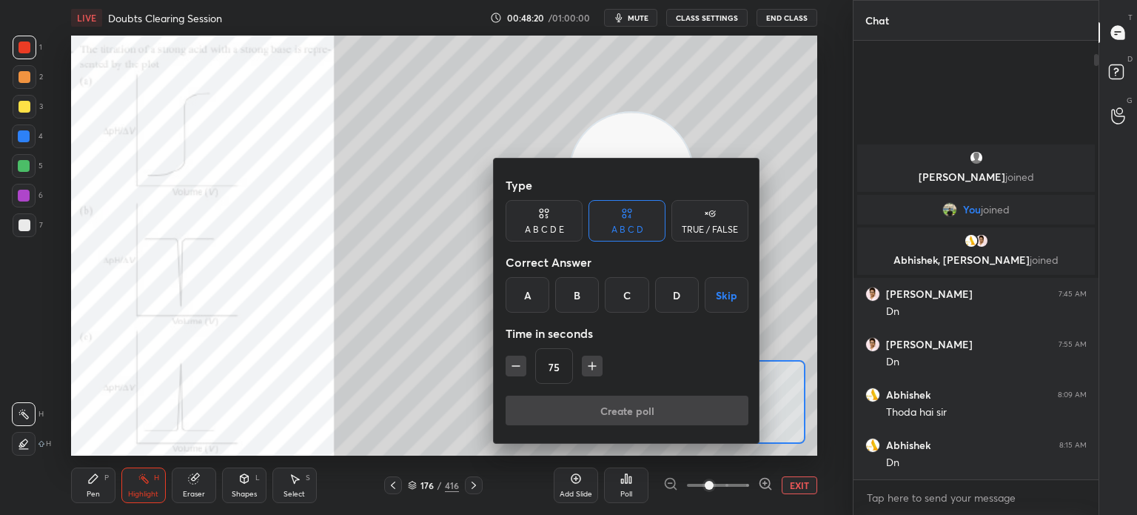
click at [586, 298] on div "B" at bounding box center [577, 295] width 44 height 36
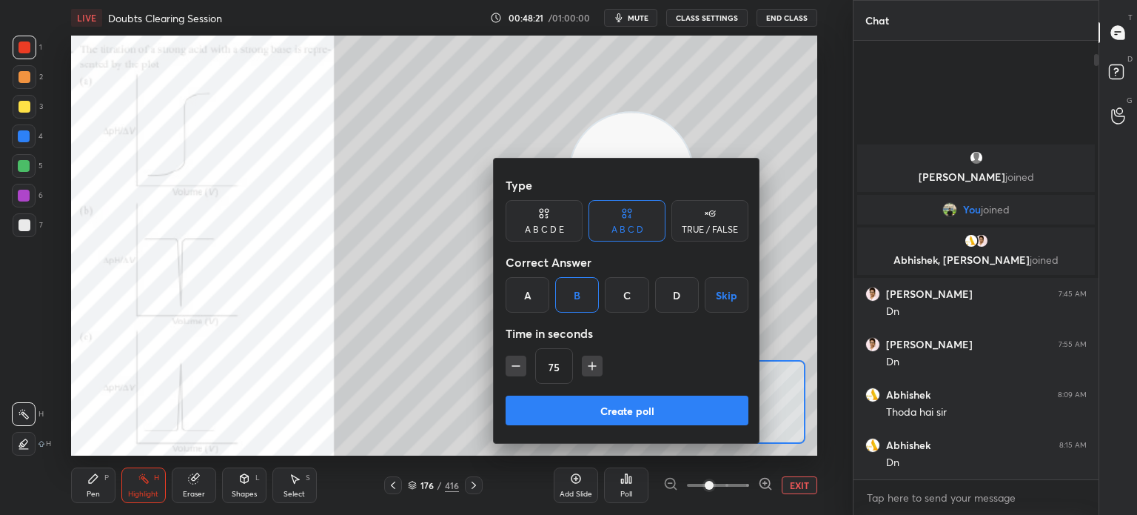
click at [624, 287] on div "C" at bounding box center [627, 295] width 44 height 36
click at [607, 406] on button "Create poll" at bounding box center [627, 410] width 243 height 30
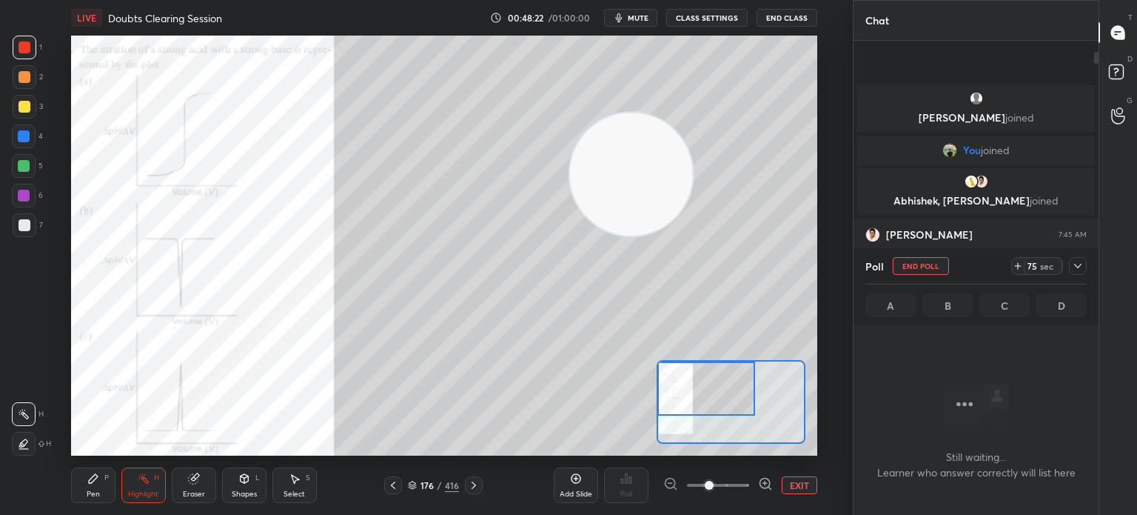
scroll to position [4, 4]
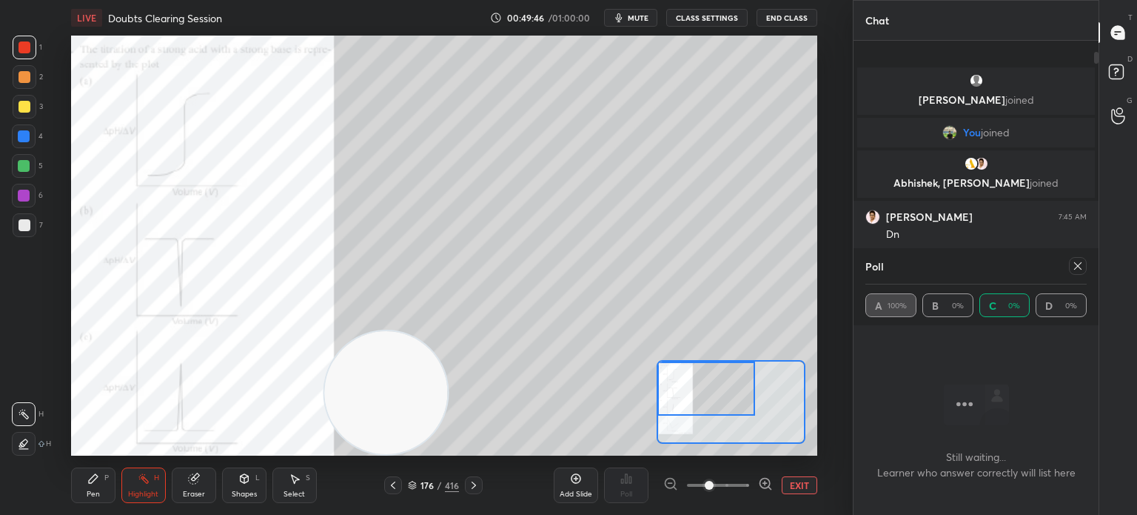
click at [92, 502] on div "Pen P" at bounding box center [93, 485] width 44 height 36
click at [95, 491] on div "Pen" at bounding box center [93, 493] width 13 height 7
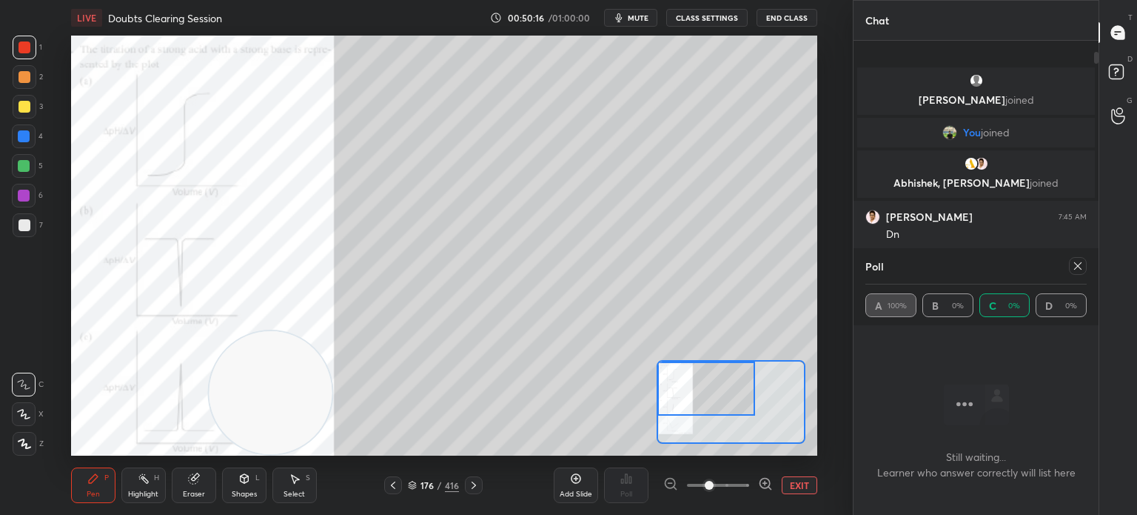
click at [33, 110] on div at bounding box center [25, 107] width 24 height 24
click at [622, 447] on div "Poll" at bounding box center [626, 485] width 44 height 83
click at [631, 449] on div "Poll" at bounding box center [626, 485] width 44 height 83
click at [1084, 268] on div at bounding box center [1078, 266] width 18 height 18
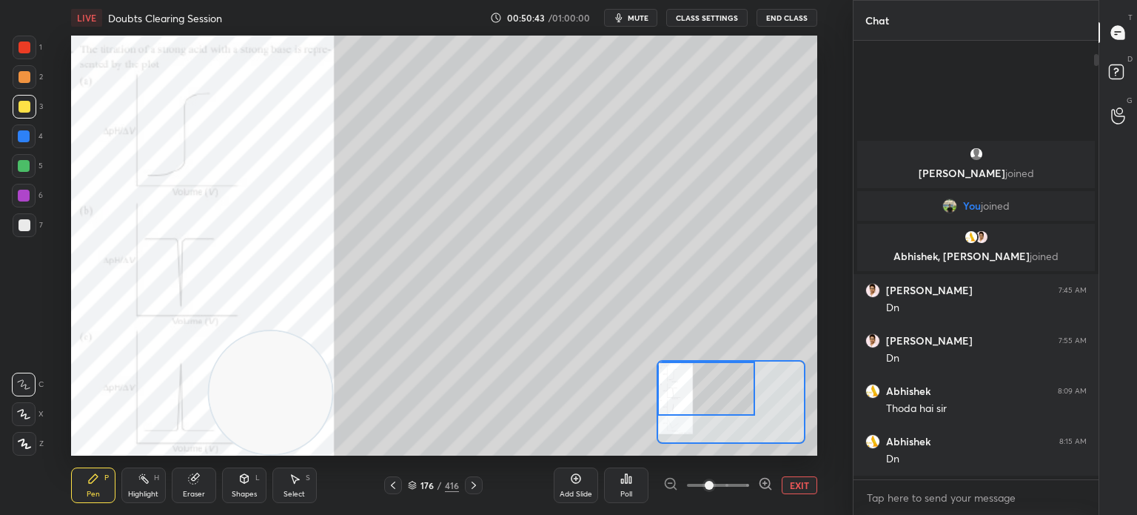
scroll to position [5, 4]
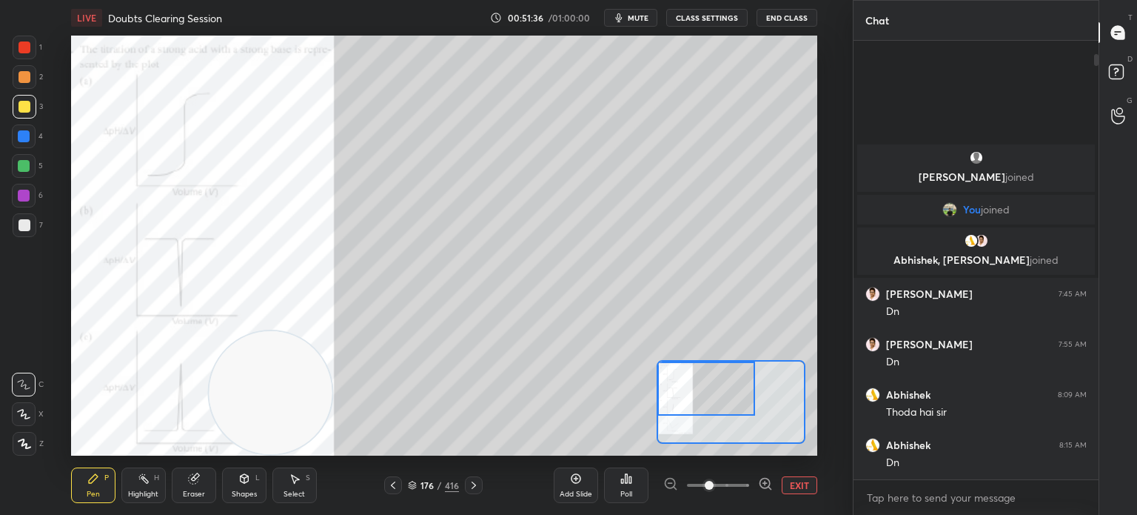
click at [27, 190] on div at bounding box center [24, 196] width 12 height 12
click at [24, 196] on div at bounding box center [24, 196] width 12 height 12
click at [37, 50] on div "1" at bounding box center [28, 48] width 30 height 24
click at [27, 53] on div at bounding box center [25, 47] width 12 height 12
click at [27, 50] on div at bounding box center [25, 47] width 12 height 12
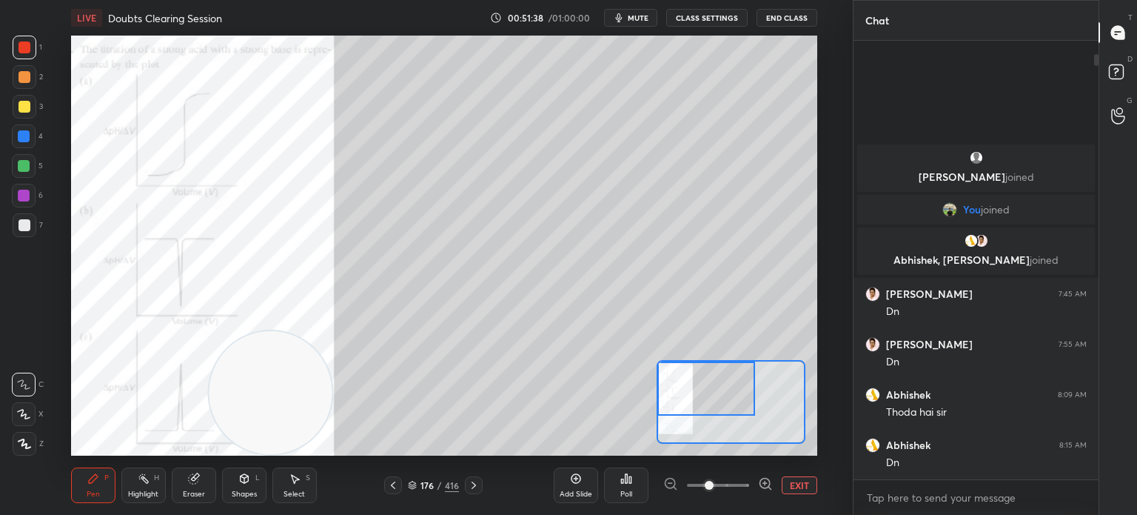
click at [21, 448] on icon at bounding box center [24, 443] width 13 height 10
click at [23, 426] on div "Z" at bounding box center [28, 441] width 31 height 30
click at [27, 418] on icon at bounding box center [23, 414] width 13 height 10
click at [477, 485] on icon at bounding box center [474, 485] width 12 height 12
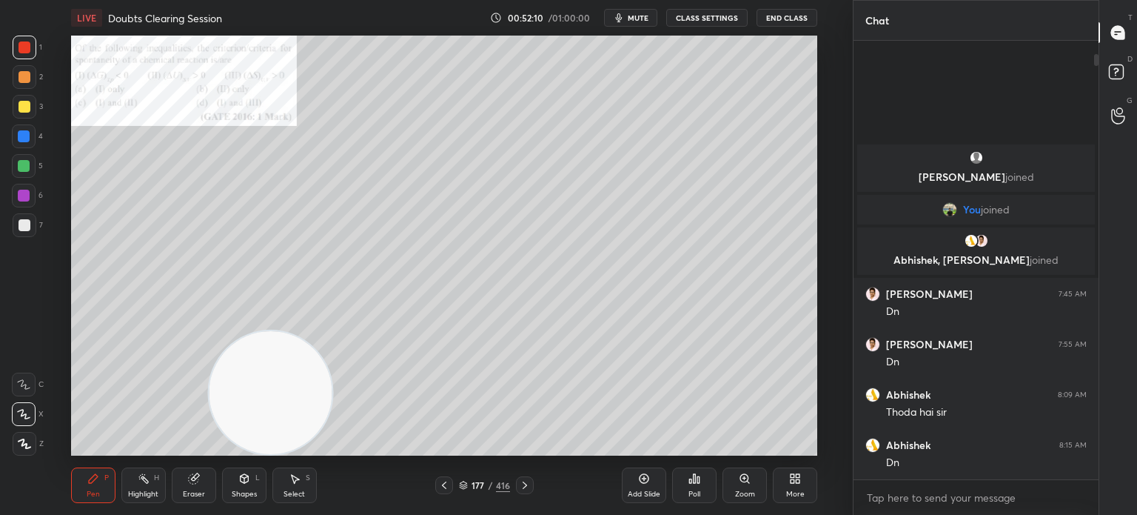
click at [462, 481] on icon at bounding box center [463, 485] width 9 height 9
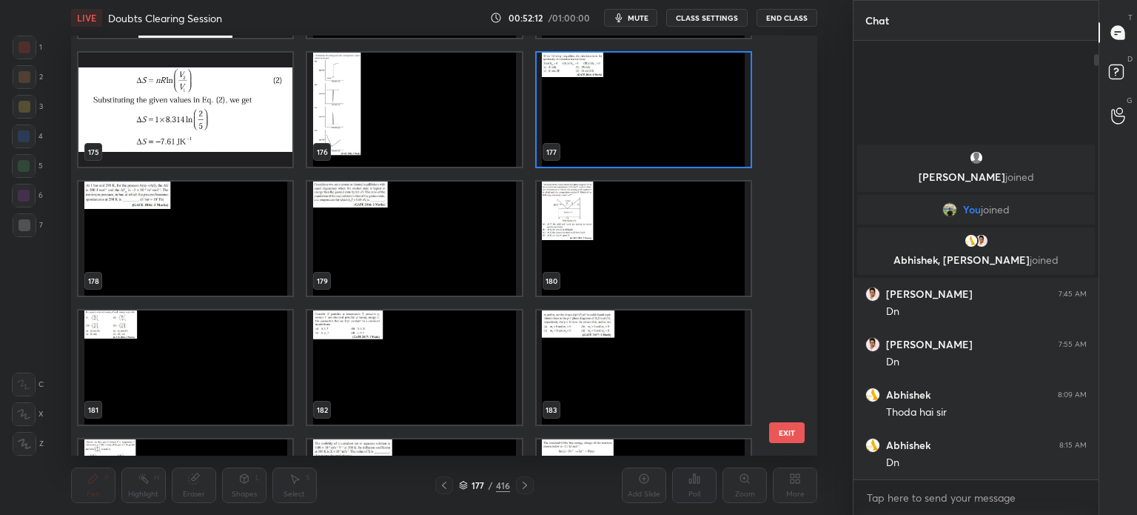
scroll to position [7459, 0]
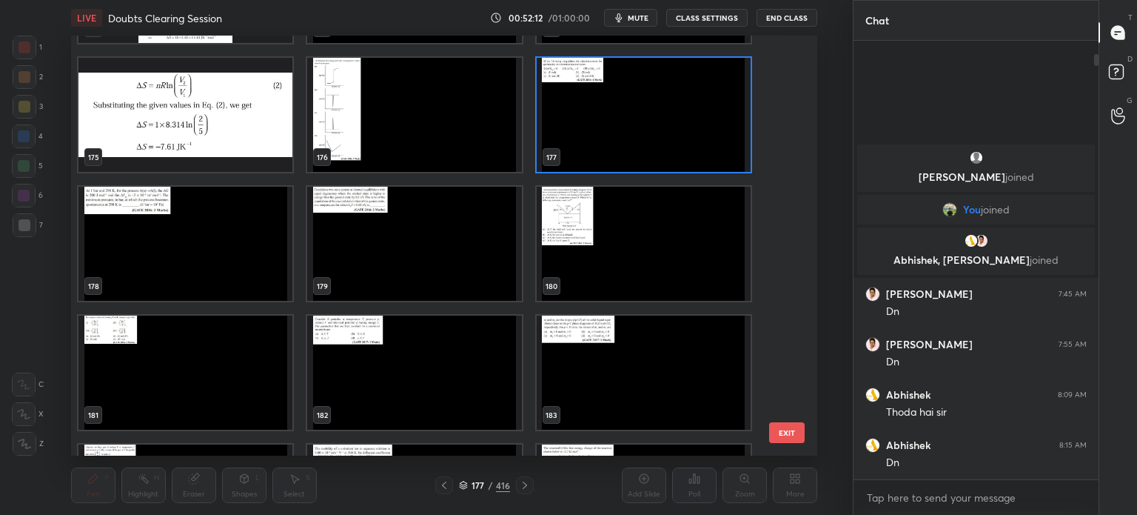
click at [616, 128] on img "grid" at bounding box center [643, 115] width 214 height 114
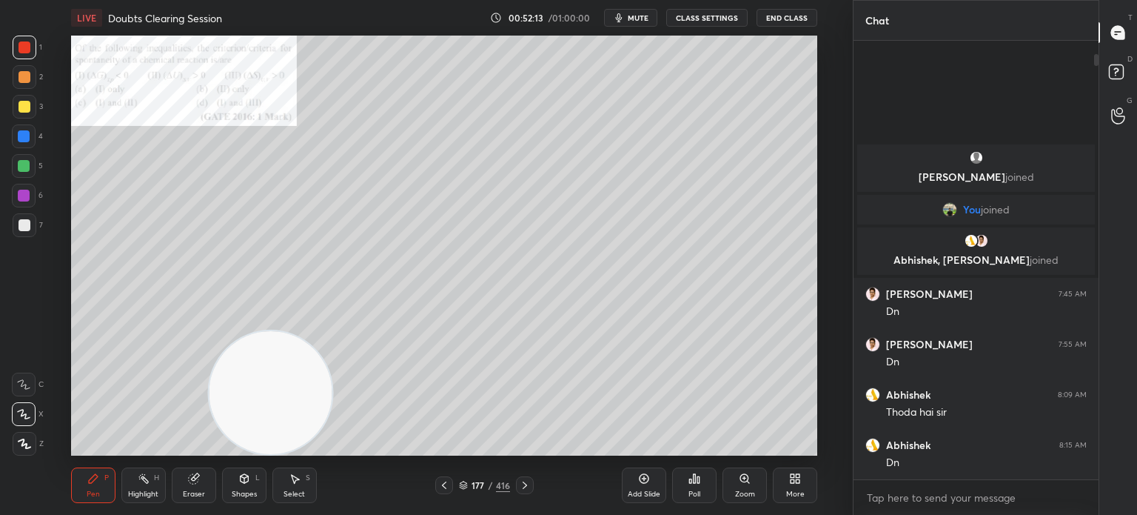
scroll to position [0, 0]
click at [524, 481] on icon at bounding box center [525, 485] width 12 height 12
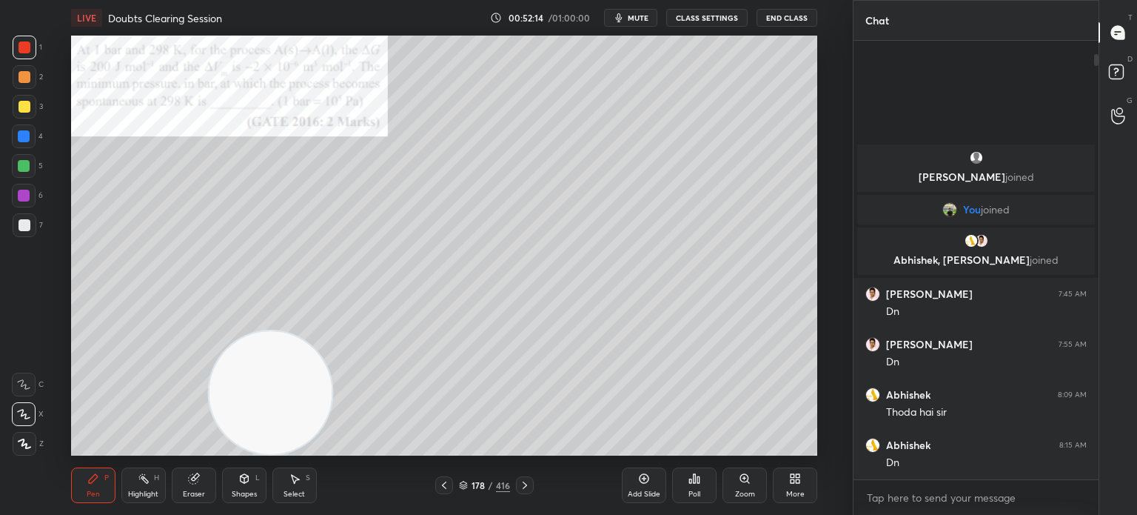
click at [527, 484] on icon at bounding box center [525, 485] width 12 height 12
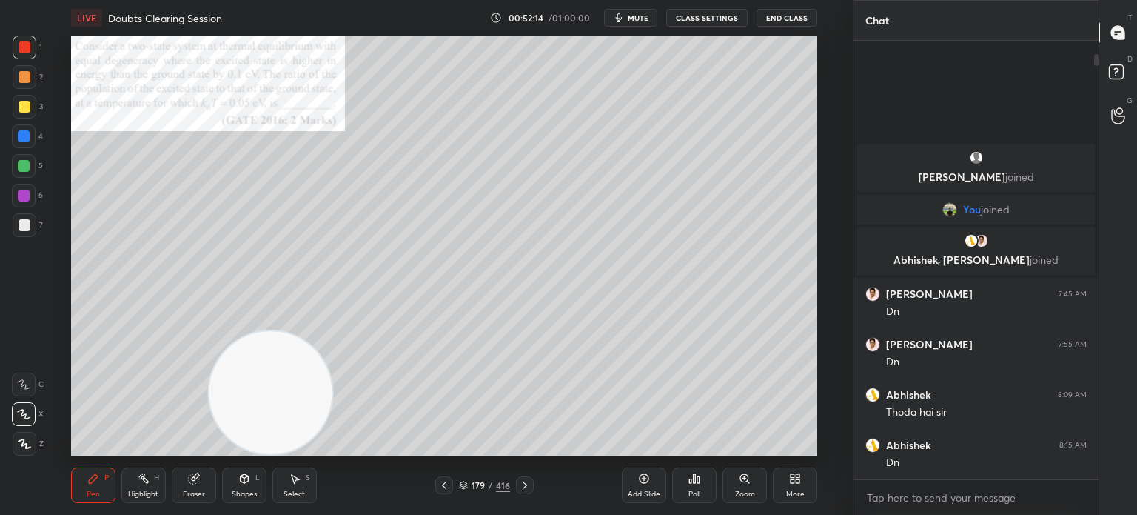
click at [529, 485] on icon at bounding box center [525, 485] width 12 height 12
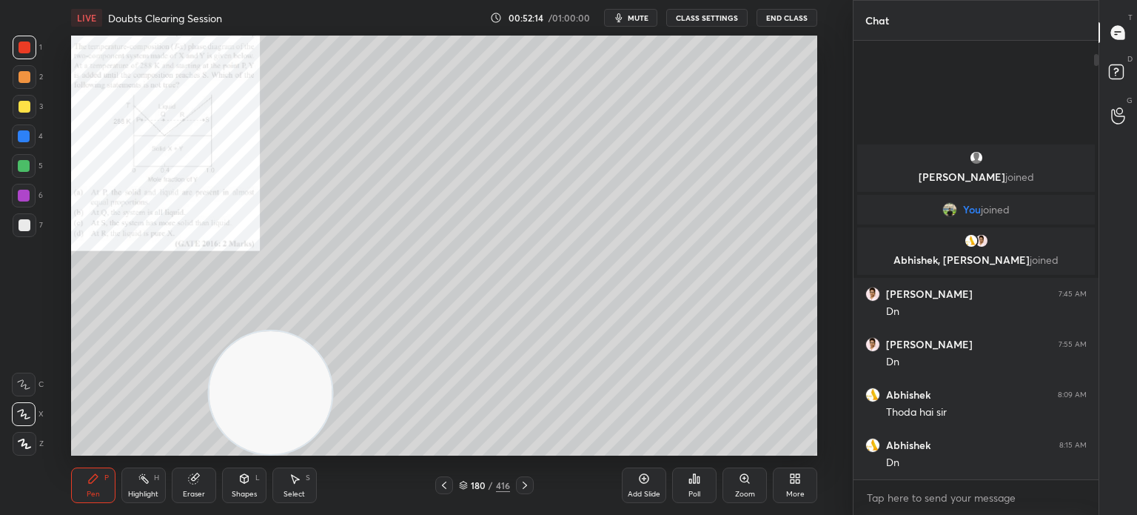
click at [530, 485] on div at bounding box center [525, 485] width 18 height 18
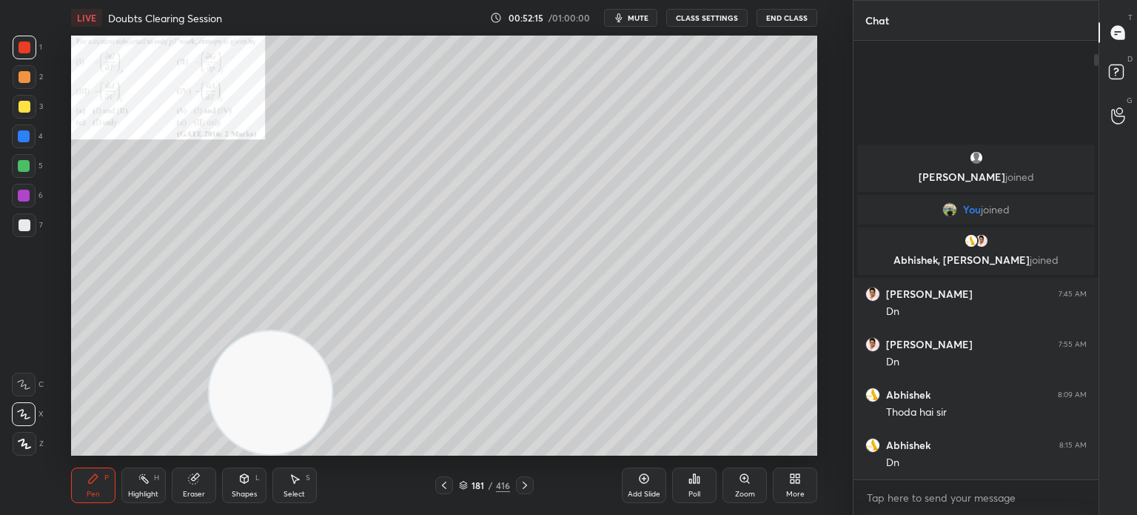
click at [531, 486] on div at bounding box center [525, 485] width 18 height 18
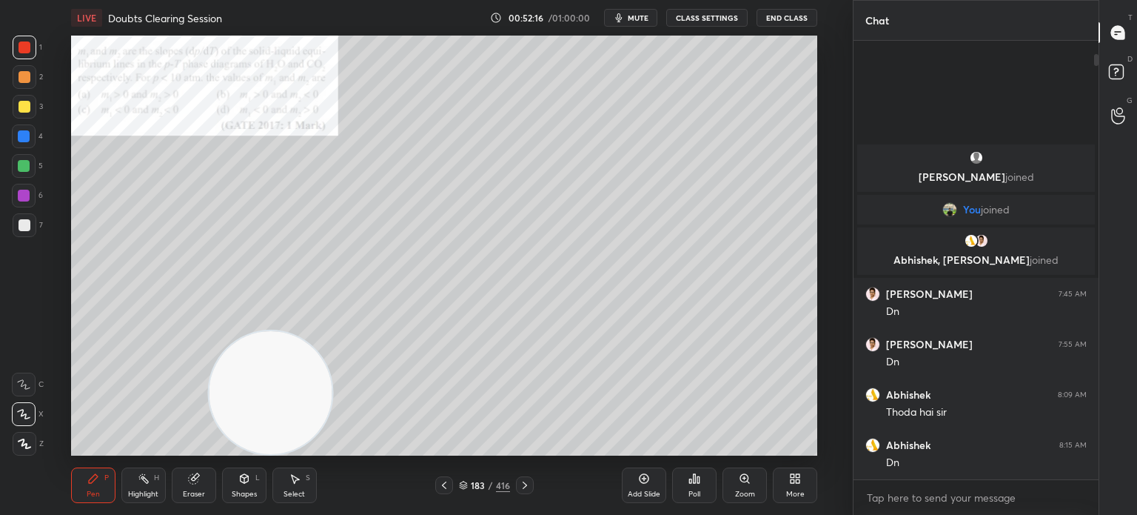
click at [532, 485] on div at bounding box center [525, 485] width 18 height 18
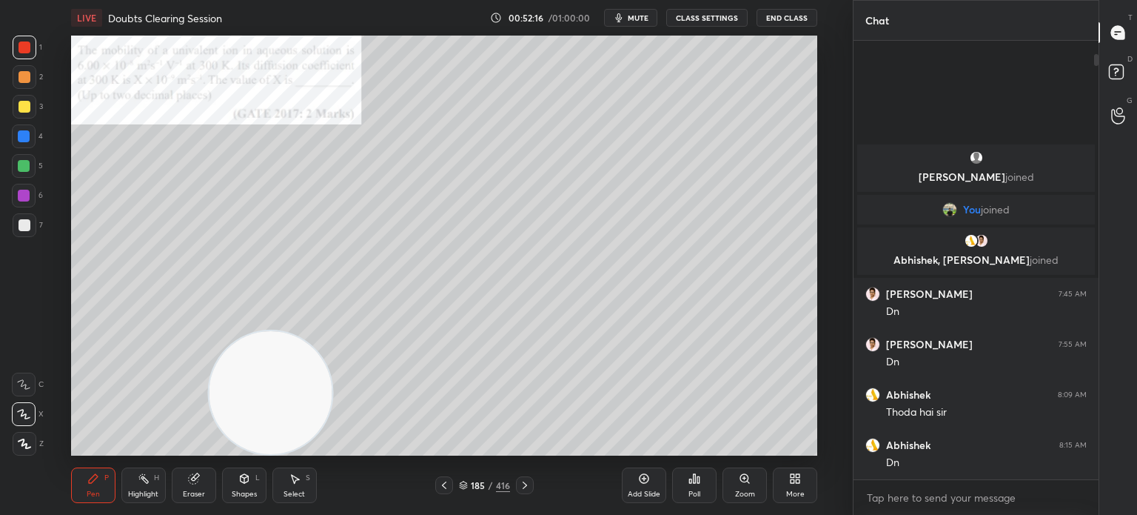
click at [533, 482] on div at bounding box center [525, 485] width 18 height 18
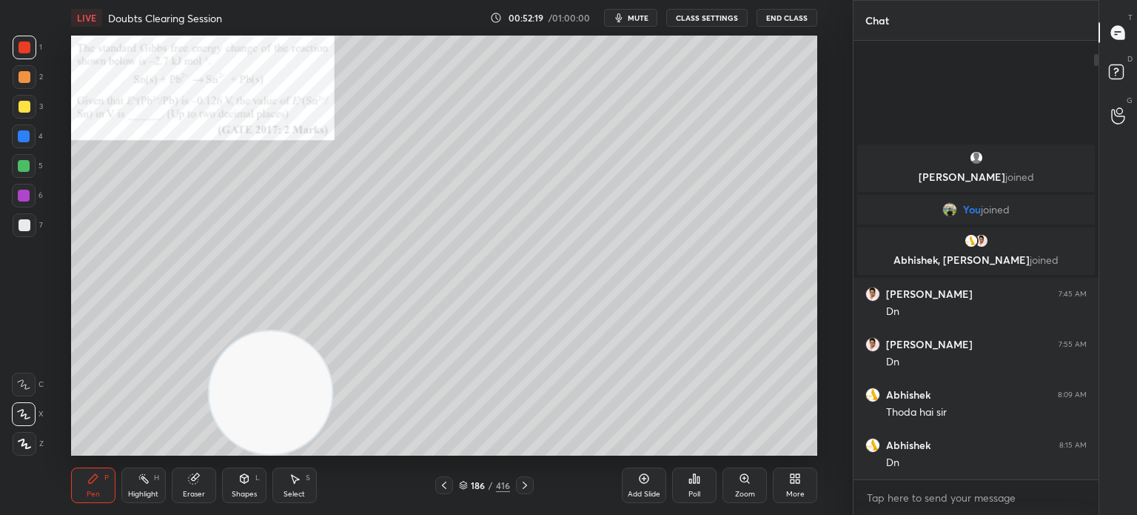
click at [754, 485] on div "Zoom" at bounding box center [745, 485] width 44 height 36
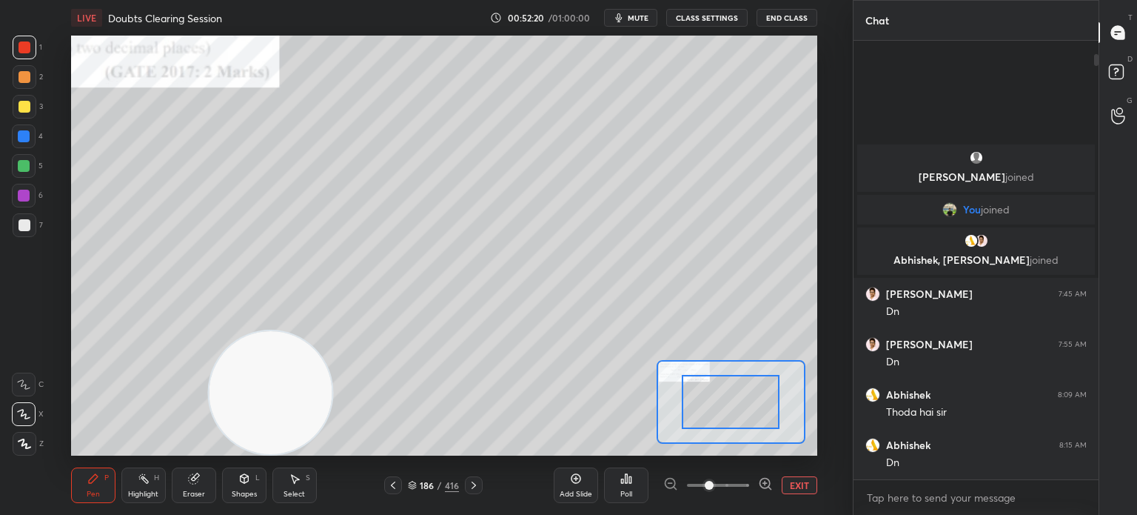
click at [755, 484] on div at bounding box center [719, 485] width 110 height 18
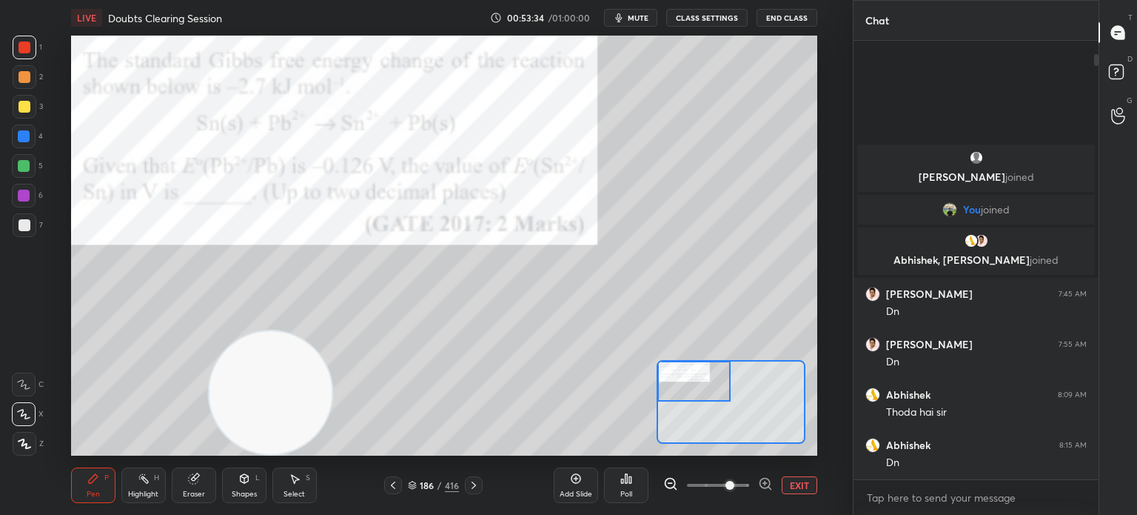
click at [636, 17] on span "mute" at bounding box center [638, 18] width 21 height 10
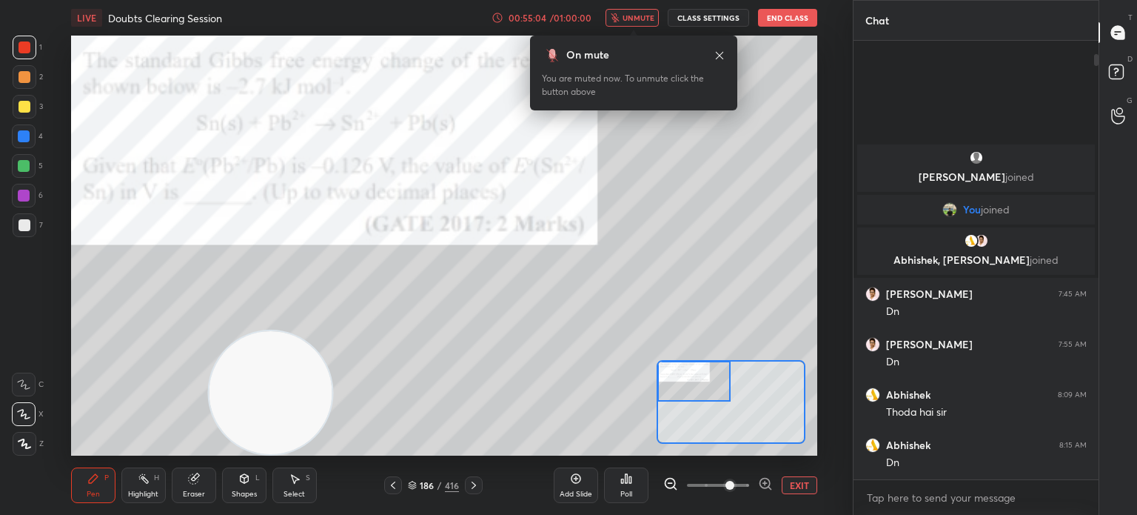
click at [722, 54] on icon at bounding box center [720, 56] width 12 height 12
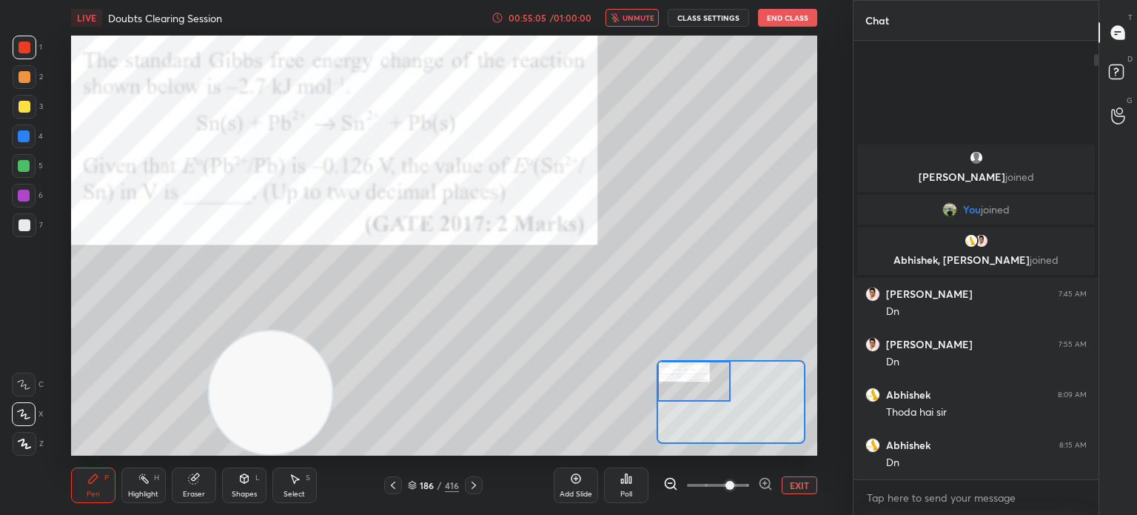
click at [650, 23] on button "unmute" at bounding box center [632, 18] width 53 height 18
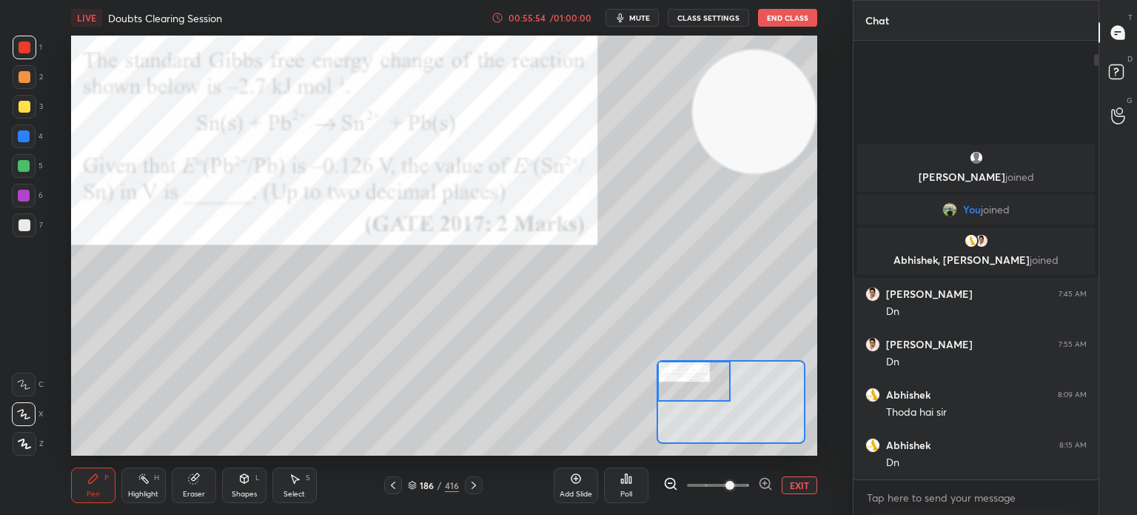
click at [797, 485] on button "EXIT" at bounding box center [800, 485] width 36 height 18
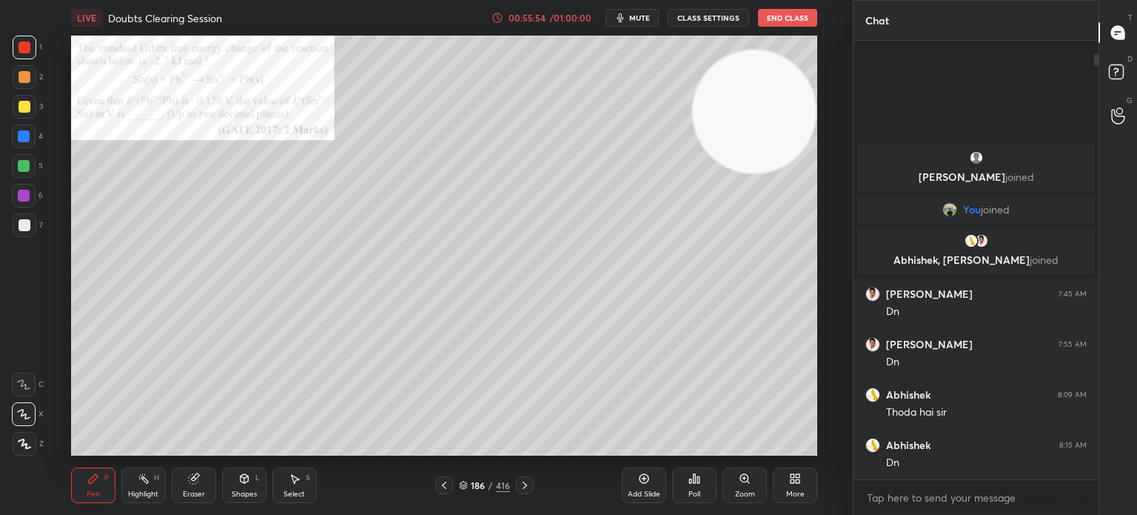
click at [791, 478] on icon at bounding box center [795, 478] width 12 height 12
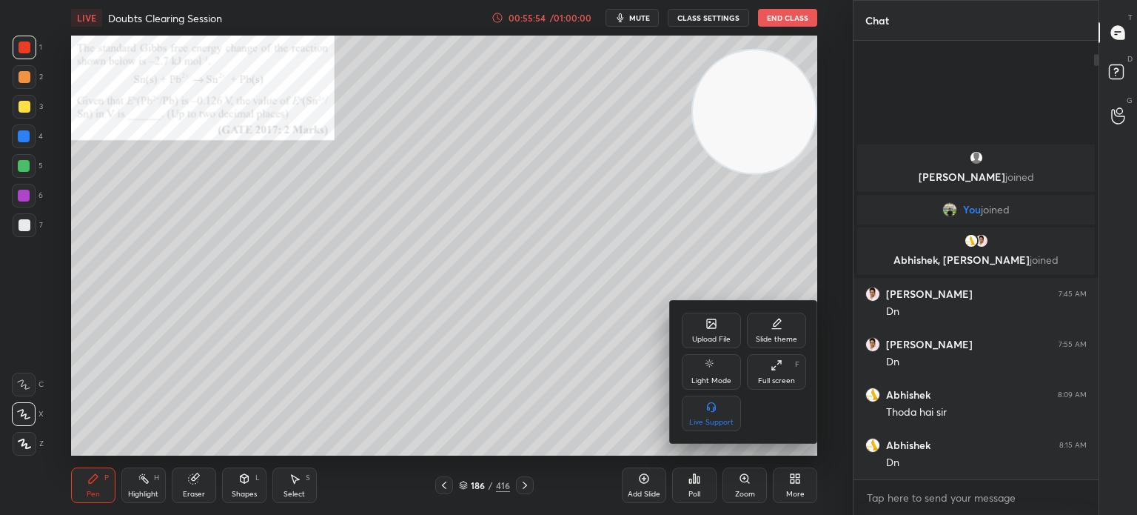
click at [714, 315] on div "Upload File" at bounding box center [711, 330] width 59 height 36
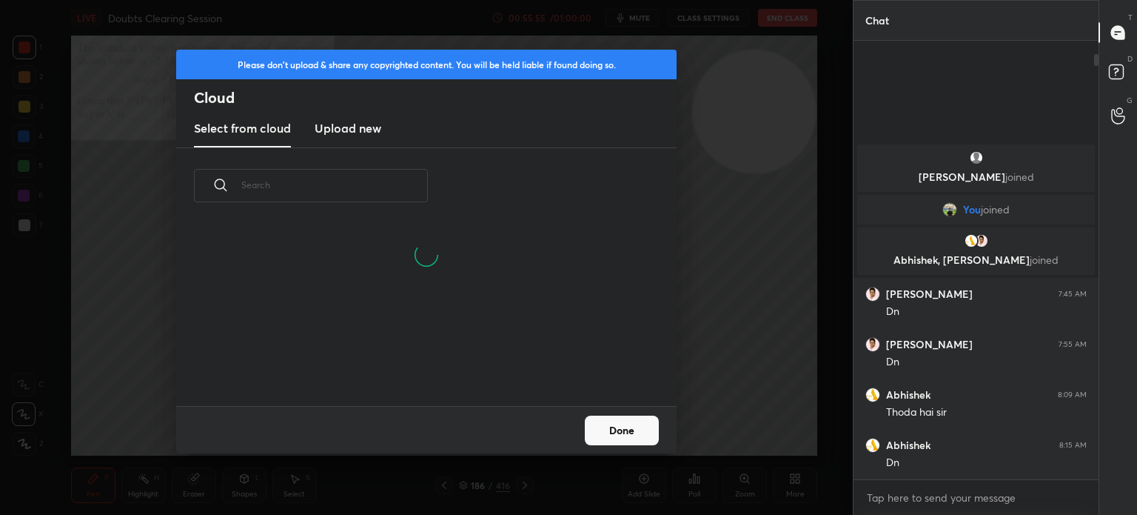
click at [362, 127] on h3 "Upload new" at bounding box center [348, 128] width 67 height 18
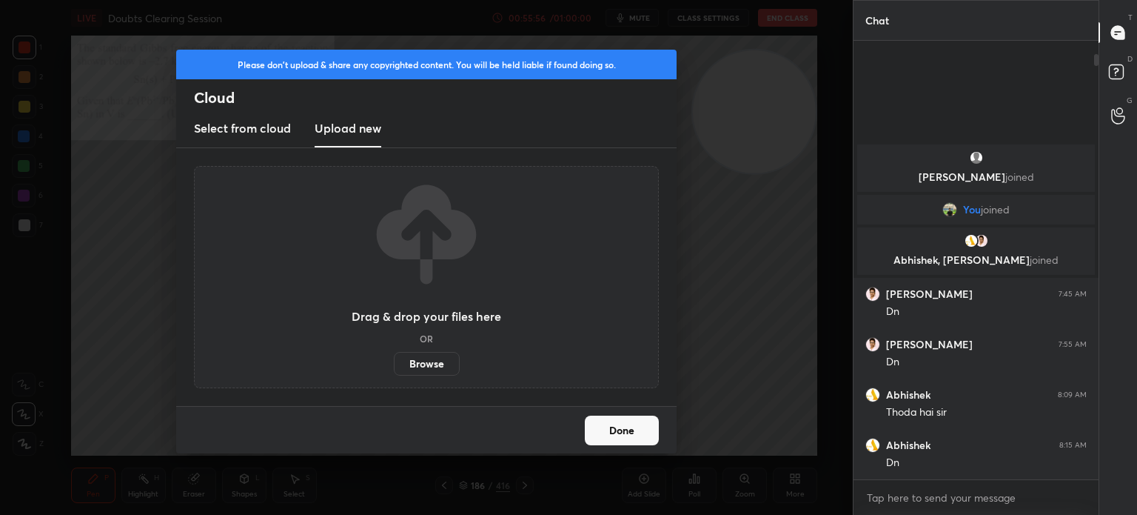
click at [415, 356] on label "Browse" at bounding box center [427, 364] width 66 height 24
click at [394, 356] on input "Browse" at bounding box center [394, 364] width 0 height 24
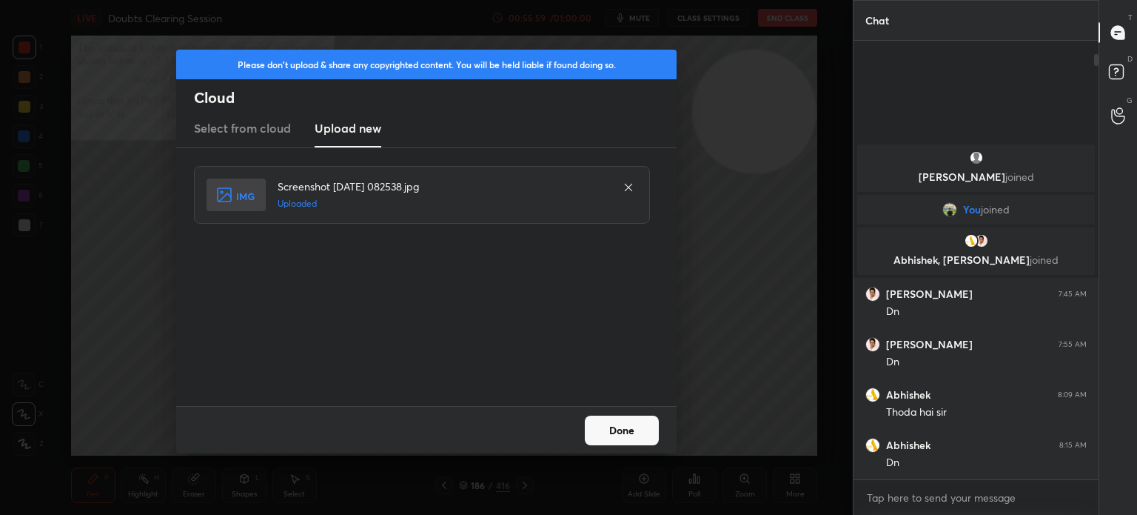
click at [611, 448] on div "Done" at bounding box center [426, 429] width 501 height 47
click at [612, 438] on button "Done" at bounding box center [622, 430] width 74 height 30
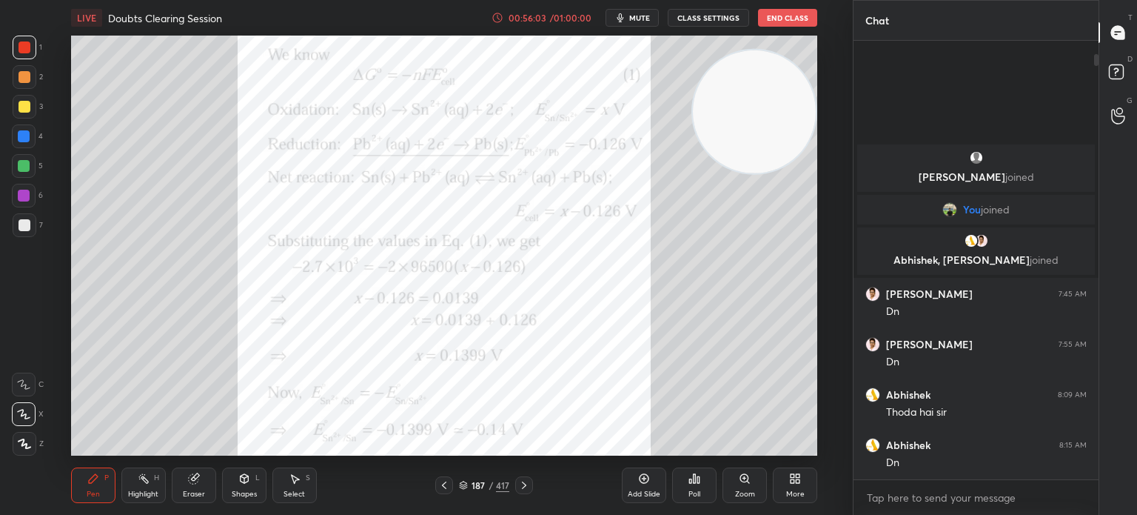
click at [163, 476] on div "Highlight H" at bounding box center [143, 485] width 44 height 36
click at [151, 476] on div "Highlight H" at bounding box center [143, 485] width 44 height 36
click at [806, 21] on button "End Class" at bounding box center [787, 18] width 59 height 18
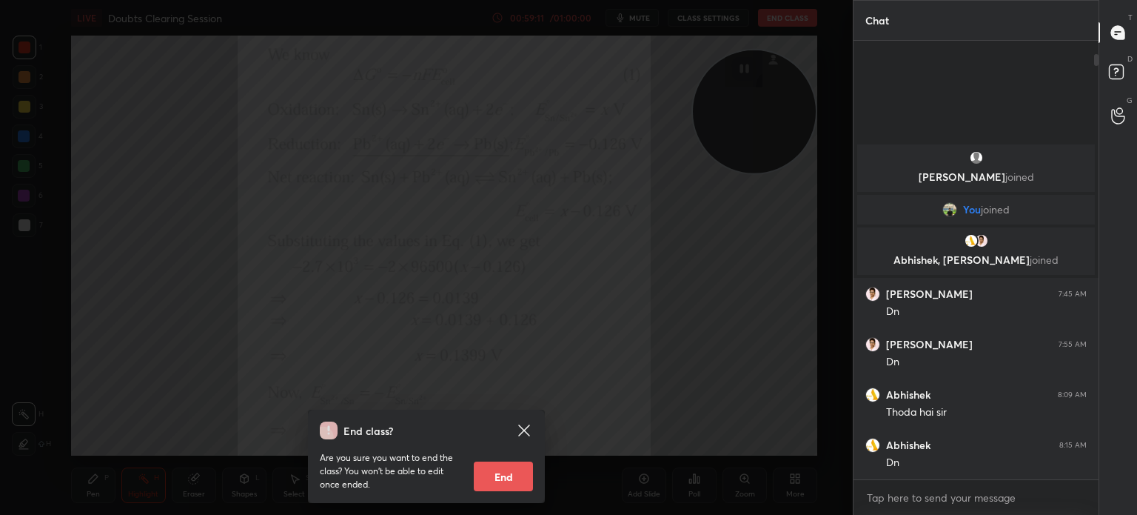
click at [511, 473] on button "End" at bounding box center [503, 476] width 59 height 30
type textarea "x"
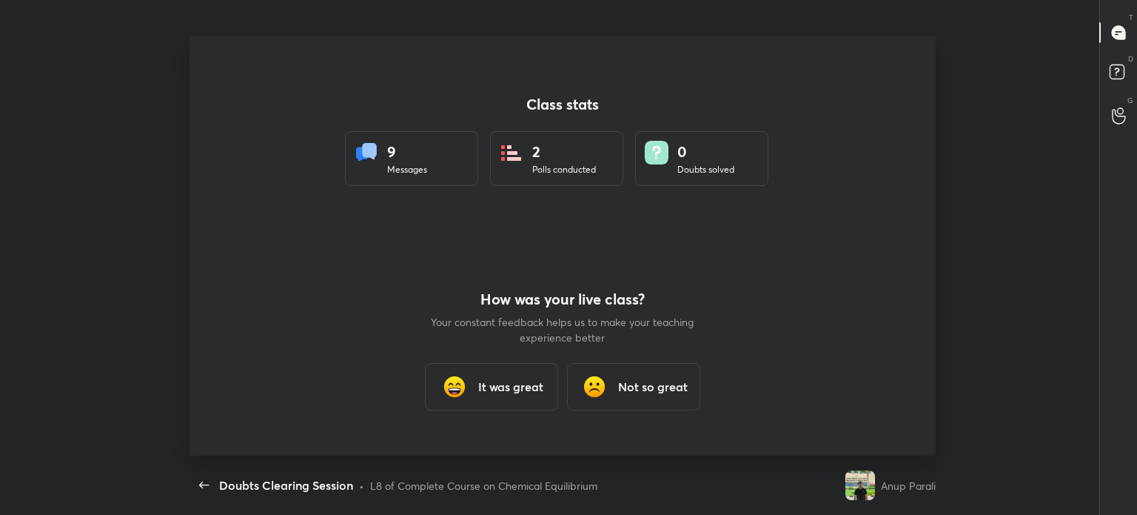
scroll to position [420, 1125]
